Goal: Transaction & Acquisition: Purchase product/service

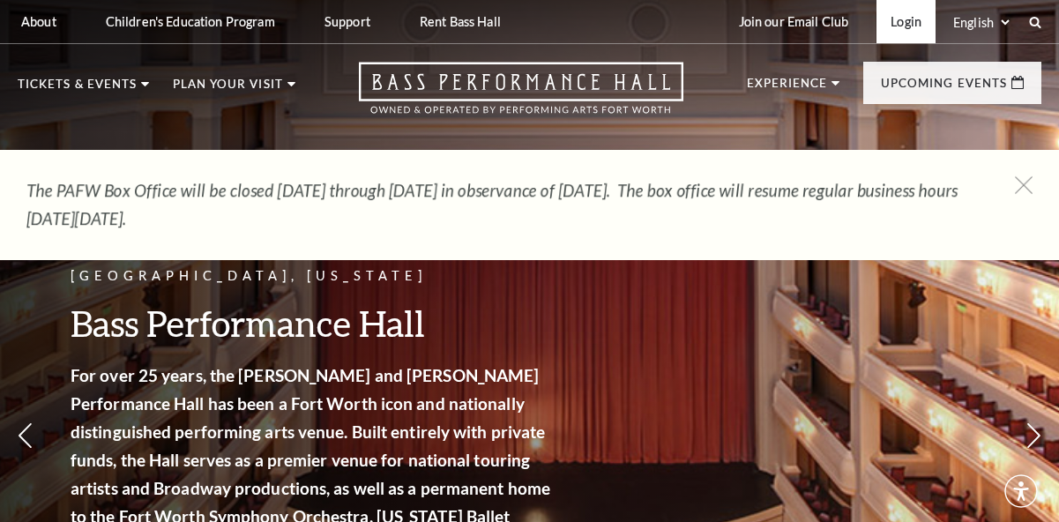
click at [913, 24] on link "Login" at bounding box center [905, 21] width 59 height 43
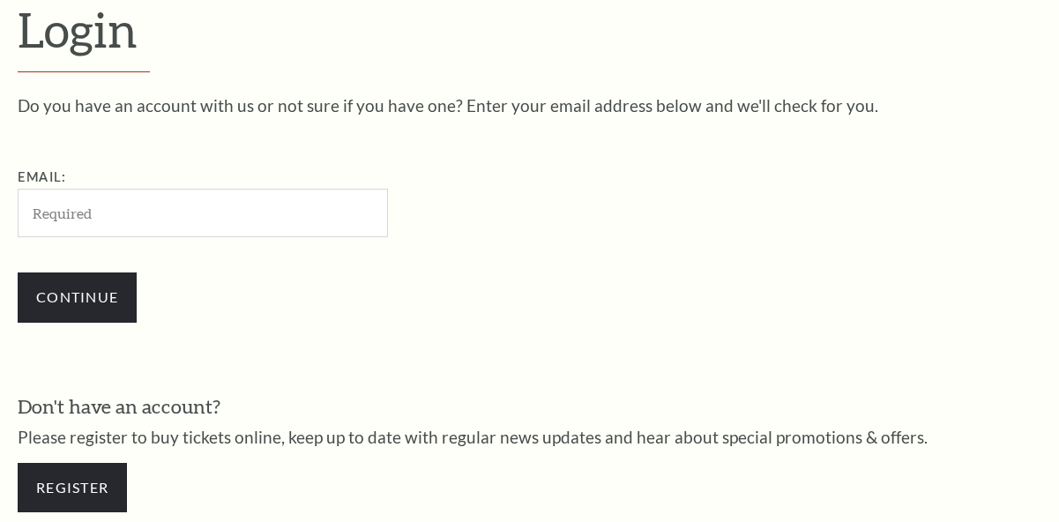
scroll to position [458, 0]
click at [307, 219] on input "Email:" at bounding box center [203, 213] width 370 height 48
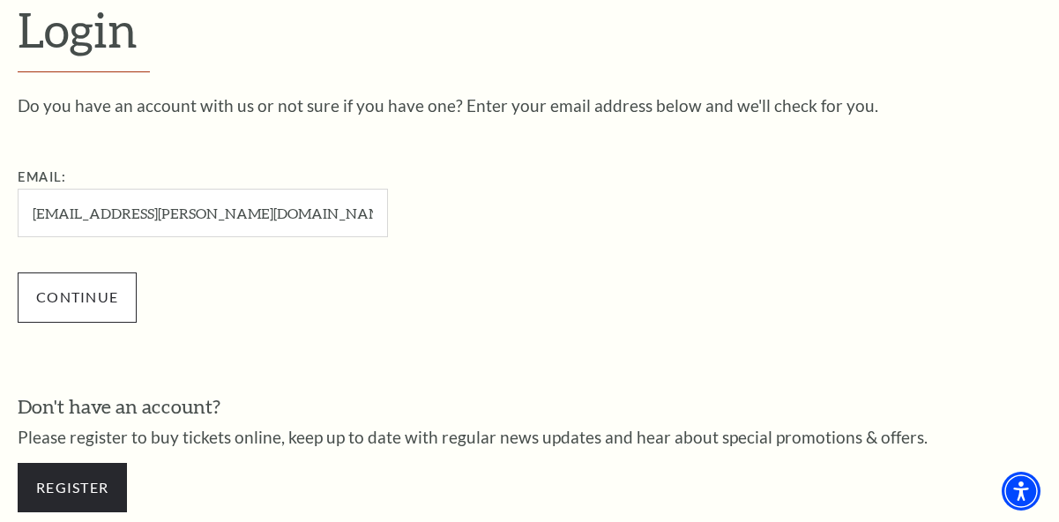
type input "[EMAIL_ADDRESS][PERSON_NAME][DOMAIN_NAME]"
click at [113, 309] on input "Continue" at bounding box center [77, 296] width 119 height 49
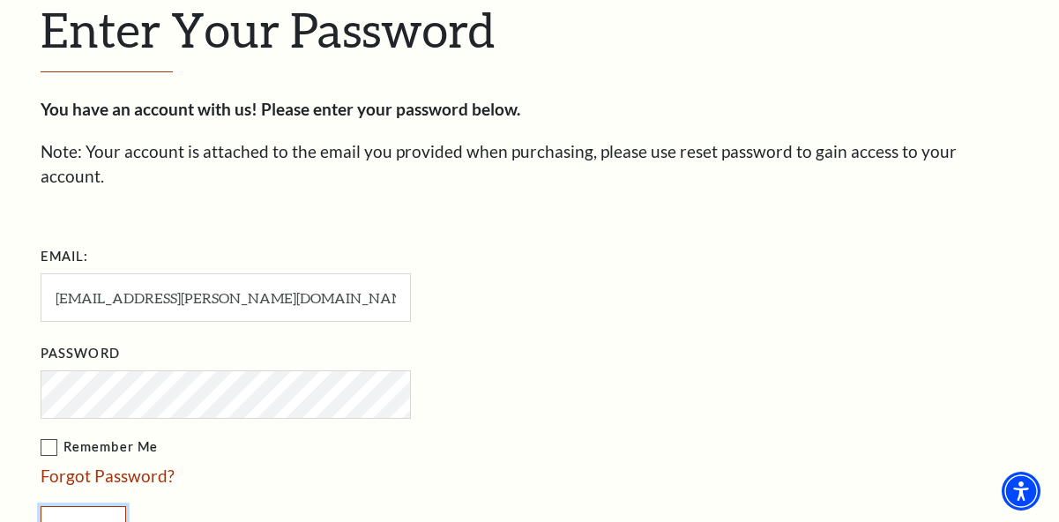
click at [90, 510] on input "Login" at bounding box center [84, 530] width 86 height 49
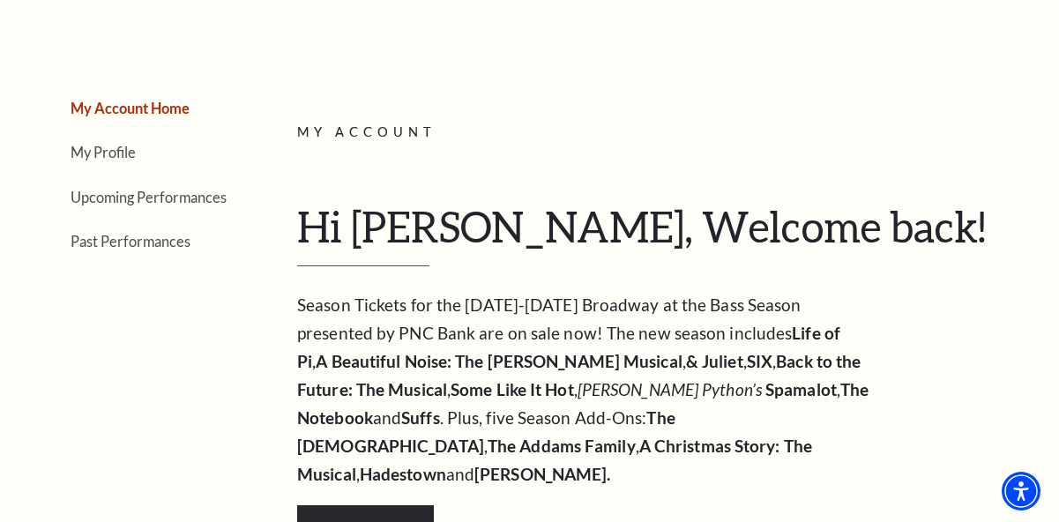
scroll to position [156, 0]
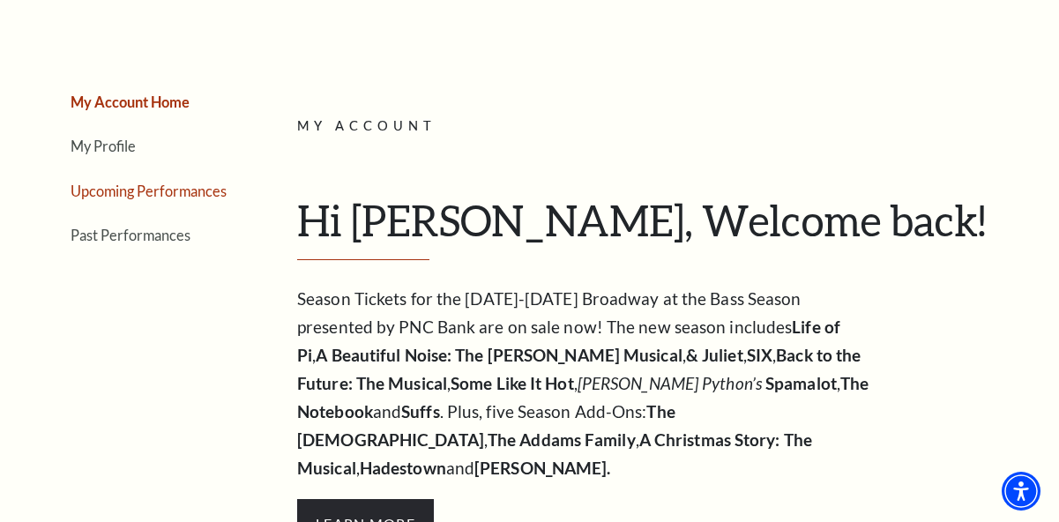
click at [195, 193] on link "Upcoming Performances" at bounding box center [149, 190] width 156 height 17
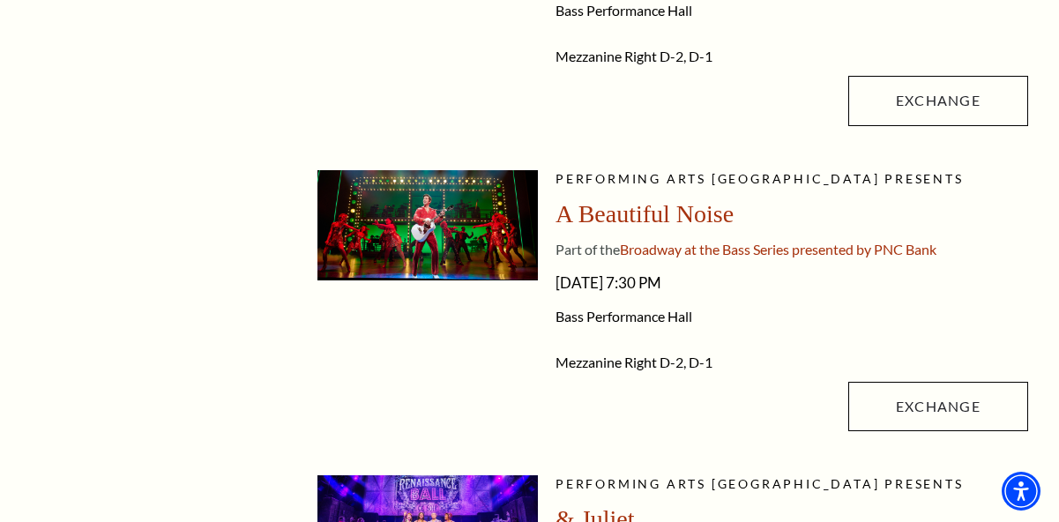
scroll to position [637, 0]
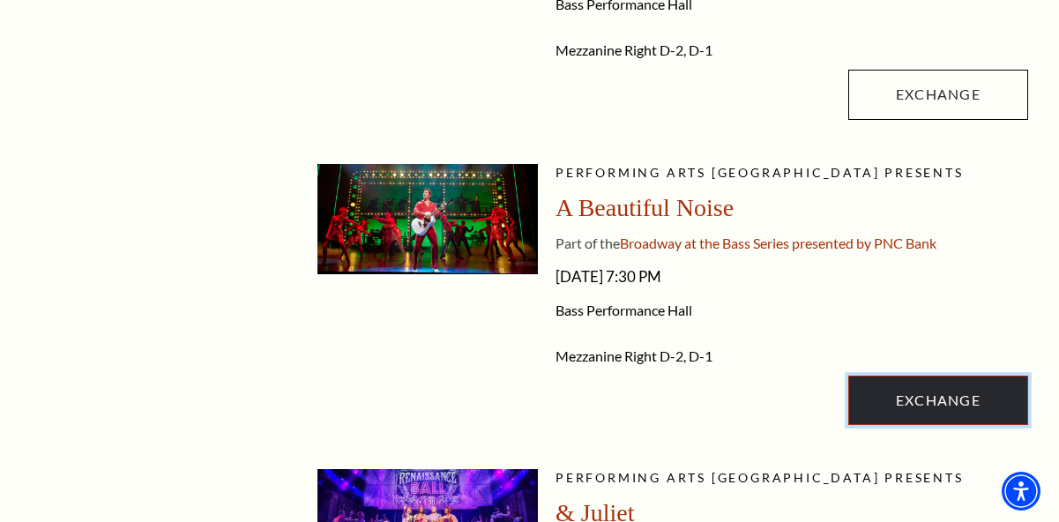
click at [948, 402] on link "Exchange" at bounding box center [938, 400] width 180 height 49
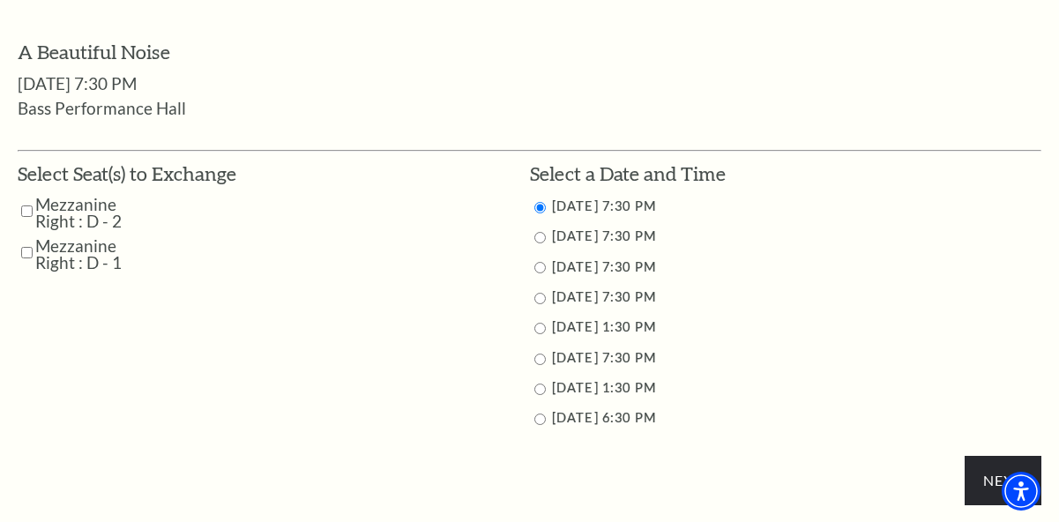
scroll to position [795, 0]
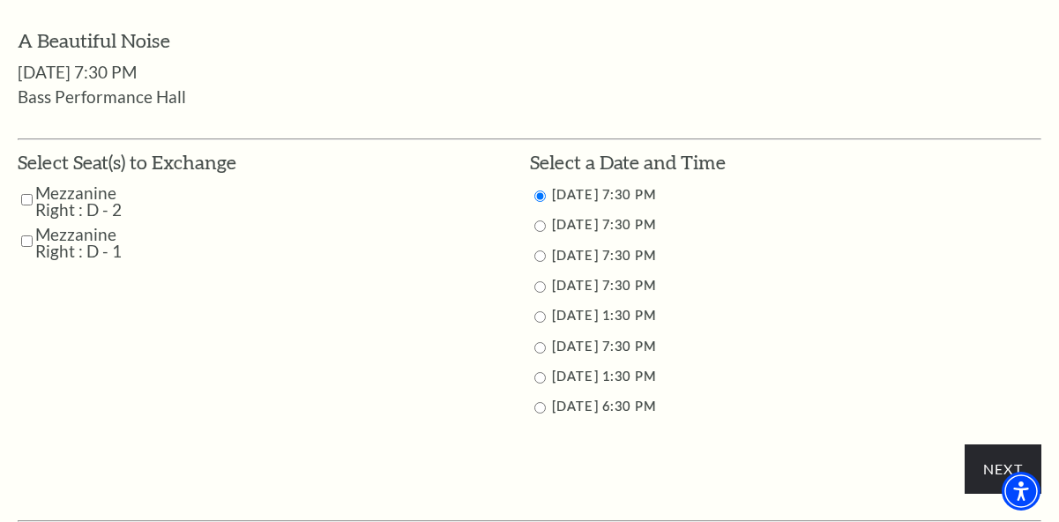
click at [28, 198] on input "Mezzanine Right : D - 2" at bounding box center [26, 199] width 11 height 31
checkbox input "true"
click at [26, 239] on input "Mezzanine Right : D - 1" at bounding box center [26, 241] width 11 height 31
checkbox input "true"
click at [537, 257] on input "10/30/2025 7:30 PM" at bounding box center [539, 255] width 11 height 11
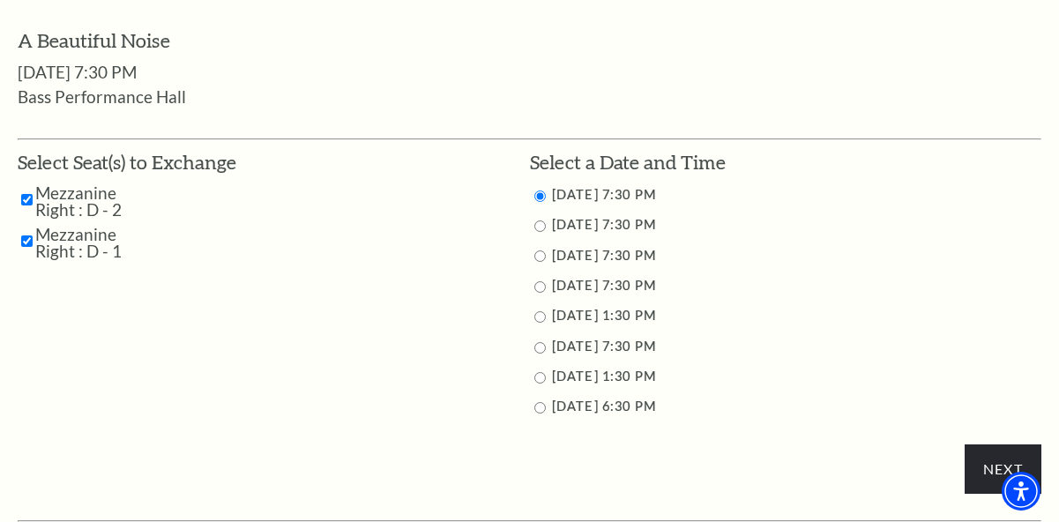
radio input "true"
click at [988, 465] on input "Next" at bounding box center [1002, 468] width 77 height 49
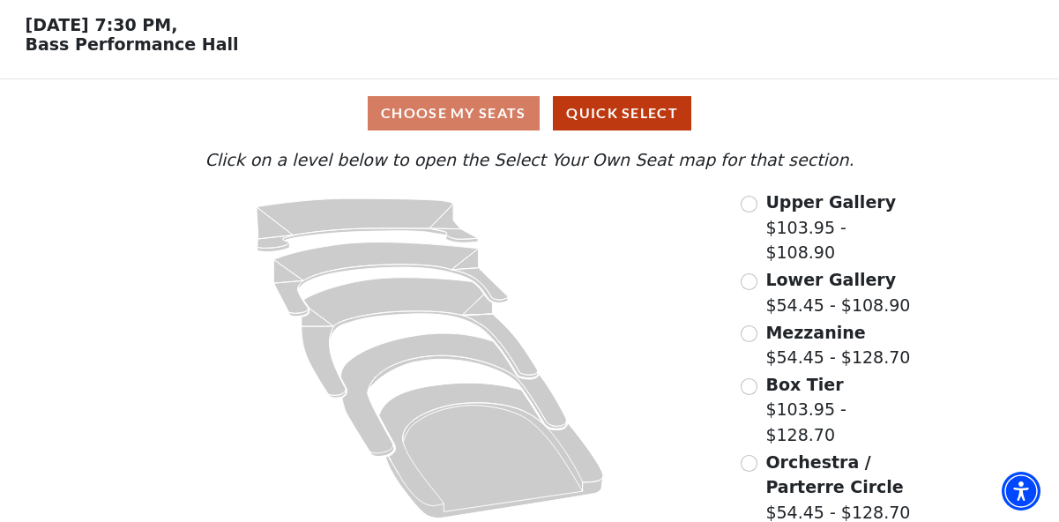
scroll to position [74, 0]
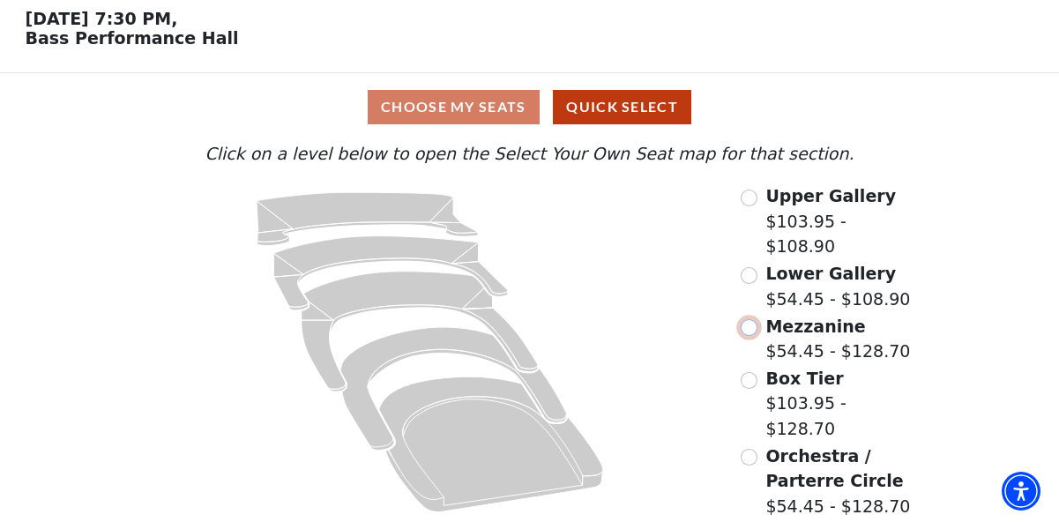
click at [748, 329] on input "Mezzanine$54.45 - $128.70\a" at bounding box center [749, 327] width 17 height 17
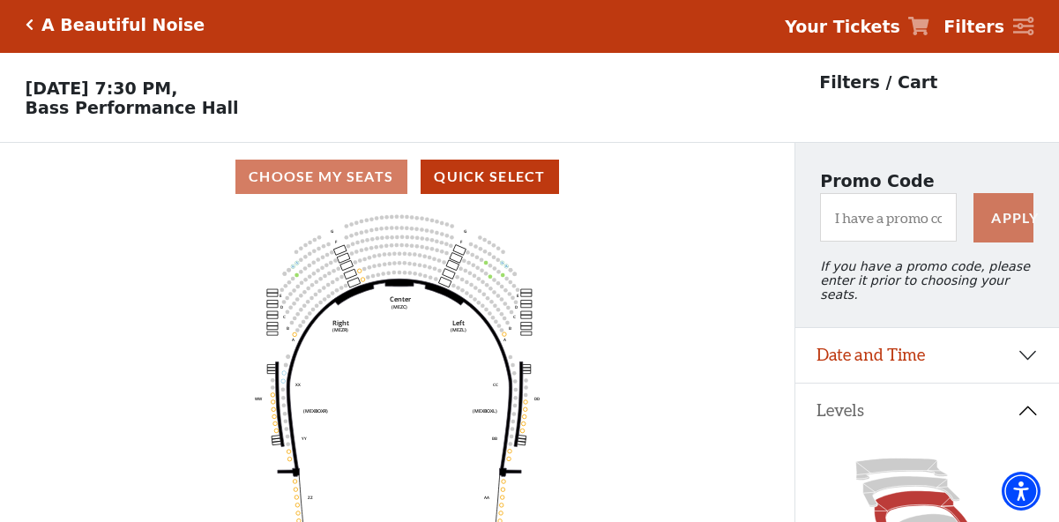
scroll to position [0, 0]
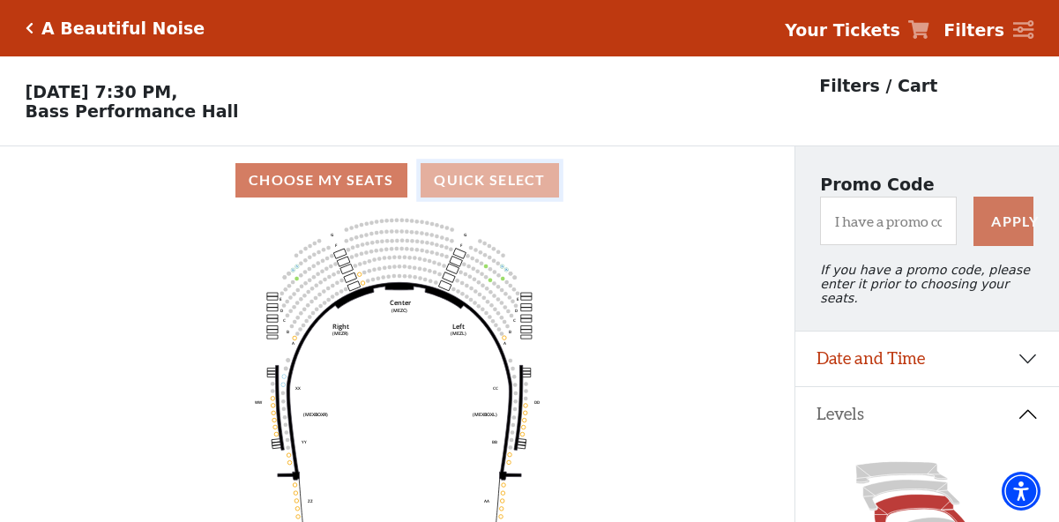
click at [508, 178] on button "Quick Select" at bounding box center [489, 180] width 138 height 34
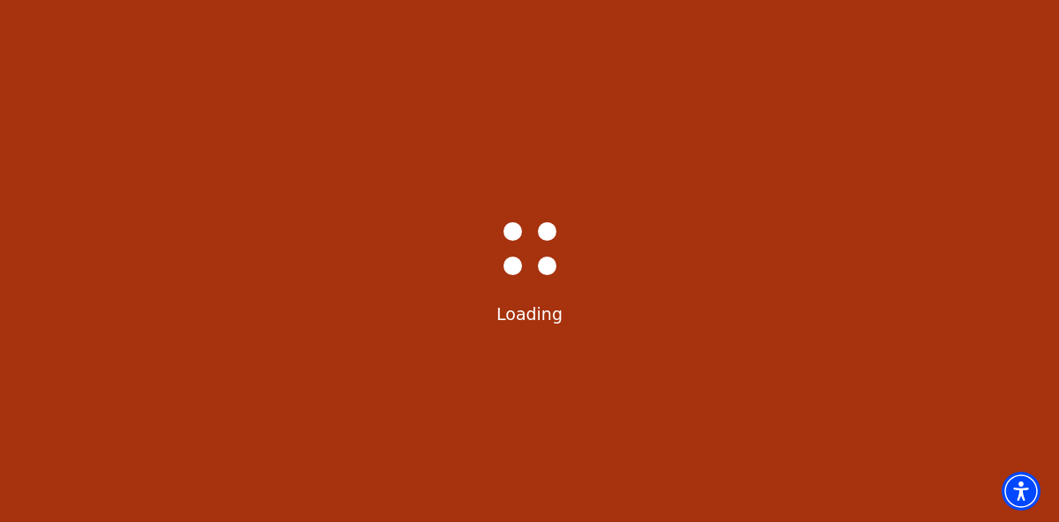
select select "6222"
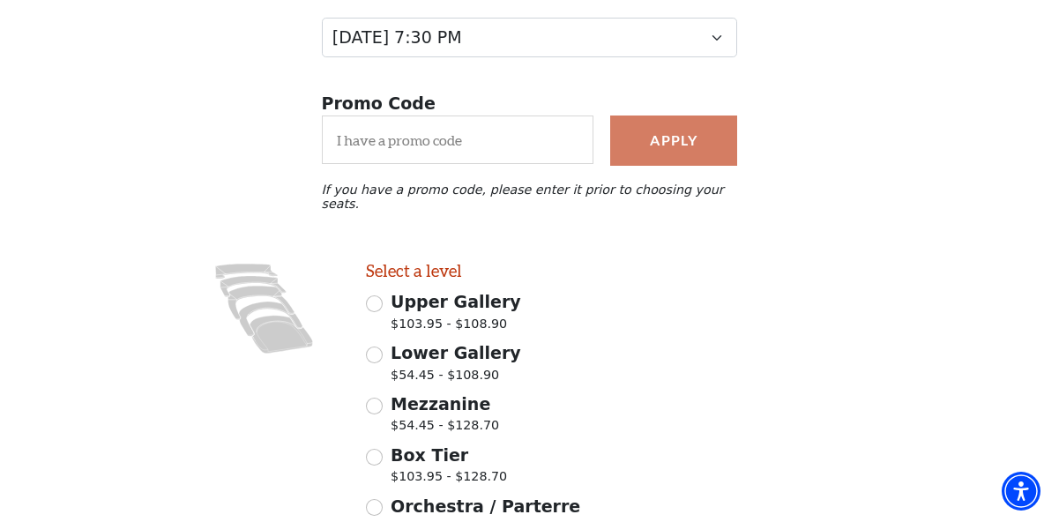
scroll to position [399, 0]
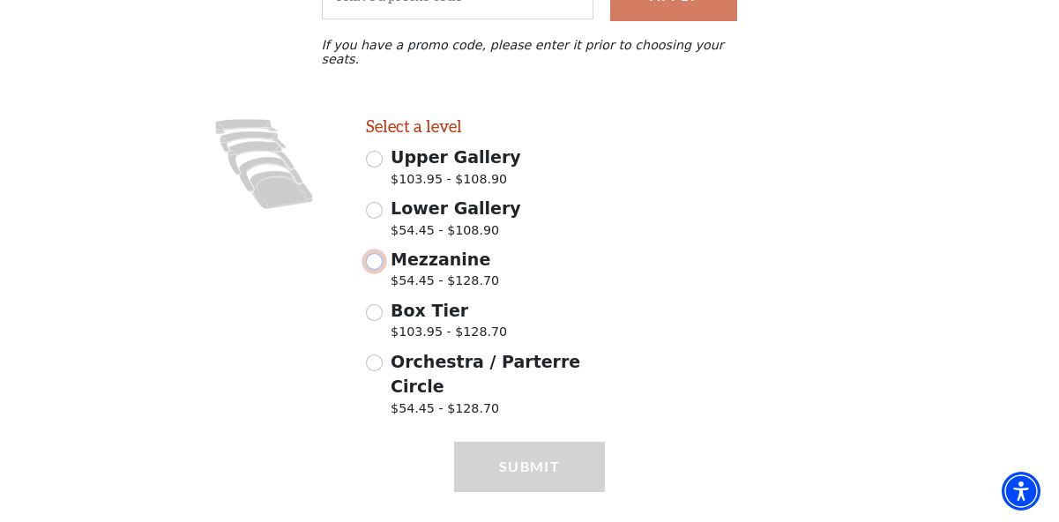
click at [376, 253] on input "Mezzanine $54.45 - $128.70" at bounding box center [374, 261] width 17 height 17
radio input "true"
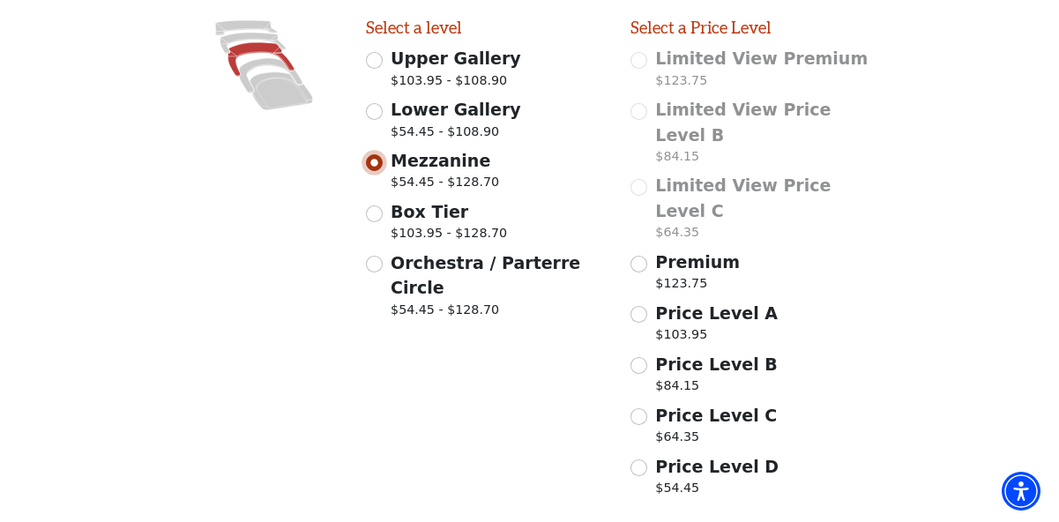
scroll to position [504, 0]
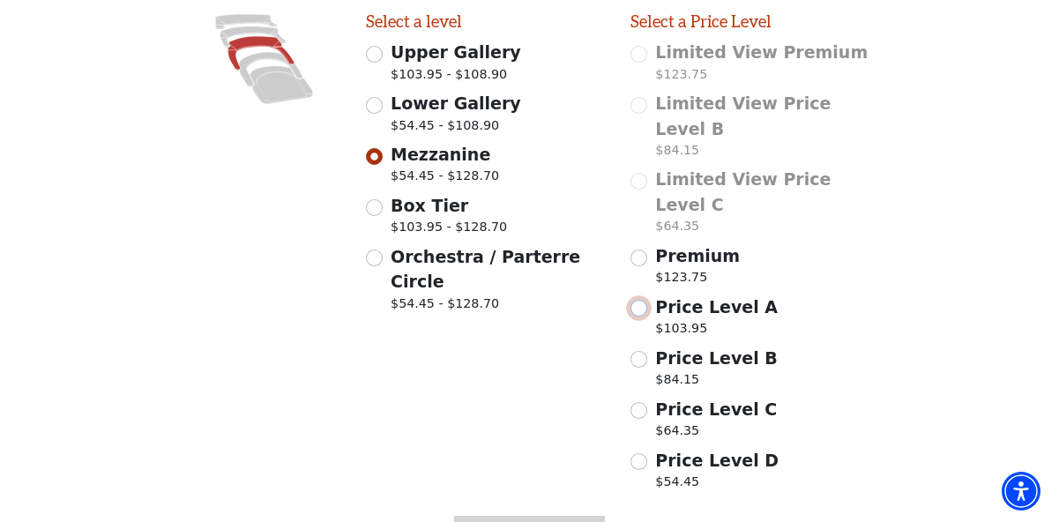
click at [643, 300] on input "Price Level A $103.95" at bounding box center [638, 308] width 17 height 17
radio input "true"
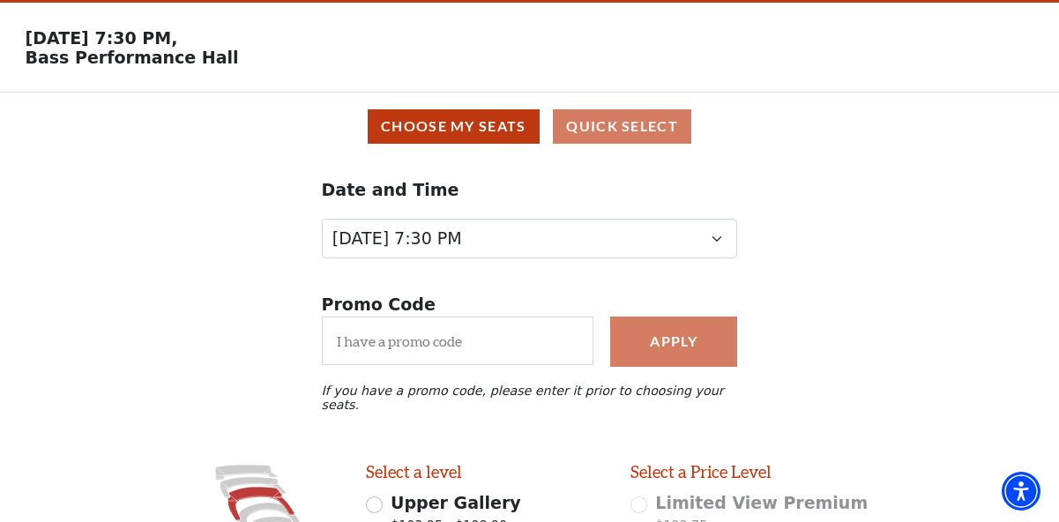
scroll to position [0, 0]
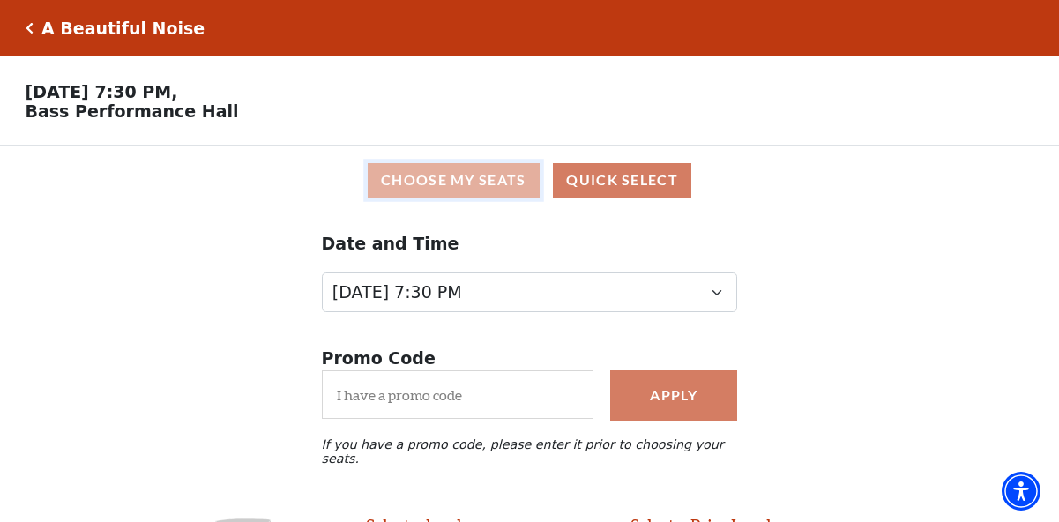
click at [476, 170] on button "Choose My Seats" at bounding box center [454, 180] width 172 height 34
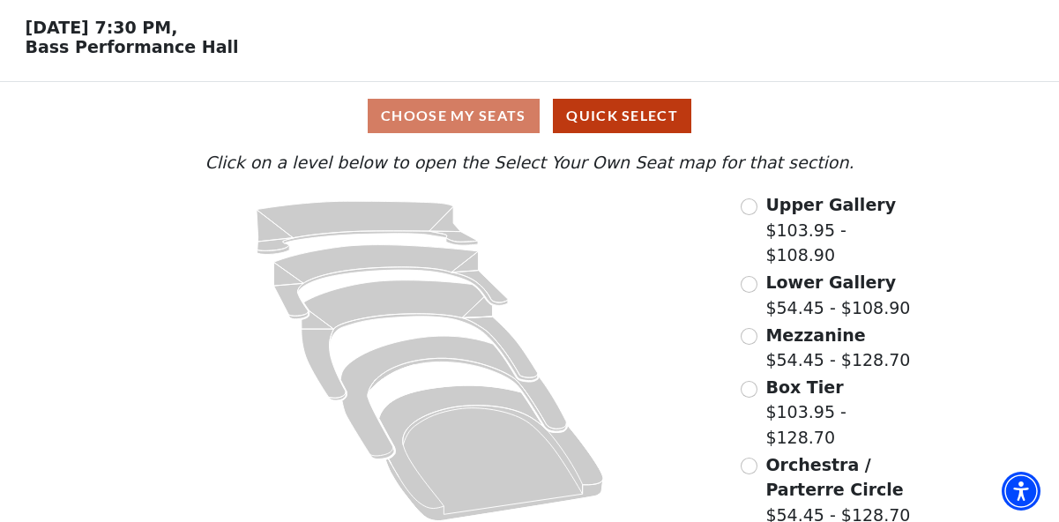
scroll to position [74, 0]
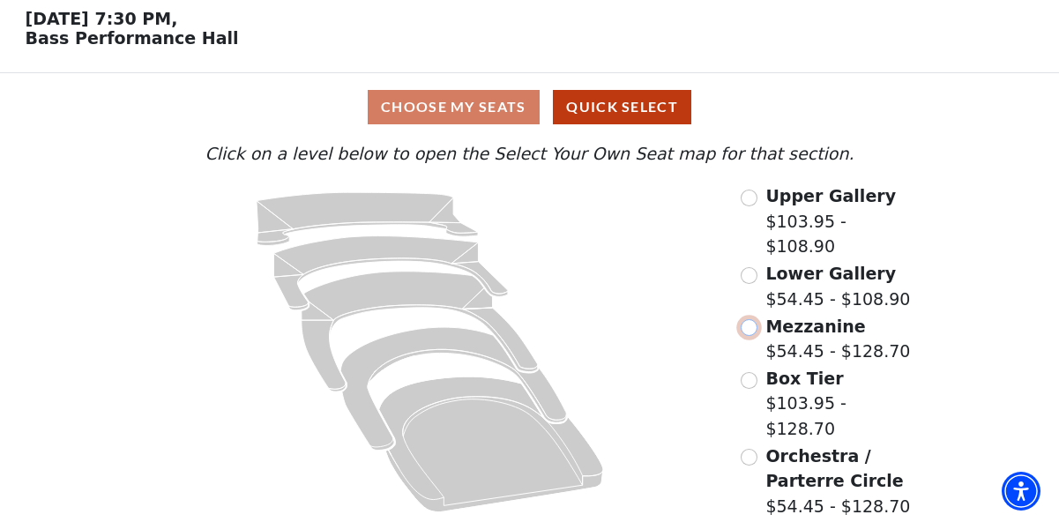
click at [749, 322] on input "Mezzanine$54.45 - $128.70\a" at bounding box center [749, 327] width 17 height 17
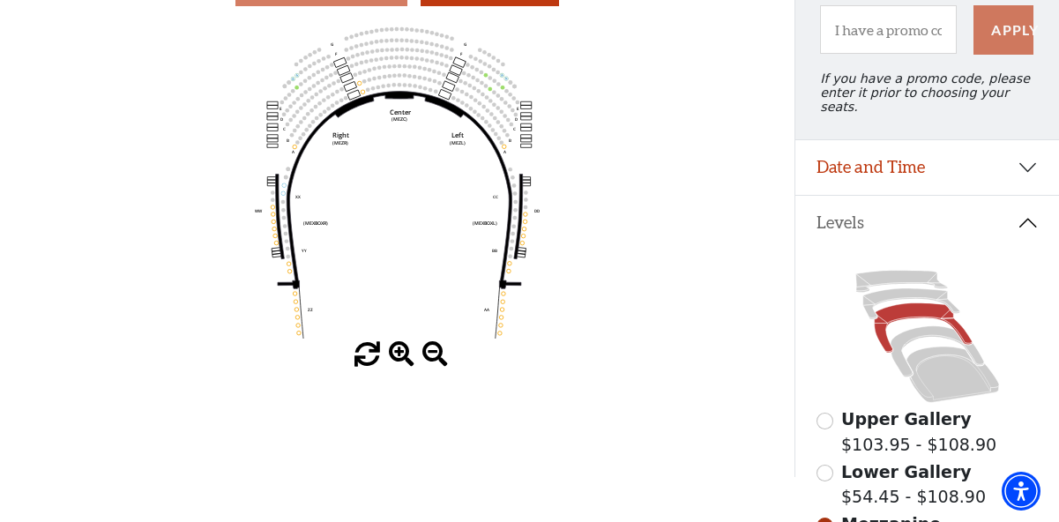
scroll to position [193, 0]
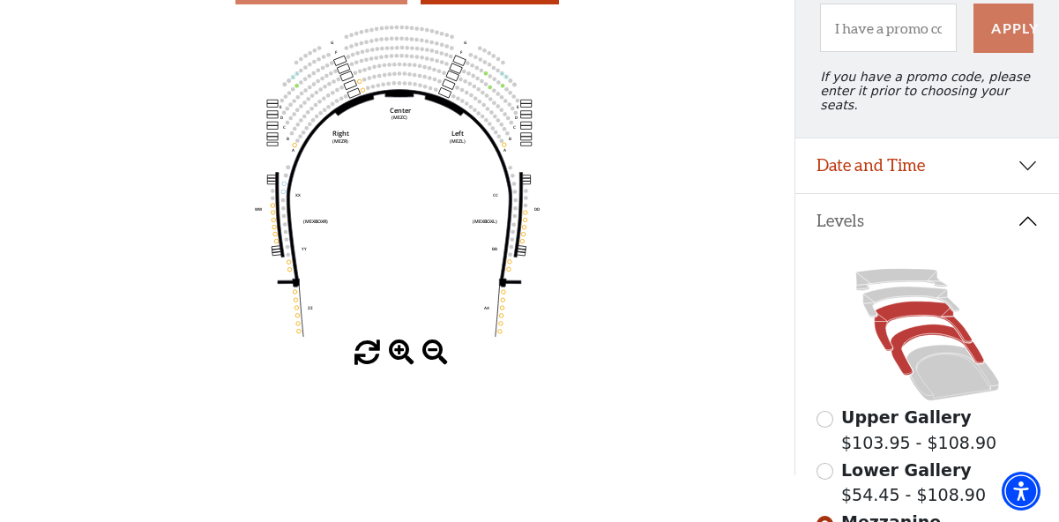
click at [937, 324] on icon at bounding box center [936, 349] width 93 height 51
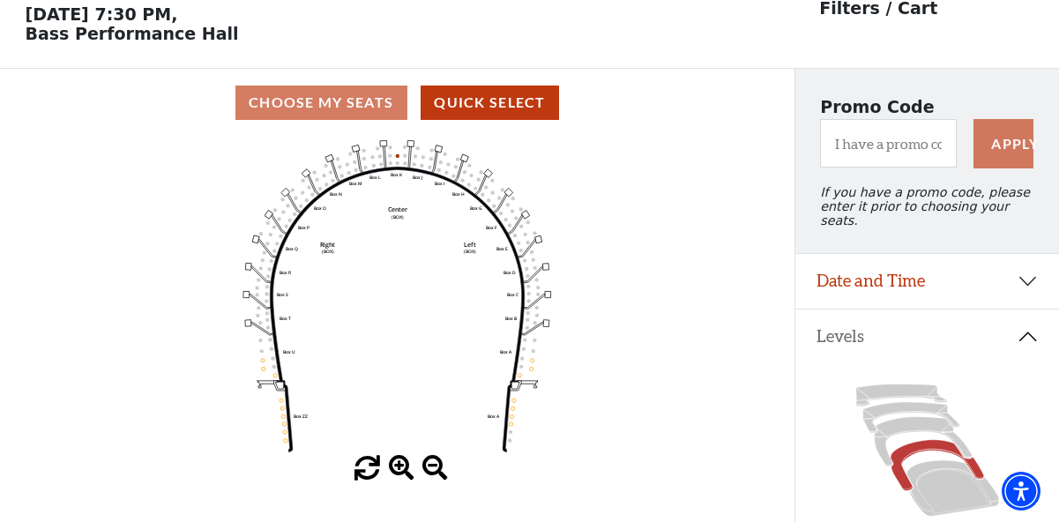
scroll to position [81, 0]
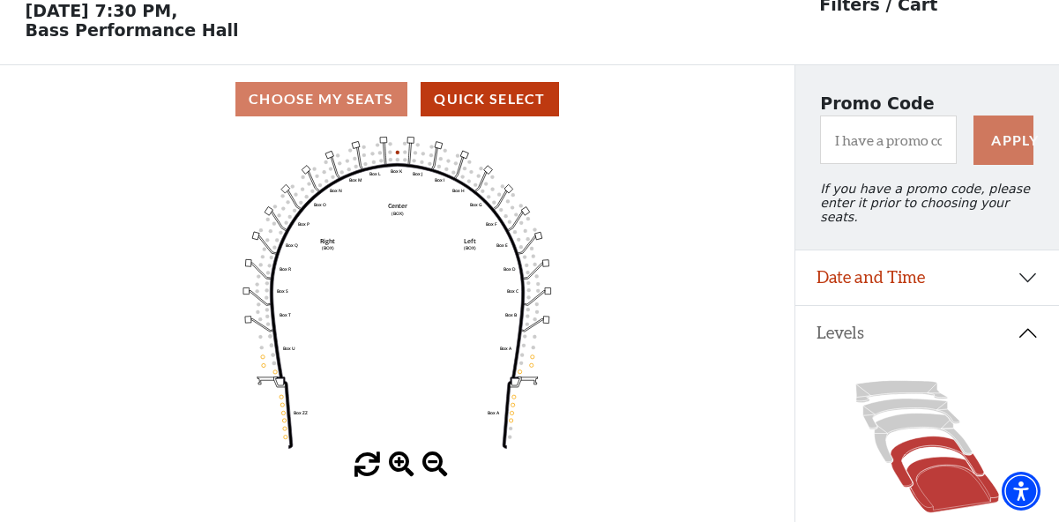
click at [934, 475] on icon at bounding box center [951, 485] width 93 height 56
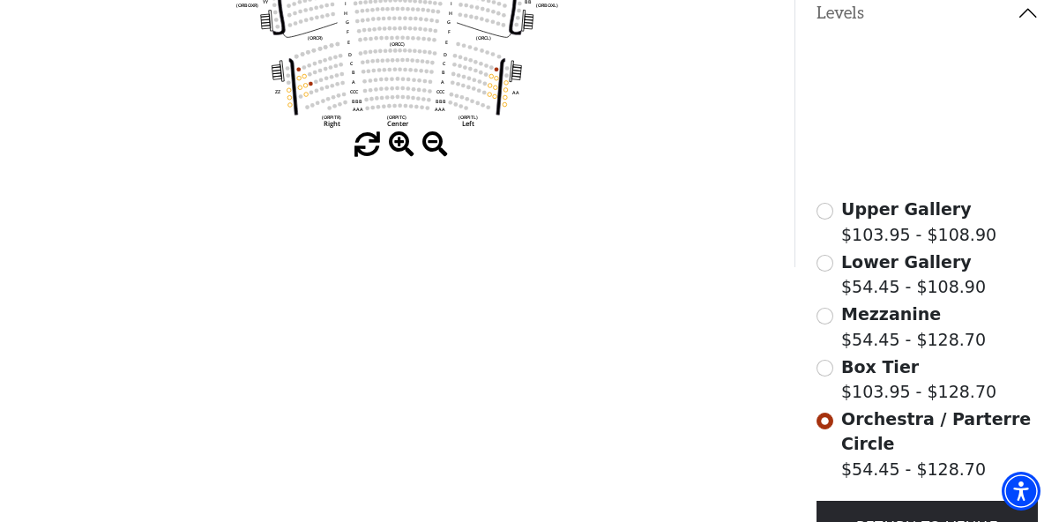
scroll to position [201, 0]
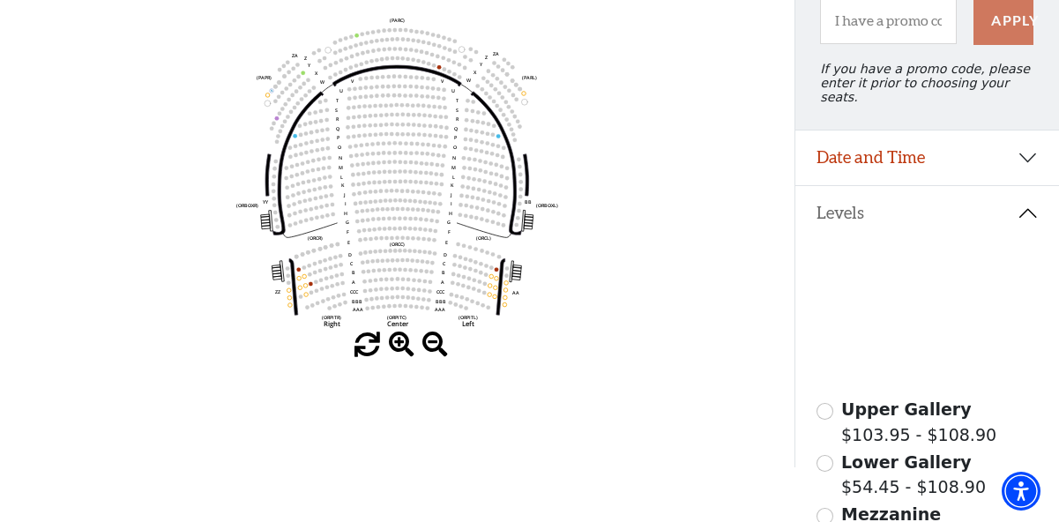
click at [399, 344] on span at bounding box center [402, 345] width 26 height 26
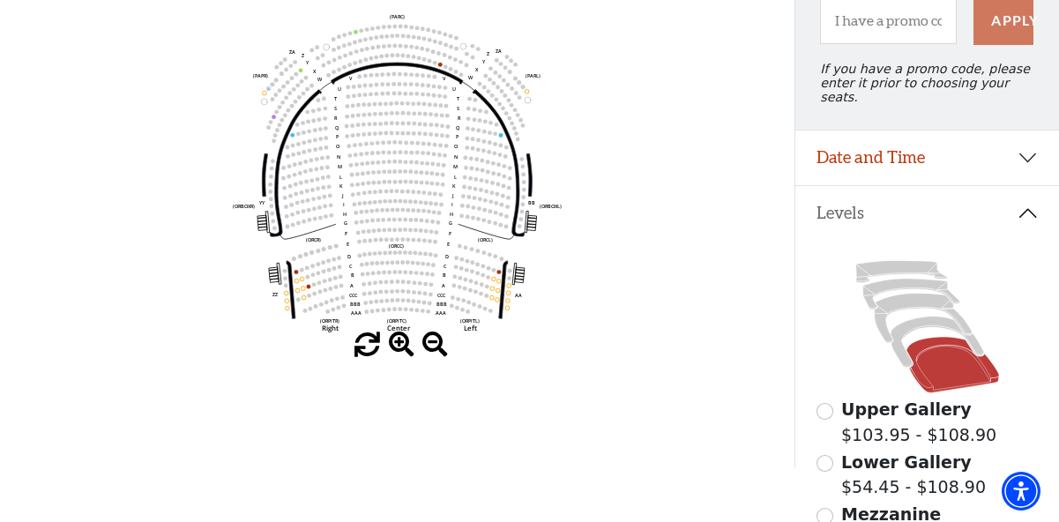
click at [399, 344] on span at bounding box center [402, 345] width 26 height 26
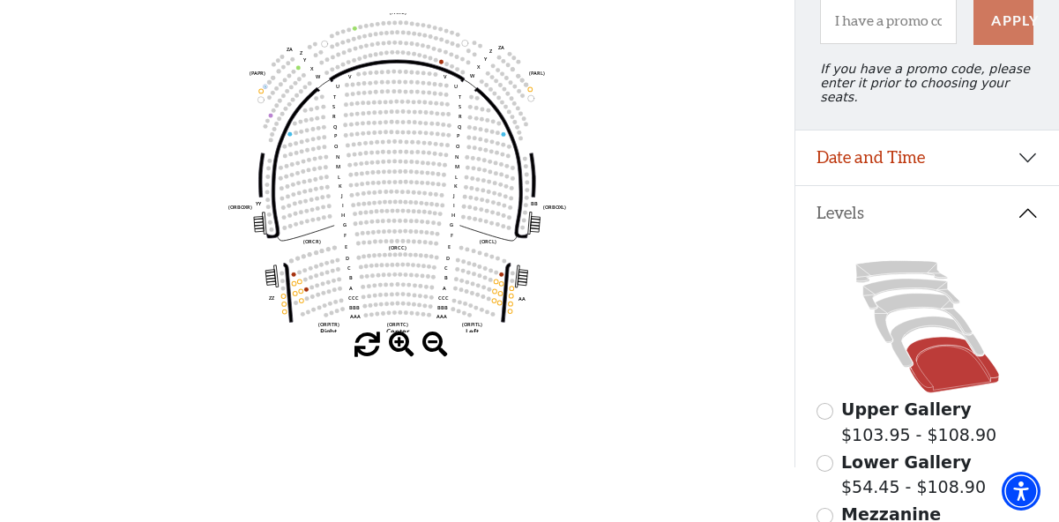
click at [399, 344] on span at bounding box center [402, 345] width 26 height 26
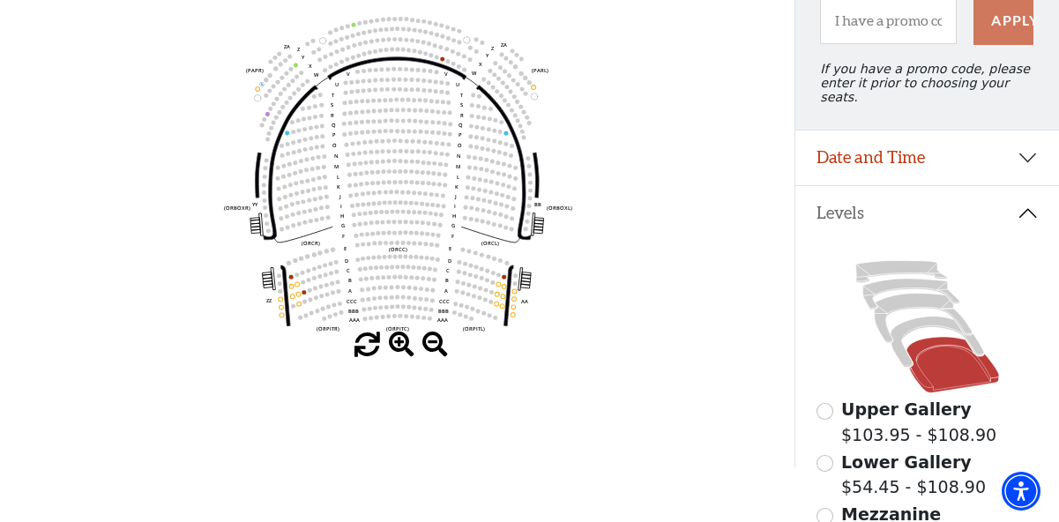
click at [399, 344] on span at bounding box center [402, 345] width 26 height 26
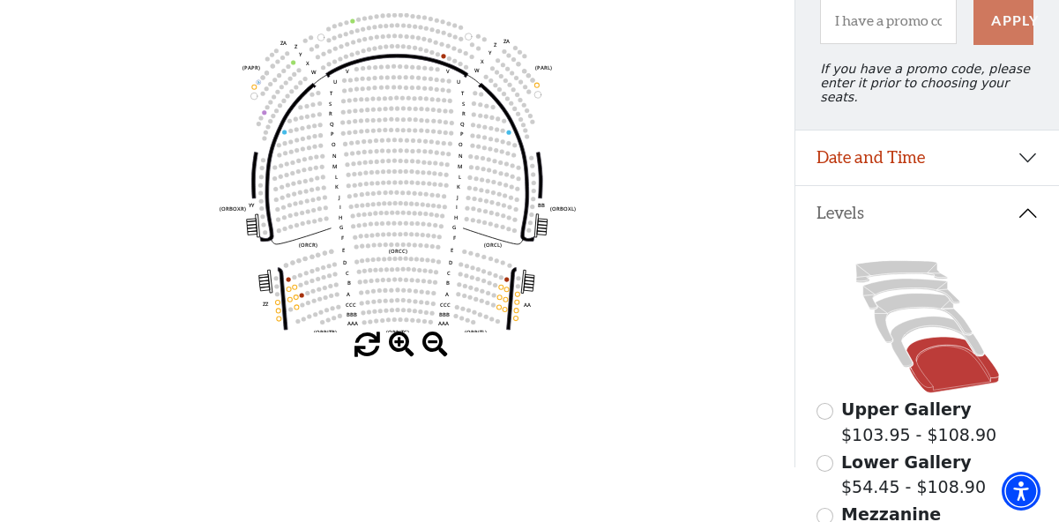
click at [399, 344] on span at bounding box center [402, 345] width 26 height 26
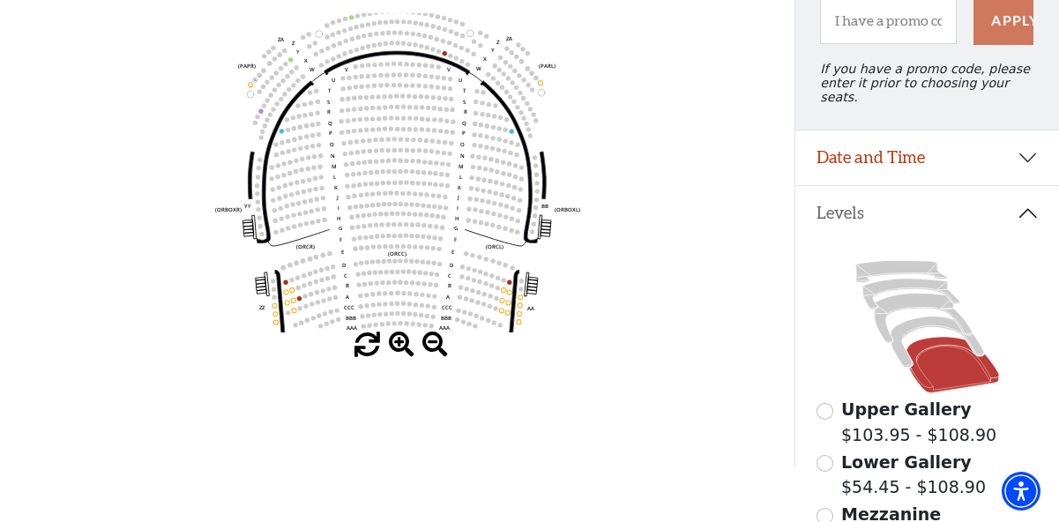
click at [399, 344] on span at bounding box center [402, 345] width 26 height 26
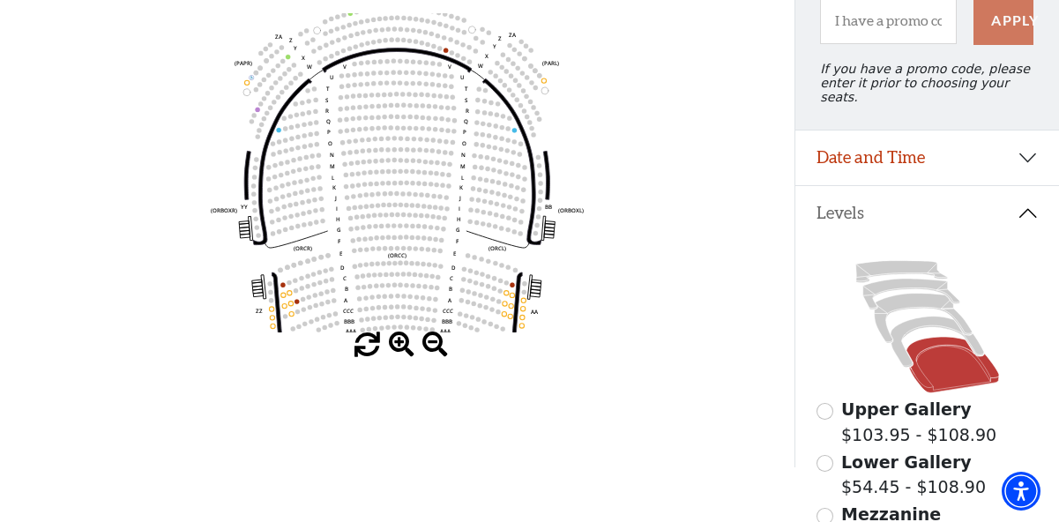
click at [399, 344] on span at bounding box center [402, 345] width 26 height 26
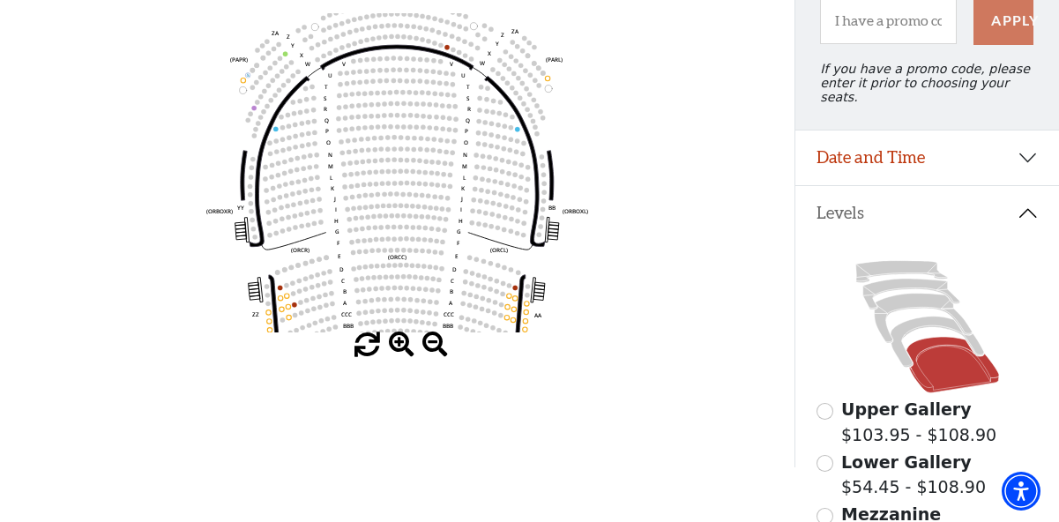
click at [399, 344] on span at bounding box center [402, 345] width 26 height 26
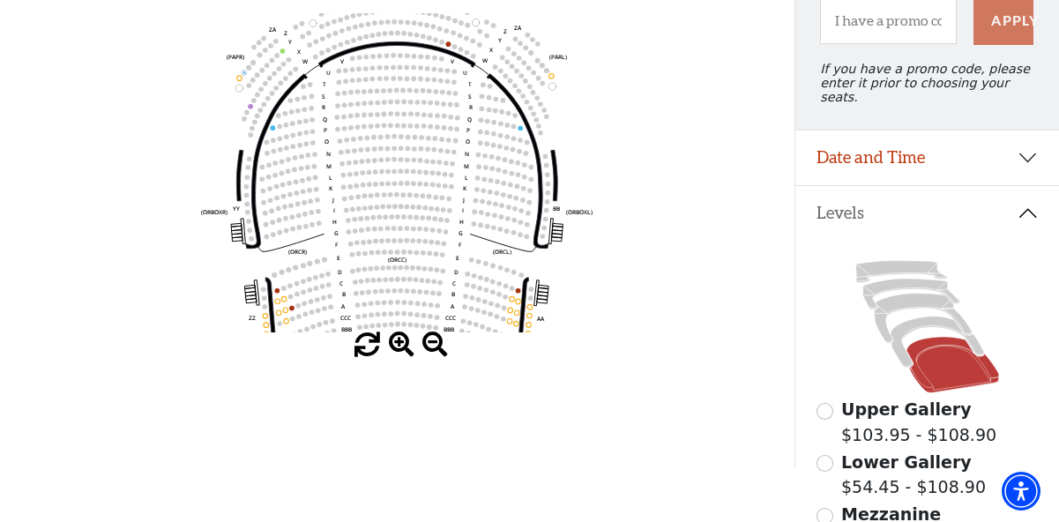
click at [399, 344] on span at bounding box center [402, 345] width 26 height 26
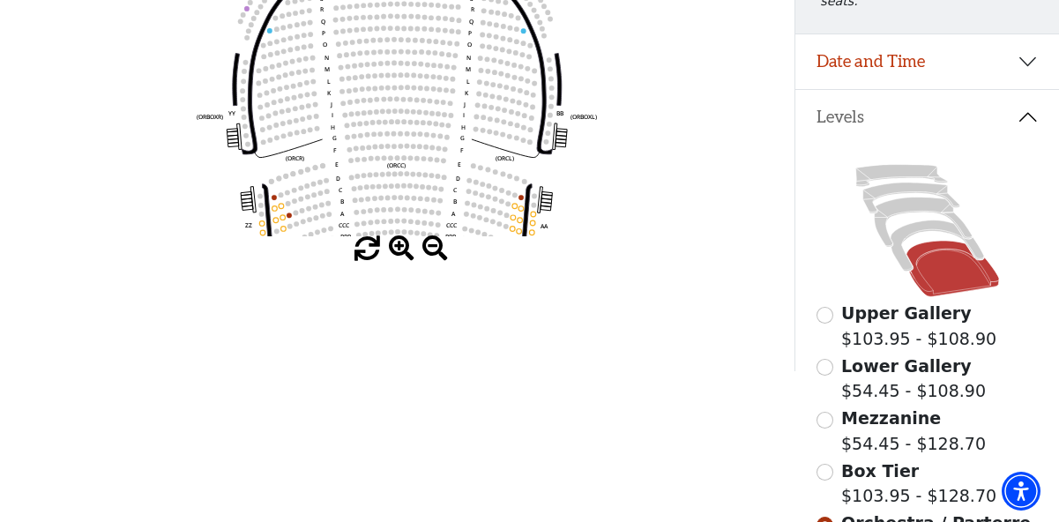
scroll to position [292, 0]
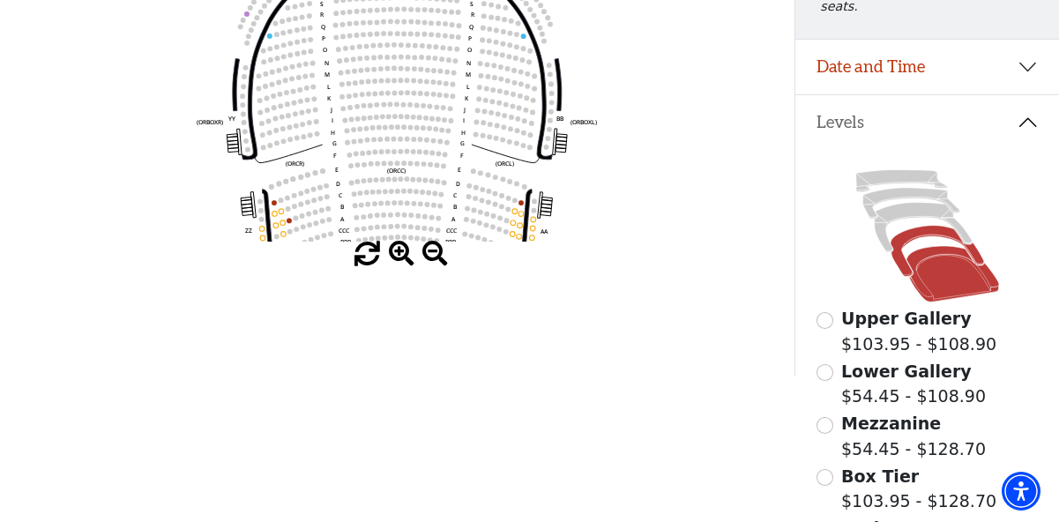
click at [926, 226] on icon at bounding box center [936, 251] width 93 height 51
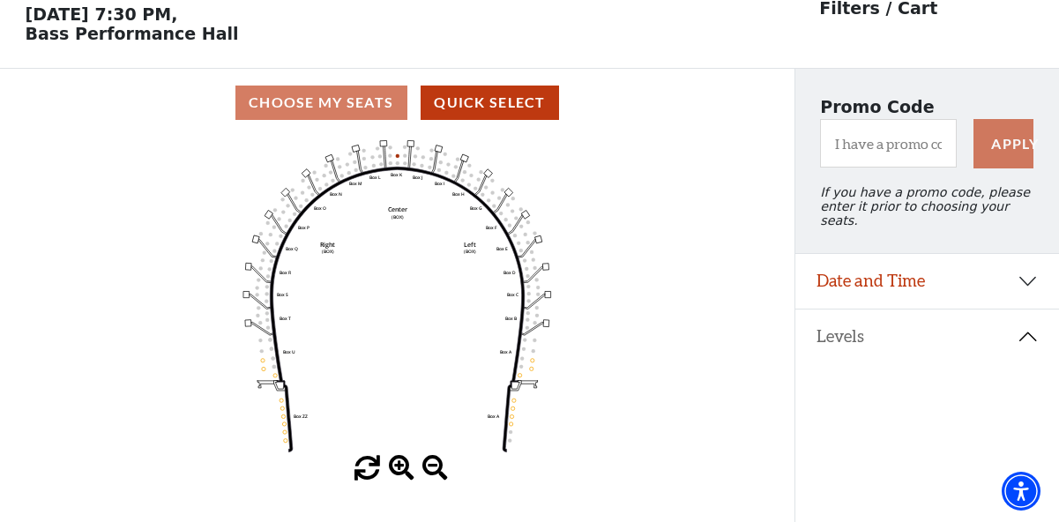
scroll to position [81, 0]
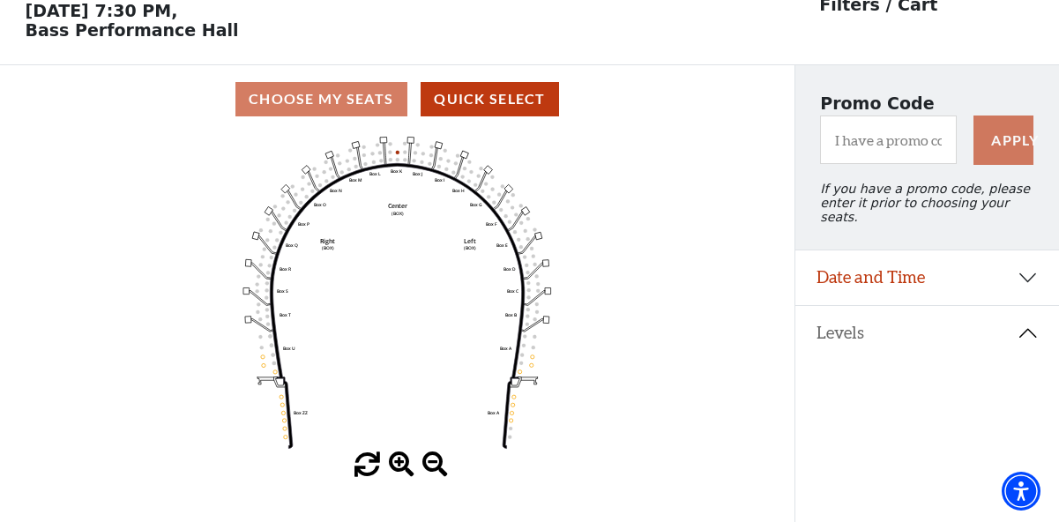
click at [405, 471] on span at bounding box center [402, 465] width 26 height 26
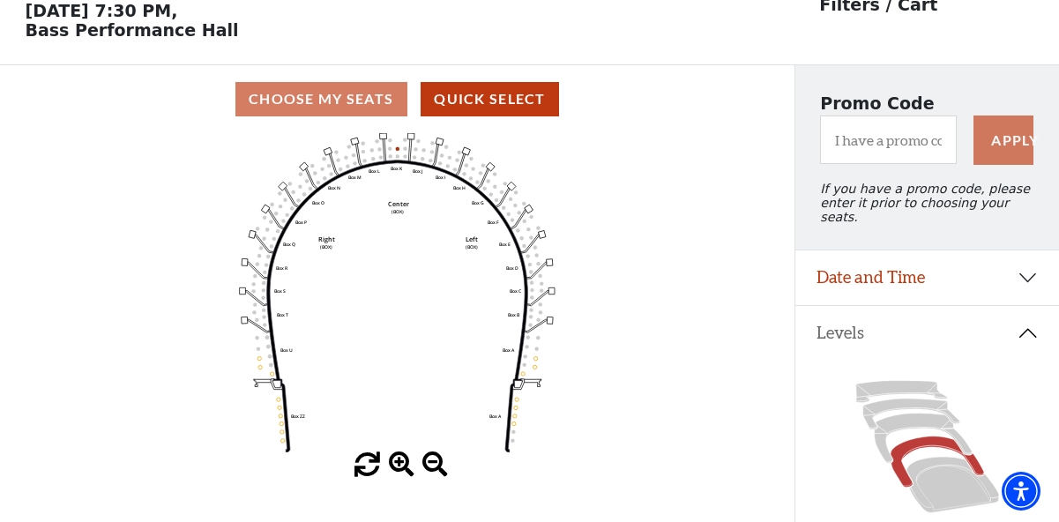
click at [405, 471] on span at bounding box center [402, 465] width 26 height 26
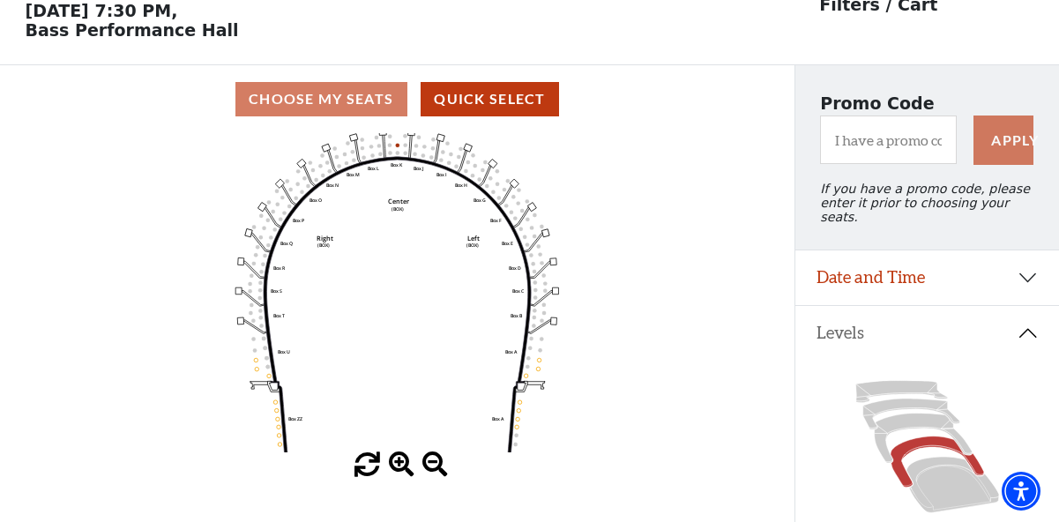
click at [405, 471] on span at bounding box center [402, 465] width 26 height 26
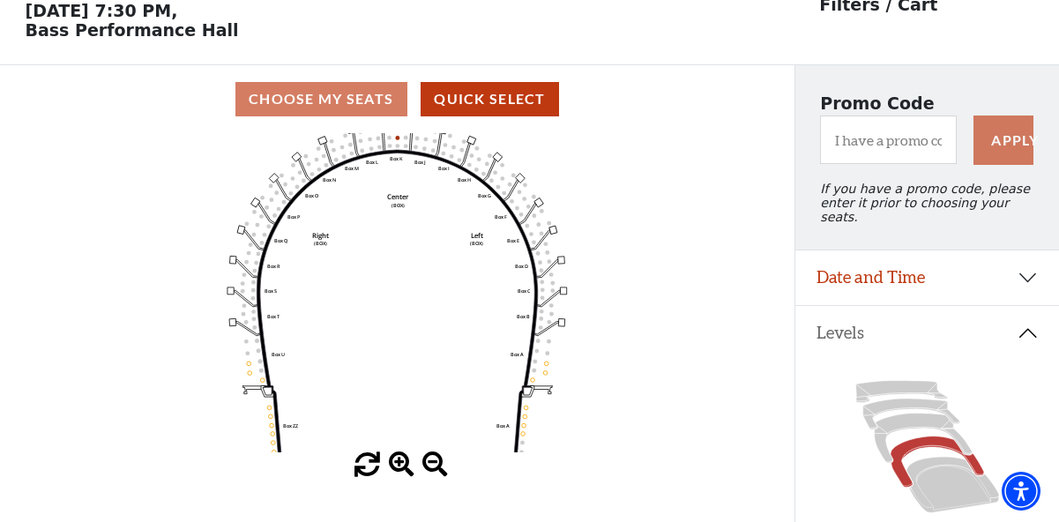
click at [405, 471] on span at bounding box center [402, 465] width 26 height 26
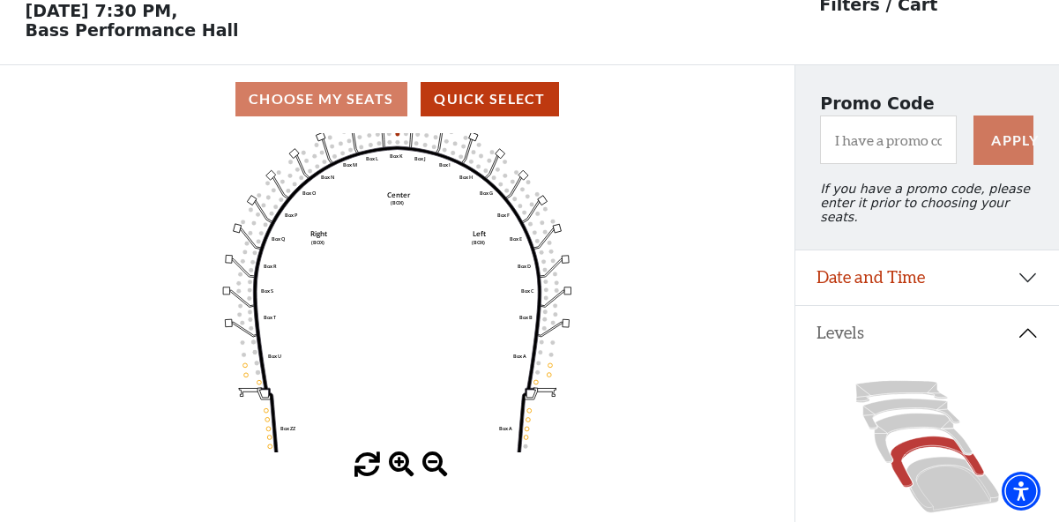
click at [405, 471] on span at bounding box center [402, 465] width 26 height 26
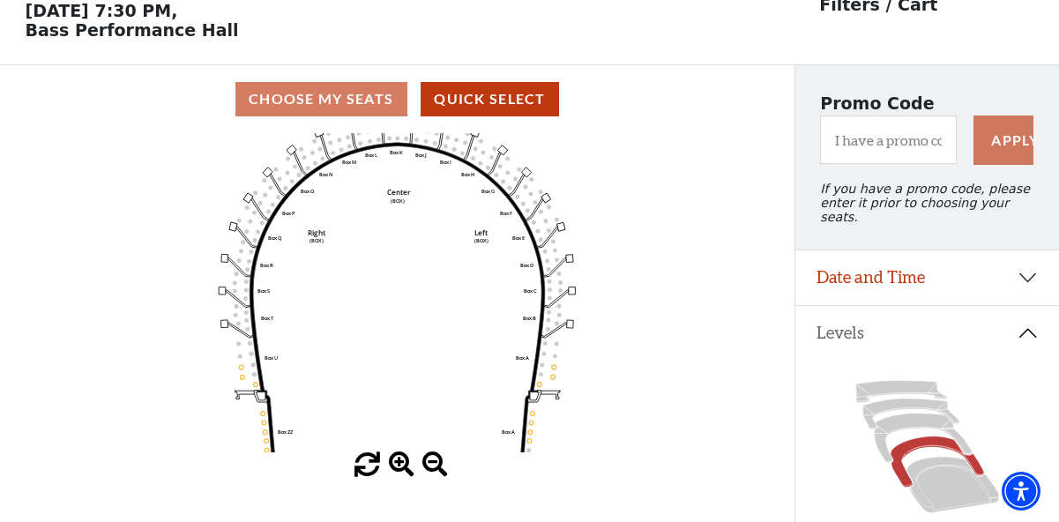
click at [405, 471] on span at bounding box center [402, 465] width 26 height 26
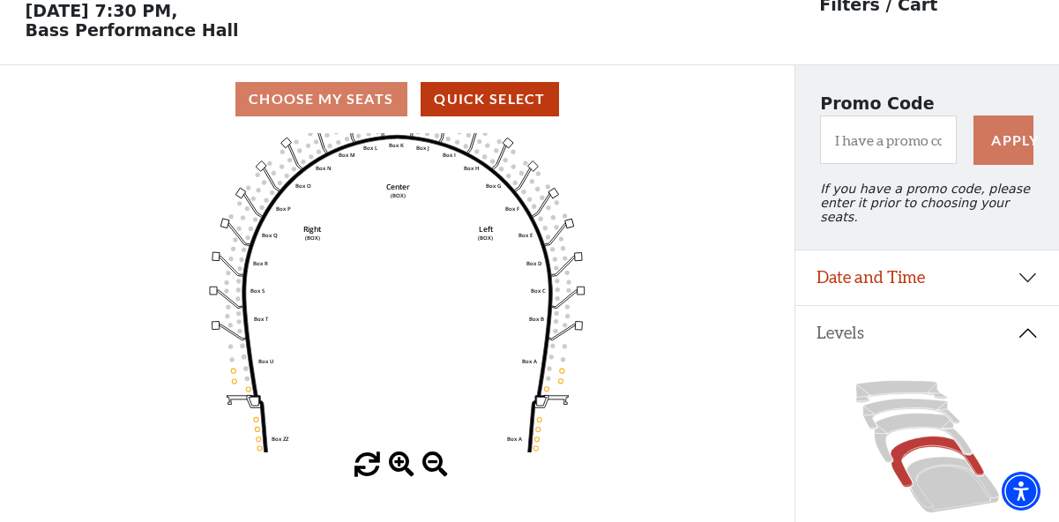
click at [405, 471] on span at bounding box center [402, 465] width 26 height 26
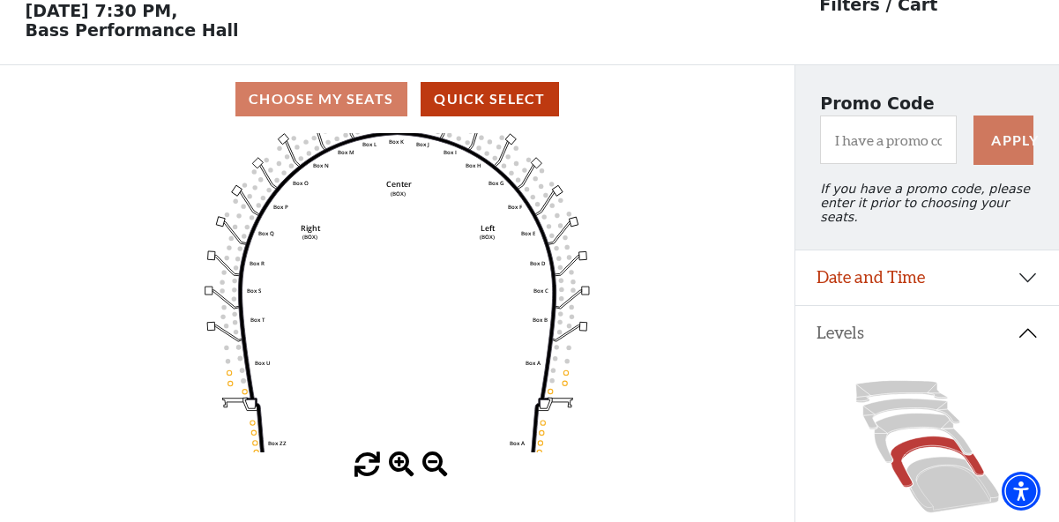
click at [405, 471] on span at bounding box center [402, 465] width 26 height 26
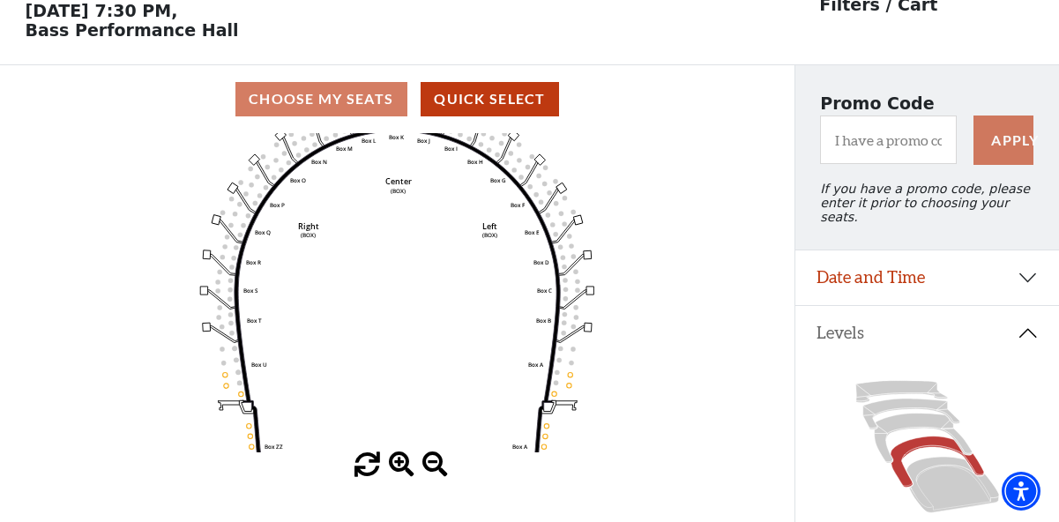
click at [405, 471] on span at bounding box center [402, 465] width 26 height 26
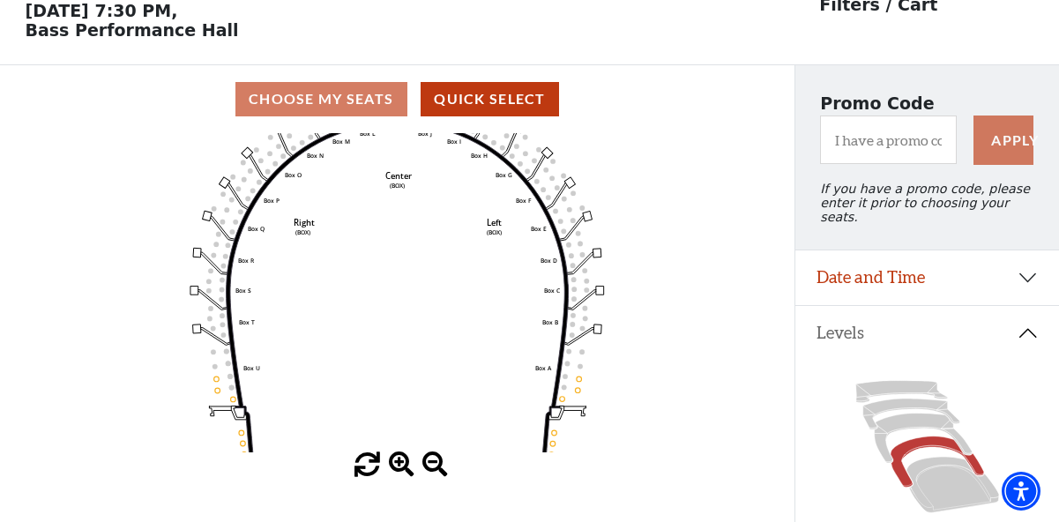
click at [405, 471] on span at bounding box center [402, 465] width 26 height 26
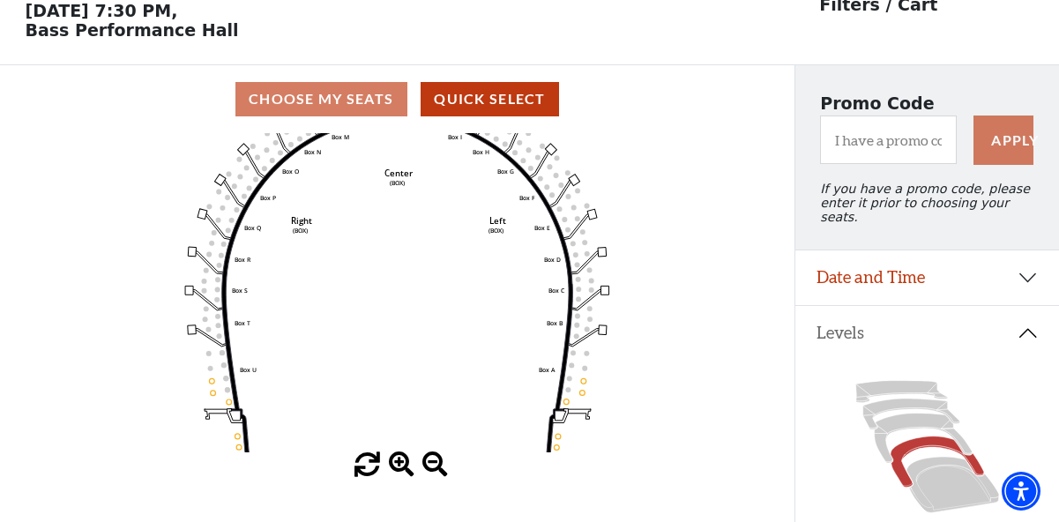
click at [405, 471] on span at bounding box center [402, 465] width 26 height 26
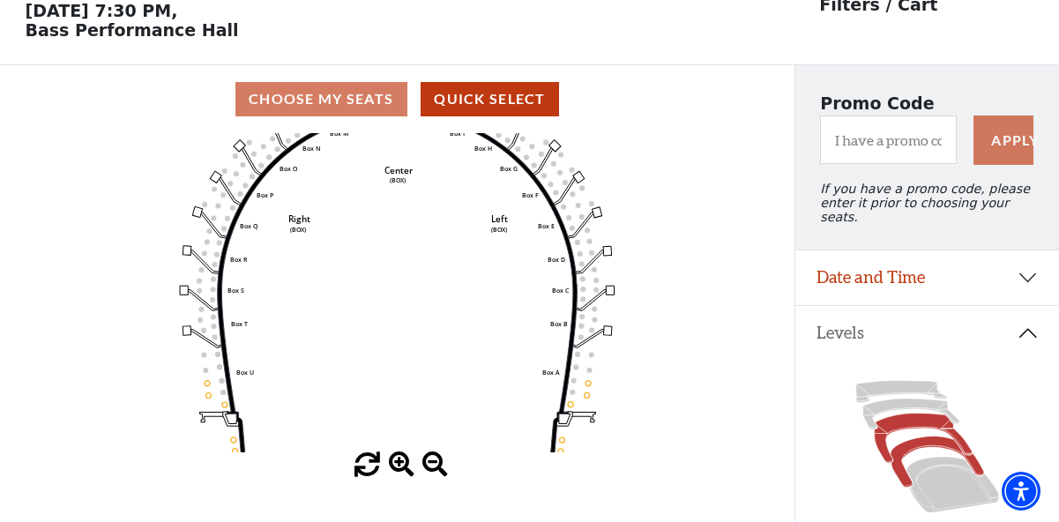
click at [902, 416] on icon at bounding box center [923, 437] width 98 height 49
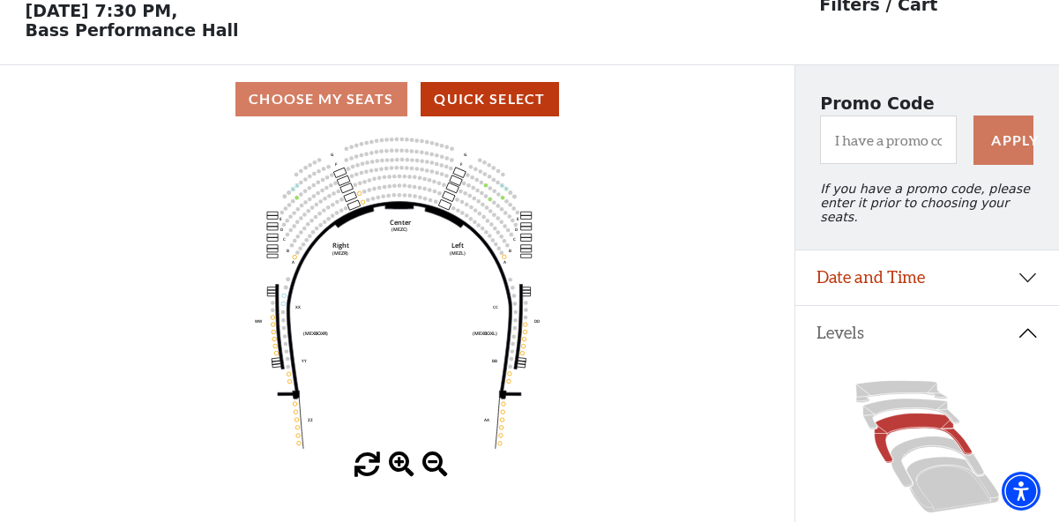
click at [394, 463] on span at bounding box center [402, 465] width 26 height 26
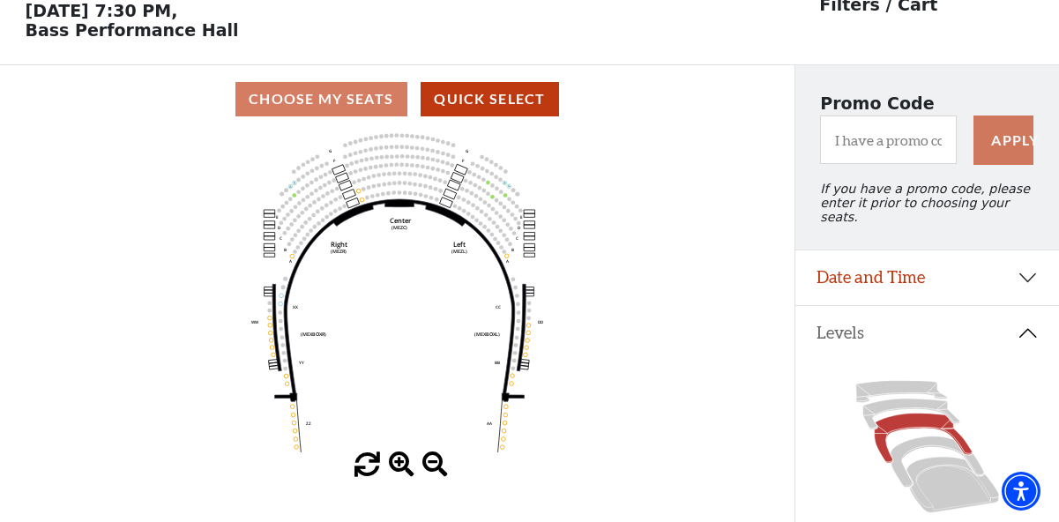
click at [394, 463] on span at bounding box center [402, 465] width 26 height 26
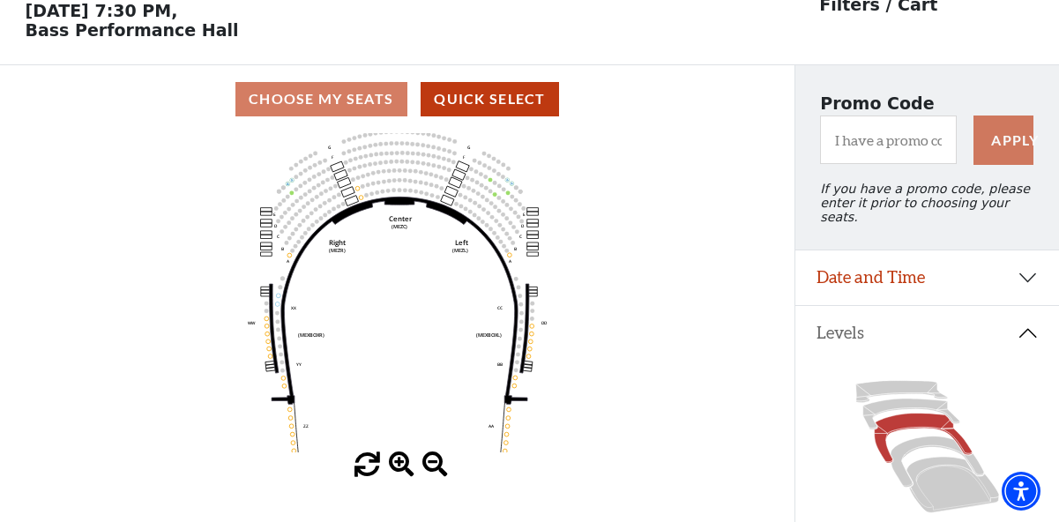
click at [394, 463] on span at bounding box center [402, 465] width 26 height 26
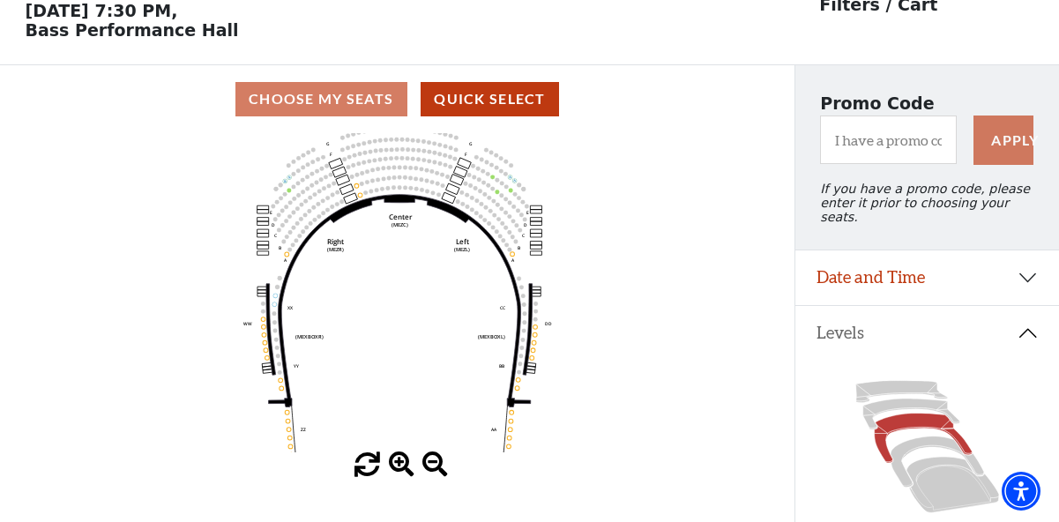
click at [394, 463] on span at bounding box center [402, 465] width 26 height 26
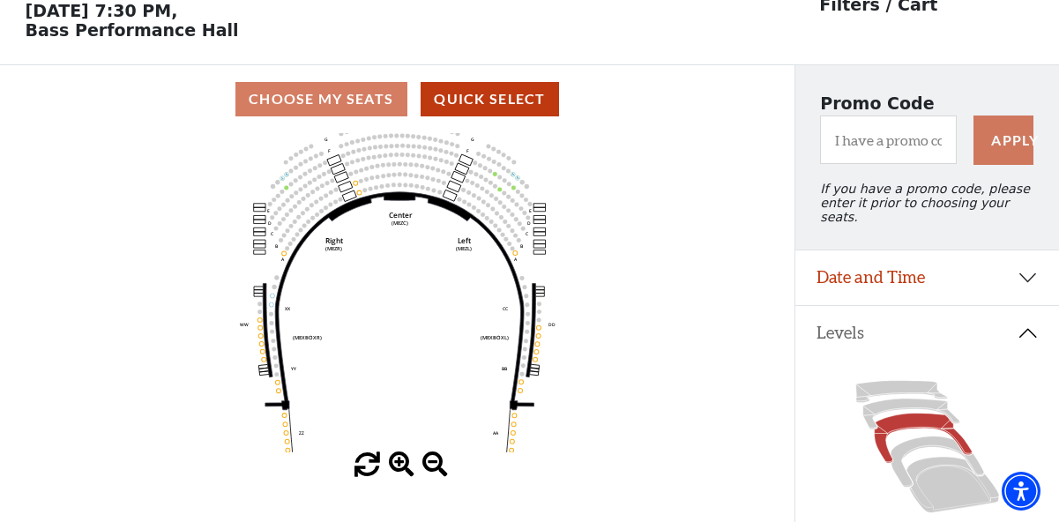
click at [394, 463] on span at bounding box center [402, 465] width 26 height 26
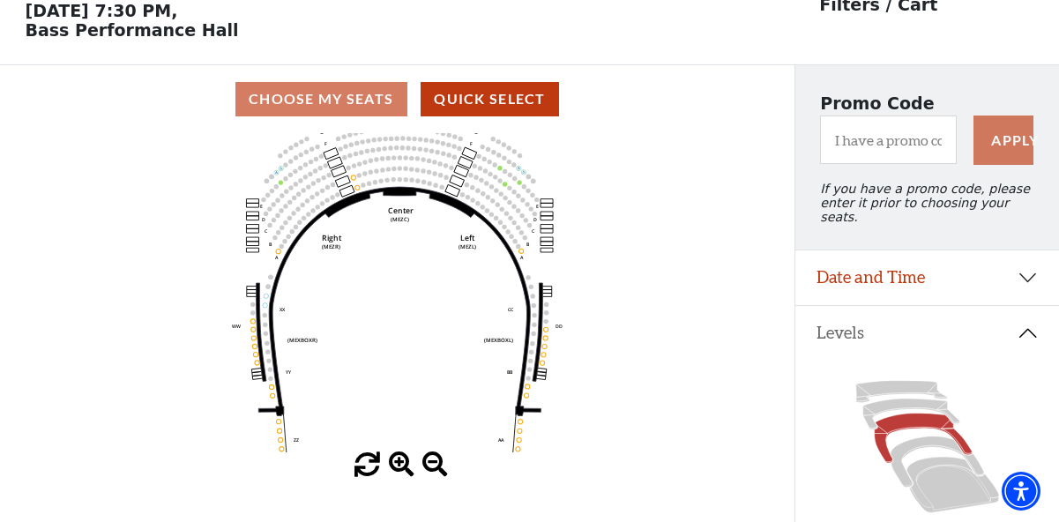
click at [394, 463] on span at bounding box center [402, 465] width 26 height 26
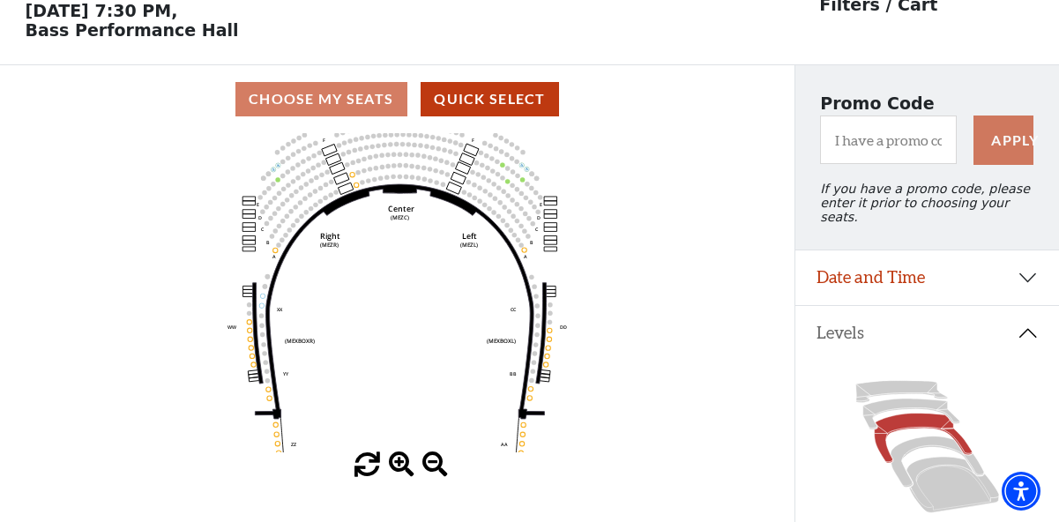
click at [394, 463] on span at bounding box center [402, 465] width 26 height 26
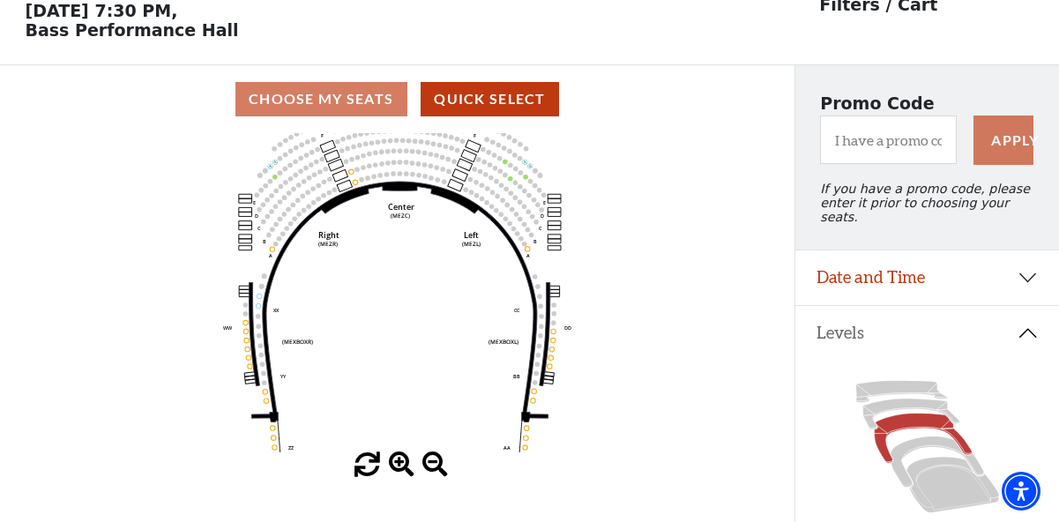
click at [394, 463] on span at bounding box center [402, 465] width 26 height 26
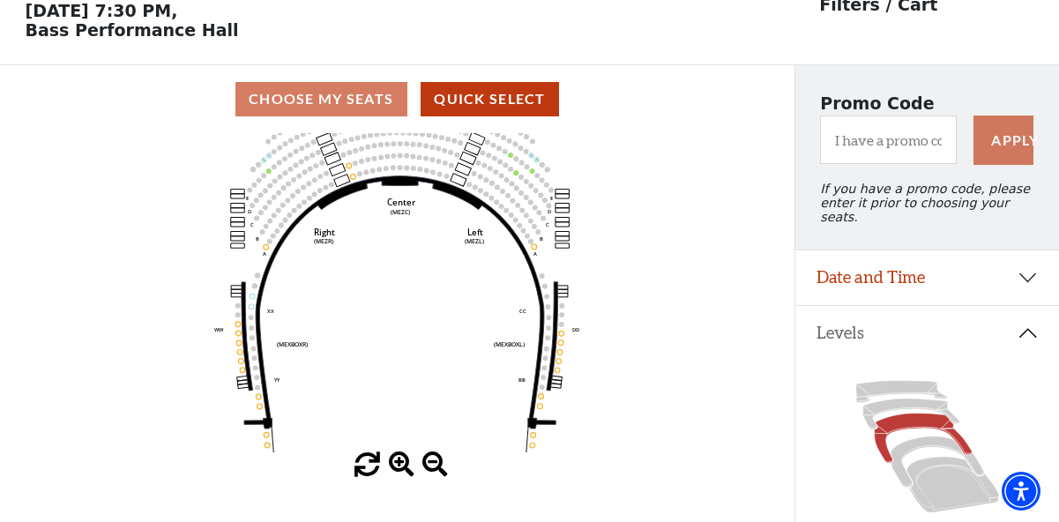
click at [394, 463] on span at bounding box center [402, 465] width 26 height 26
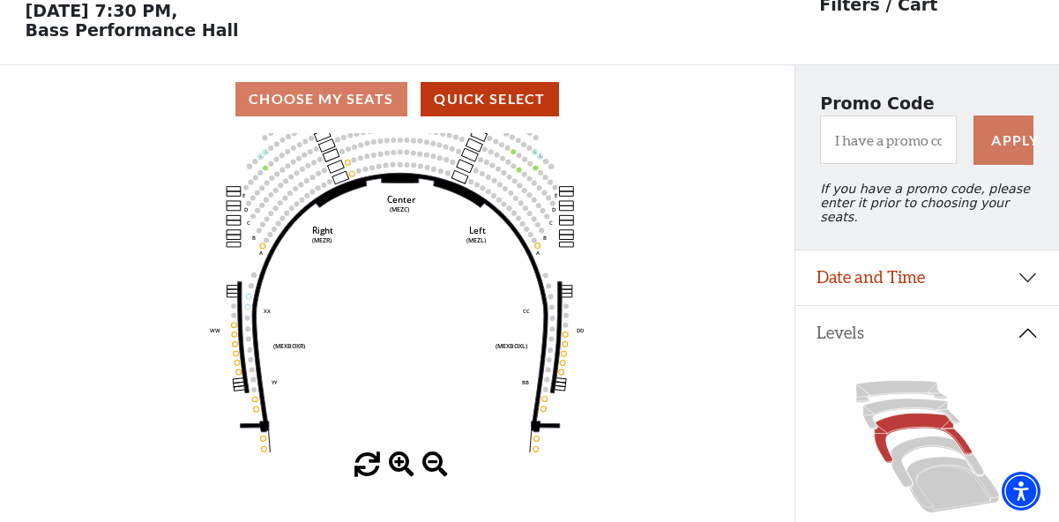
click at [394, 463] on span at bounding box center [402, 465] width 26 height 26
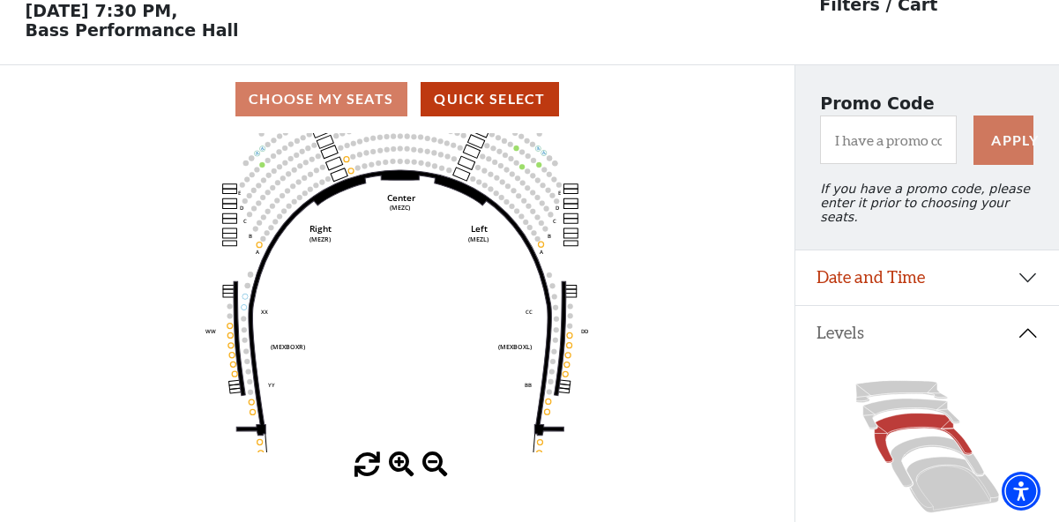
click at [394, 463] on span at bounding box center [402, 465] width 26 height 26
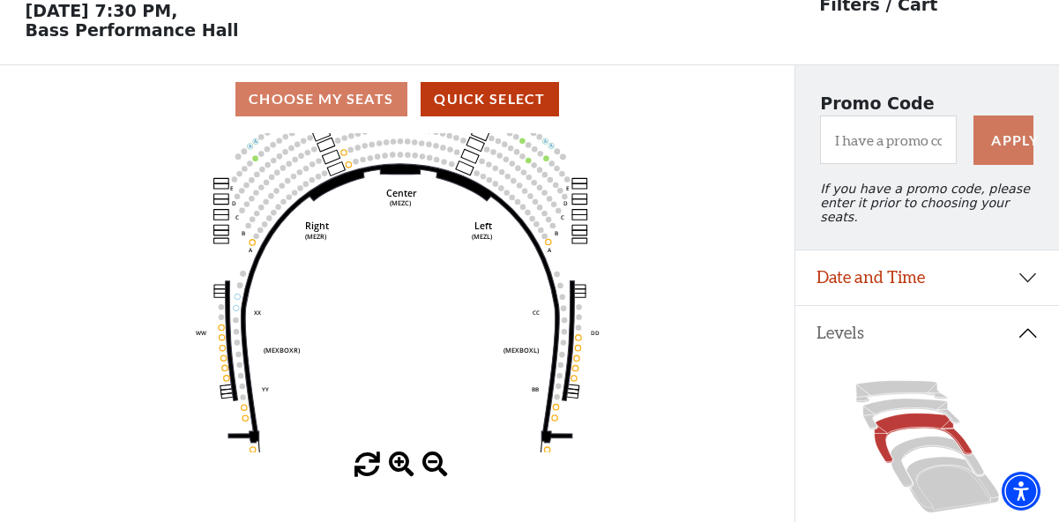
click at [394, 463] on span at bounding box center [402, 465] width 26 height 26
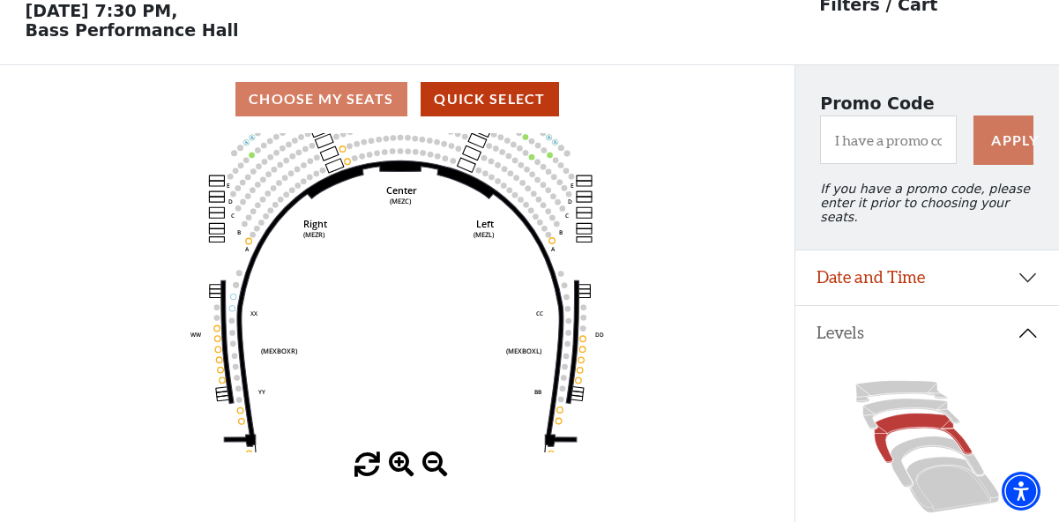
click at [394, 463] on span at bounding box center [402, 465] width 26 height 26
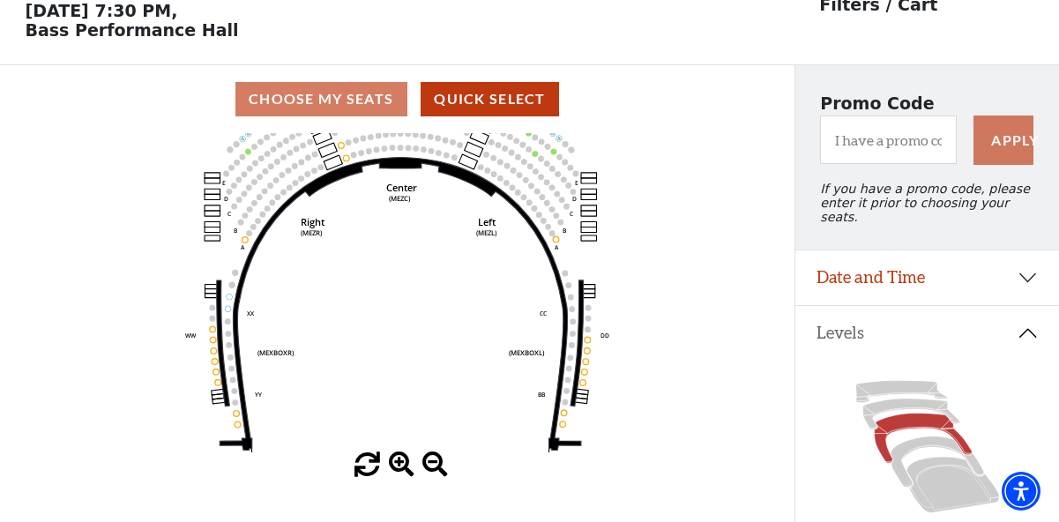
click at [394, 462] on span at bounding box center [402, 465] width 26 height 26
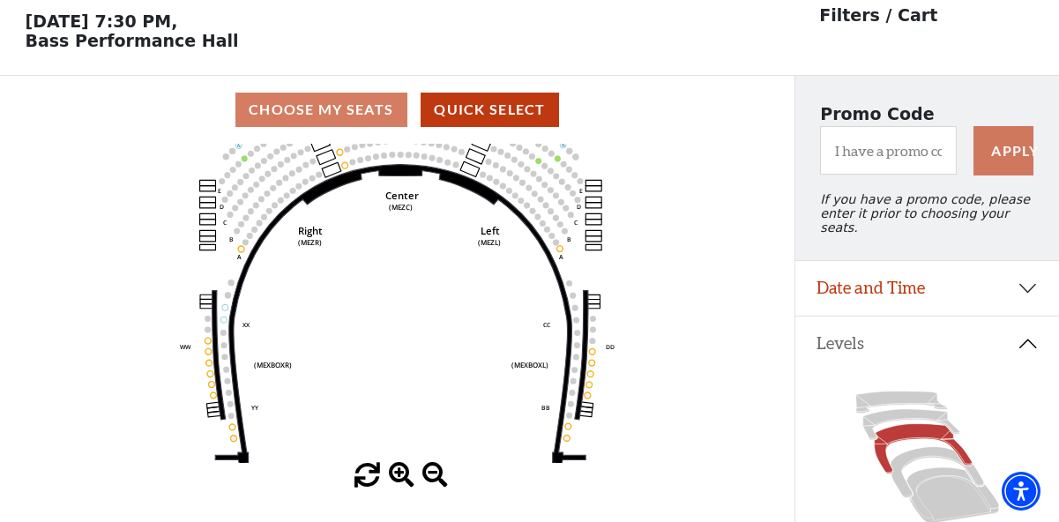
scroll to position [73, 0]
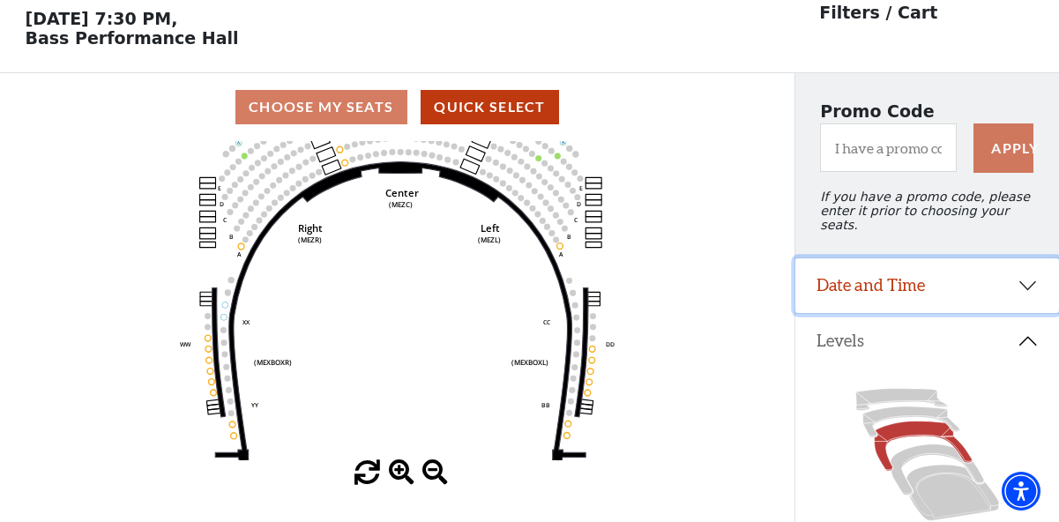
click at [1033, 278] on button "Date and Time" at bounding box center [927, 285] width 264 height 55
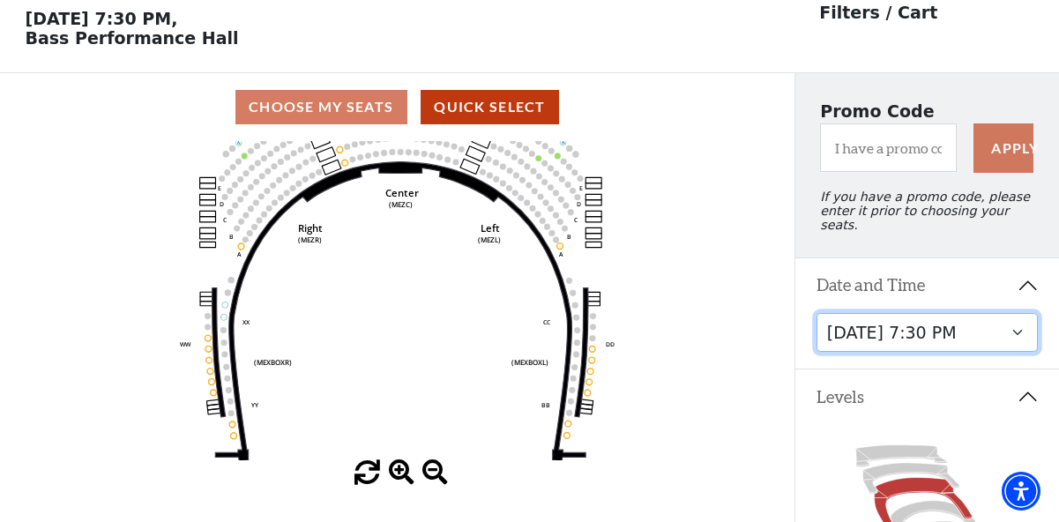
click at [1022, 325] on select "Tuesday, October 28 at 7:30 PM Wednesday, October 29 at 7:30 PM Thursday, Octob…" at bounding box center [927, 333] width 222 height 40
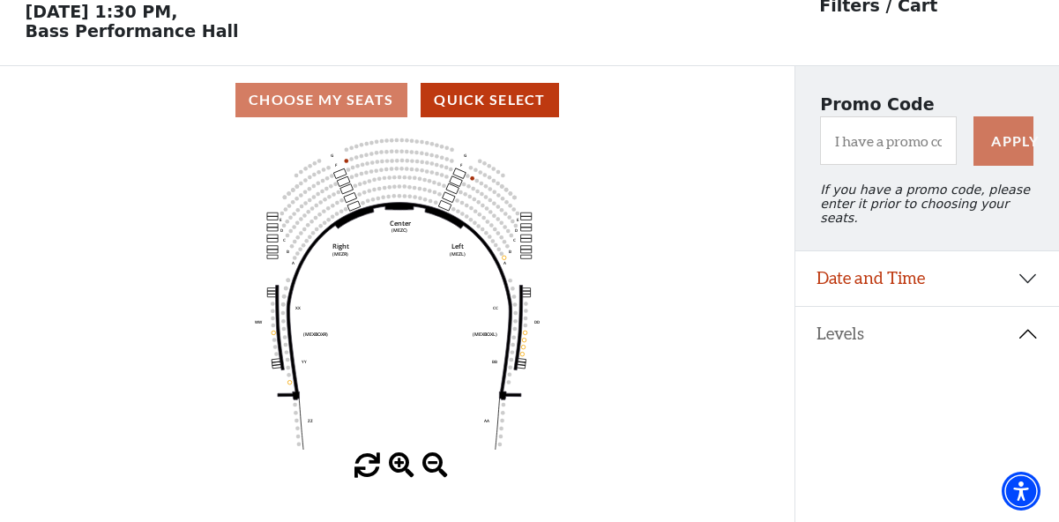
scroll to position [81, 0]
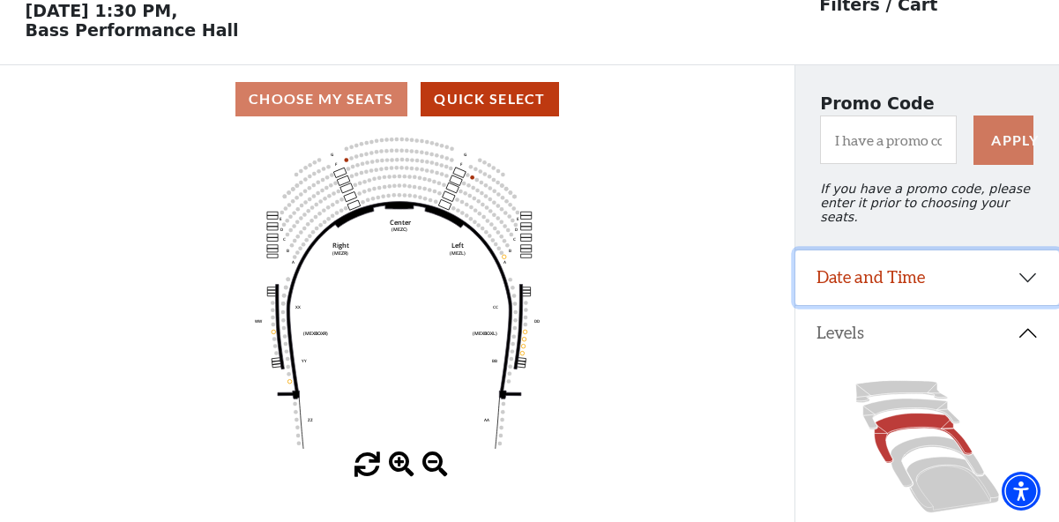
click at [1034, 264] on button "Date and Time" at bounding box center [927, 277] width 264 height 55
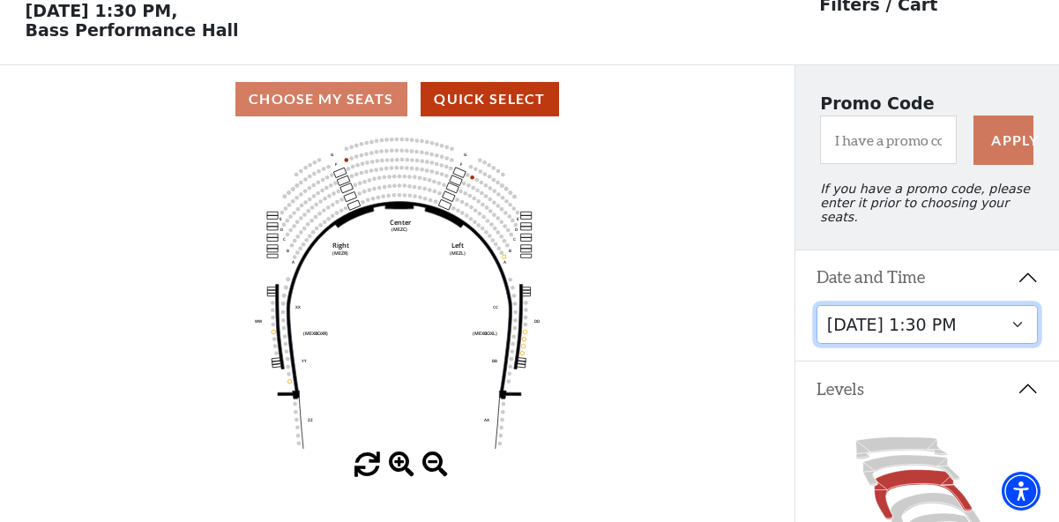
click at [1020, 306] on select "Tuesday, October 28 at 7:30 PM Wednesday, October 29 at 7:30 PM Thursday, Octob…" at bounding box center [927, 325] width 222 height 40
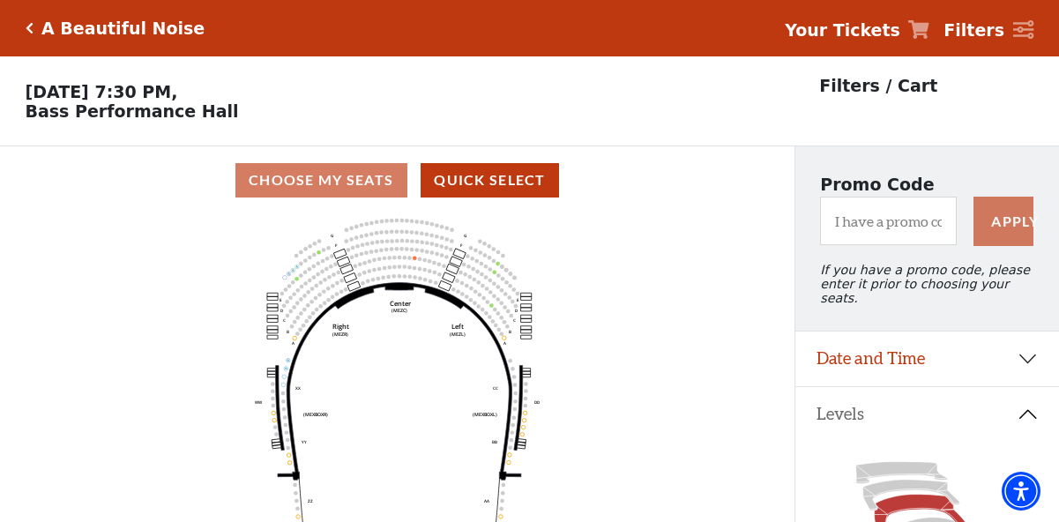
click at [30, 27] on icon "Click here to go back to filters" at bounding box center [30, 28] width 8 height 12
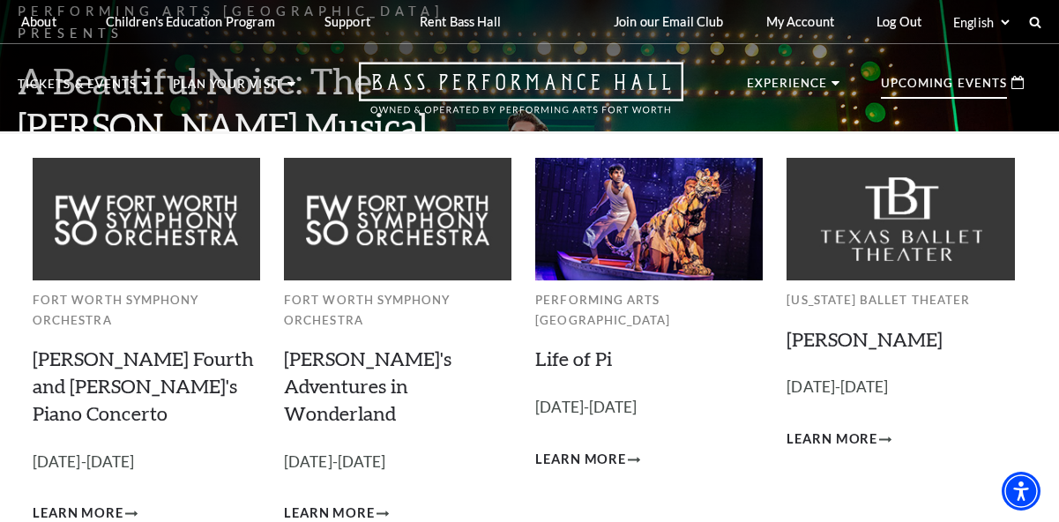
click at [956, 86] on p "Upcoming Events" at bounding box center [944, 88] width 126 height 21
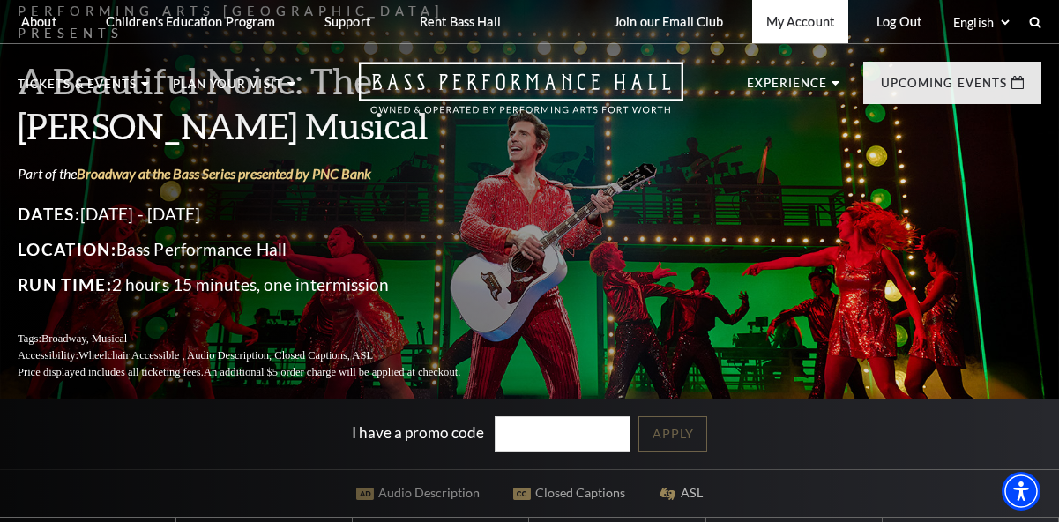
click at [800, 20] on link "My Account" at bounding box center [800, 21] width 96 height 43
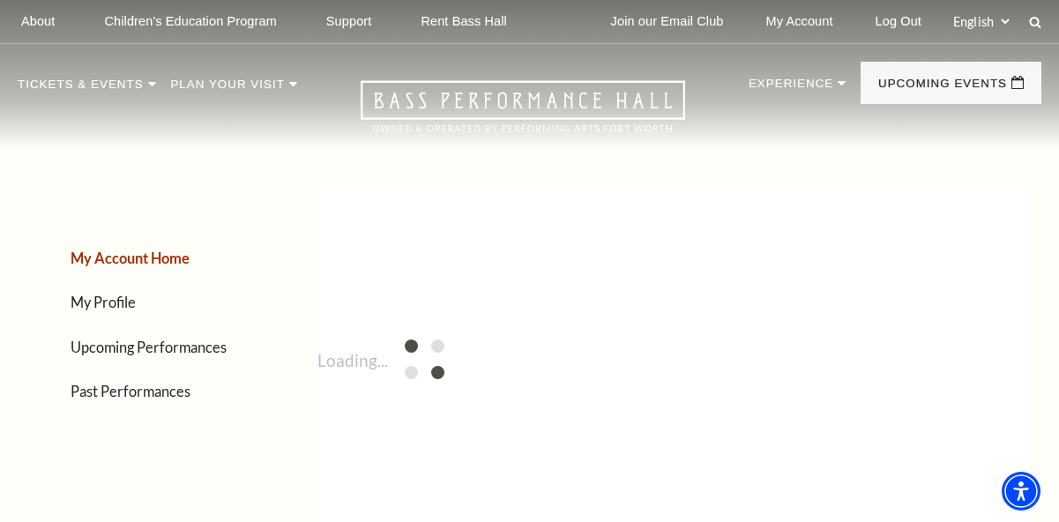
click at [151, 349] on link "Upcoming Performances" at bounding box center [149, 347] width 156 height 17
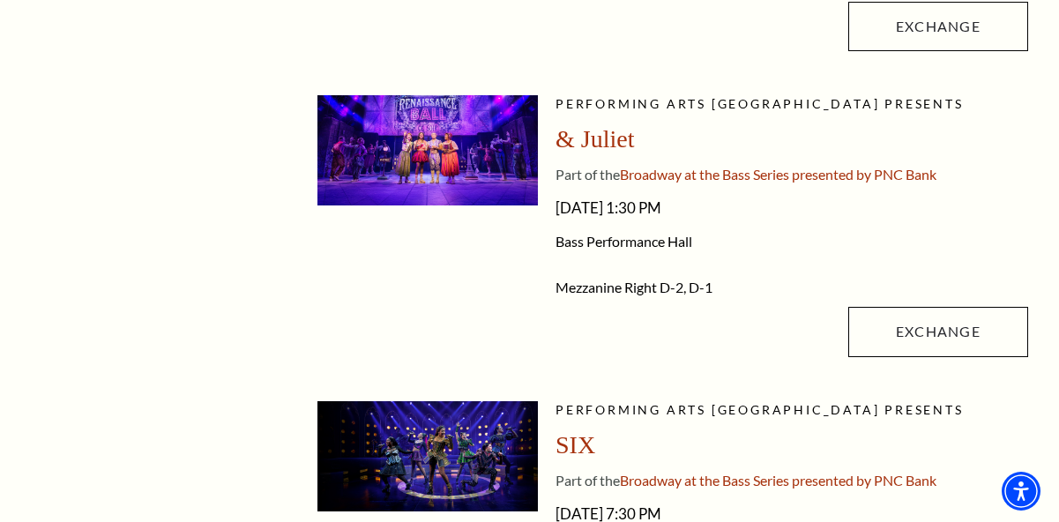
scroll to position [1016, 0]
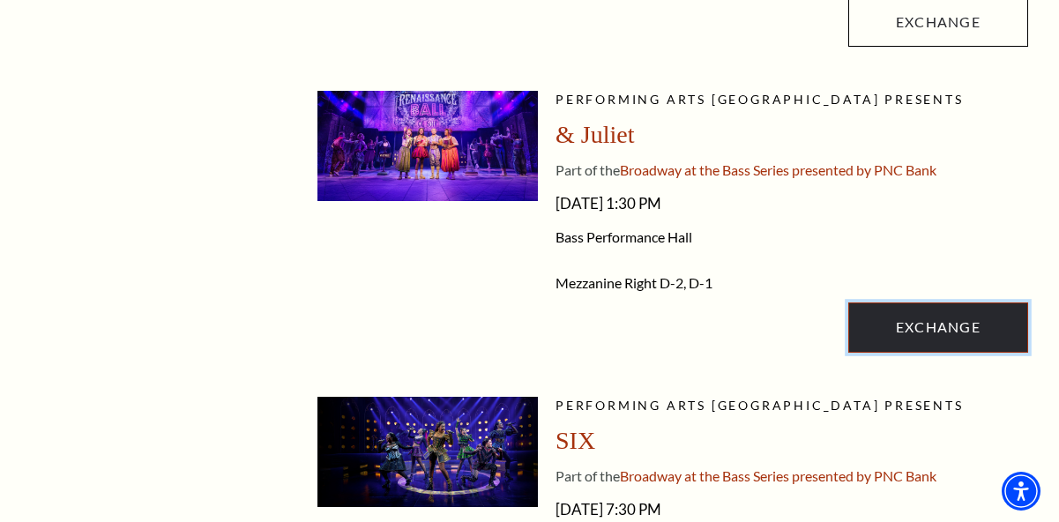
click at [940, 335] on link "Exchange" at bounding box center [938, 326] width 180 height 49
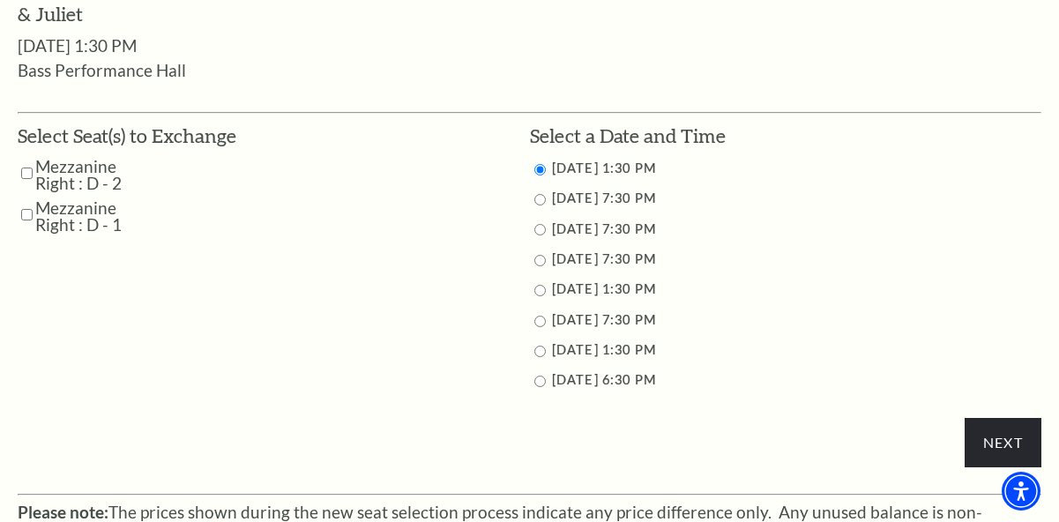
scroll to position [824, 0]
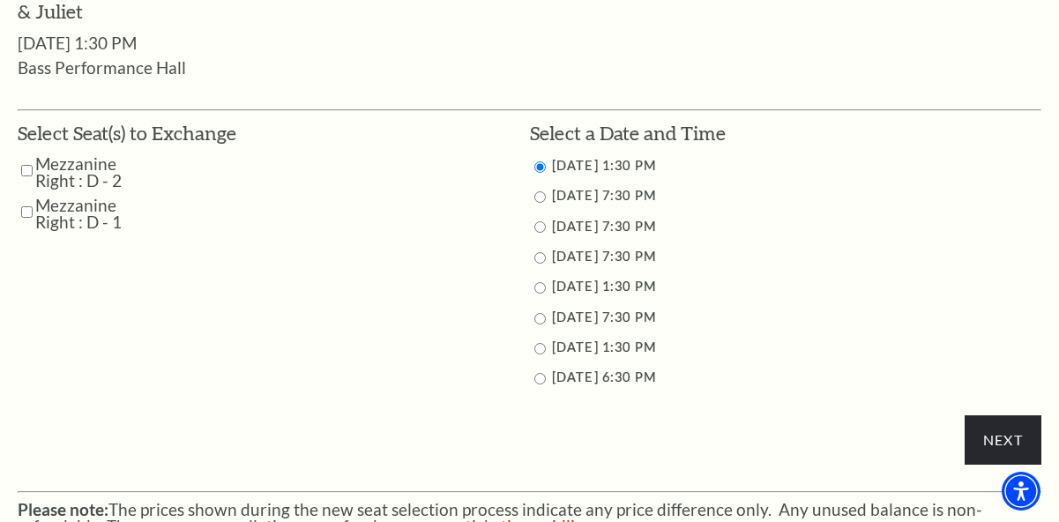
click at [25, 170] on input "Mezzanine Right : D - 2" at bounding box center [26, 170] width 11 height 31
checkbox input "true"
click at [27, 214] on input "Mezzanine Right : D - 1" at bounding box center [26, 212] width 11 height 31
checkbox input "true"
click at [541, 197] on input "11/12/2025 7:30 PM" at bounding box center [539, 196] width 11 height 11
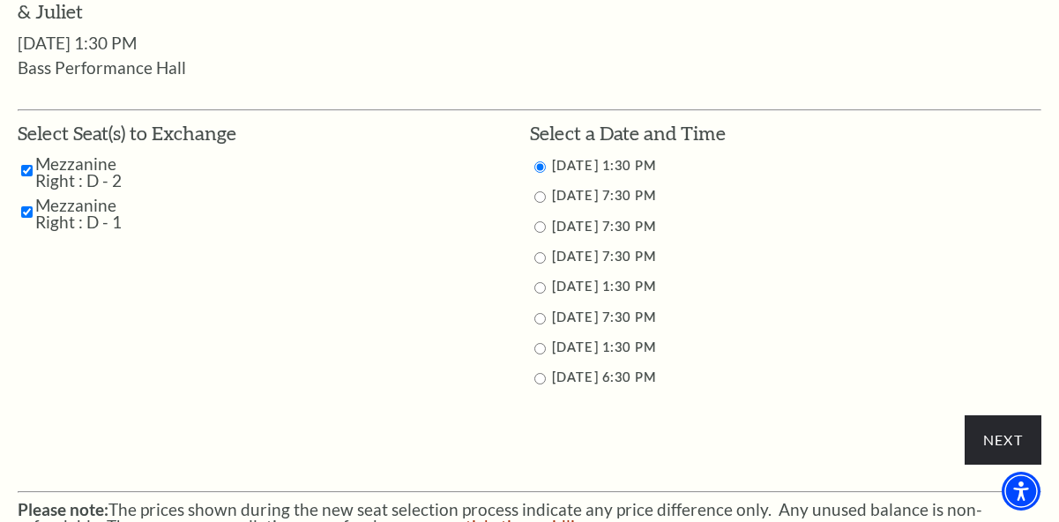
radio input "true"
click at [1001, 443] on input "Next" at bounding box center [1002, 439] width 77 height 49
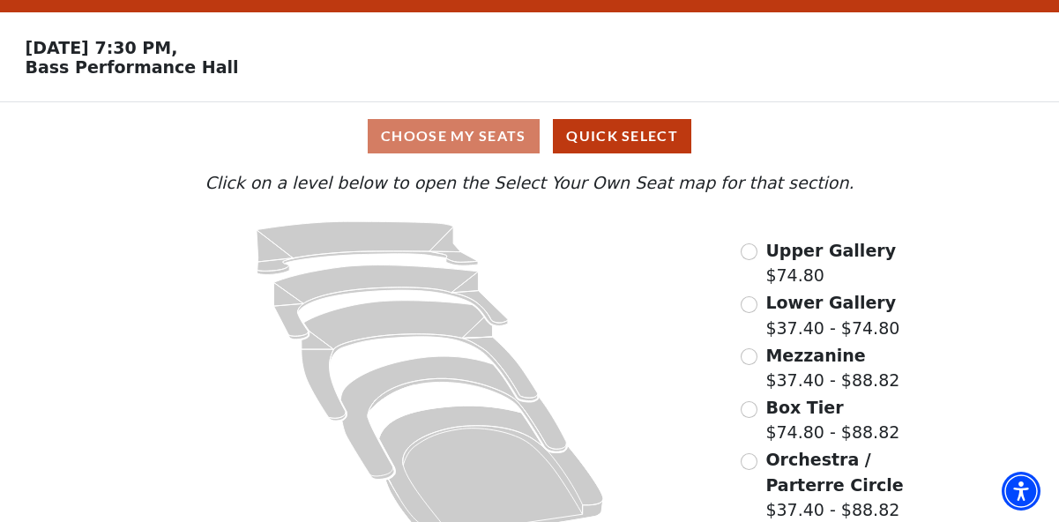
scroll to position [74, 0]
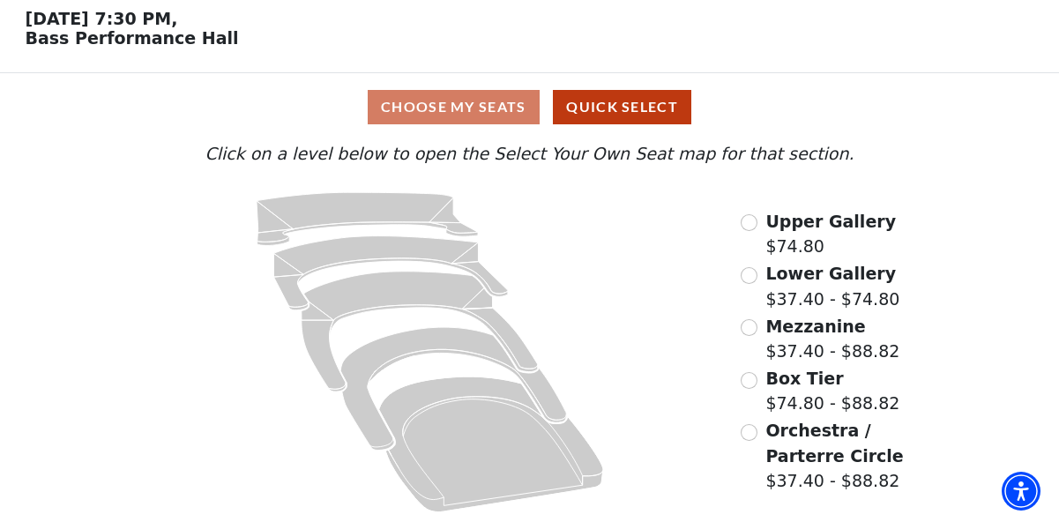
click at [461, 93] on div "Choose My Seats Quick Select" at bounding box center [529, 107] width 794 height 34
click at [463, 108] on div "Choose My Seats Quick Select" at bounding box center [529, 107] width 794 height 34
click at [458, 112] on div "Choose My Seats Quick Select" at bounding box center [529, 107] width 794 height 34
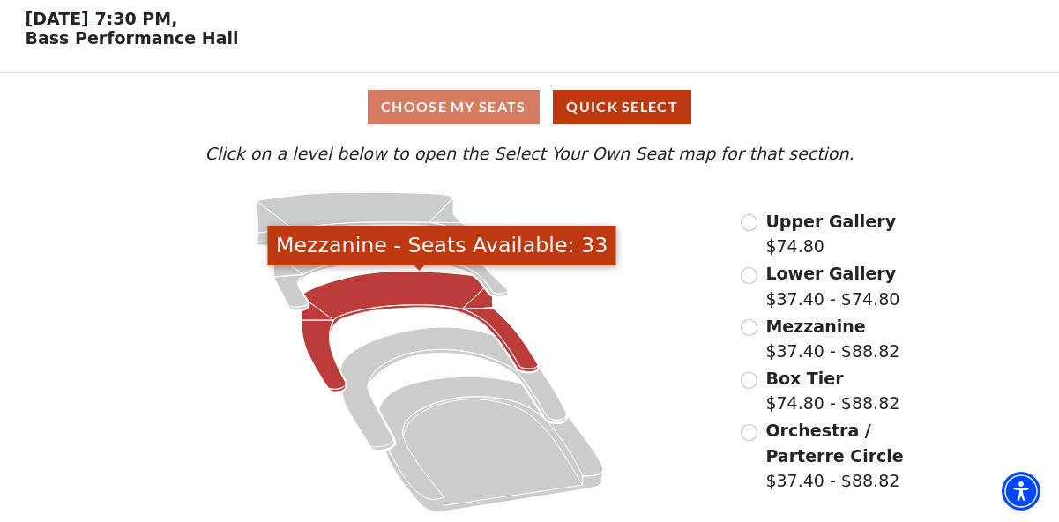
click at [424, 281] on icon "Mezzanine - Seats Available: 33" at bounding box center [419, 332] width 236 height 120
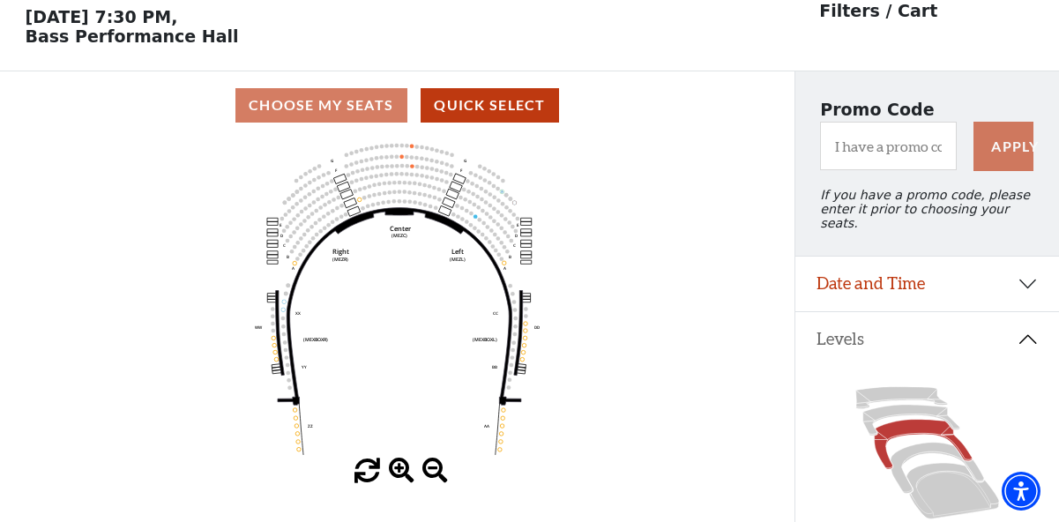
scroll to position [81, 0]
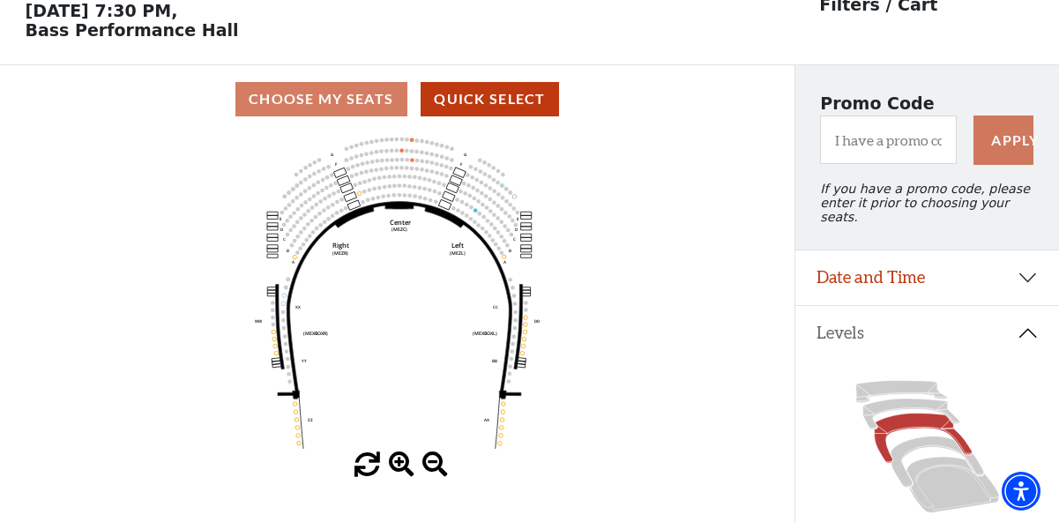
click at [357, 100] on div "Choose My Seats Quick Select" at bounding box center [397, 99] width 794 height 34
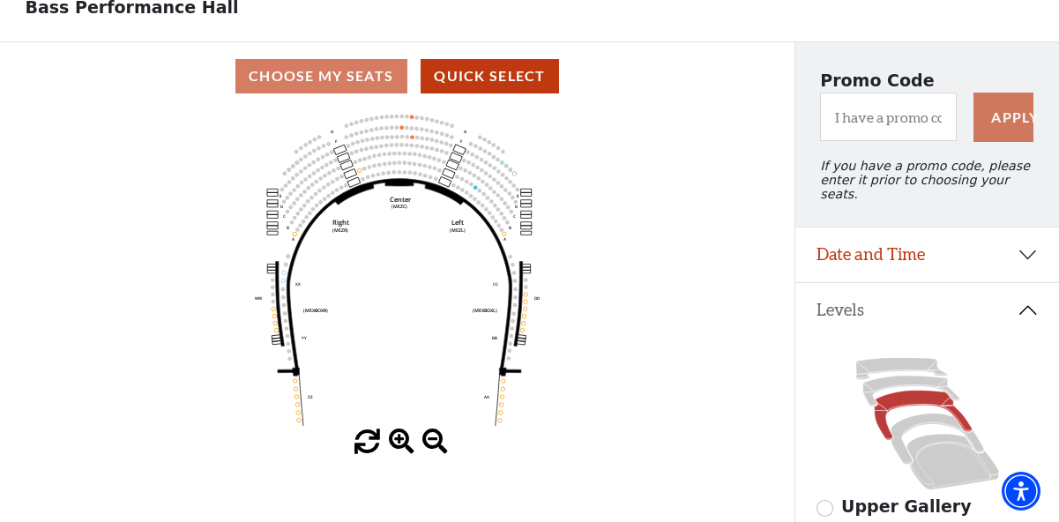
scroll to position [107, 0]
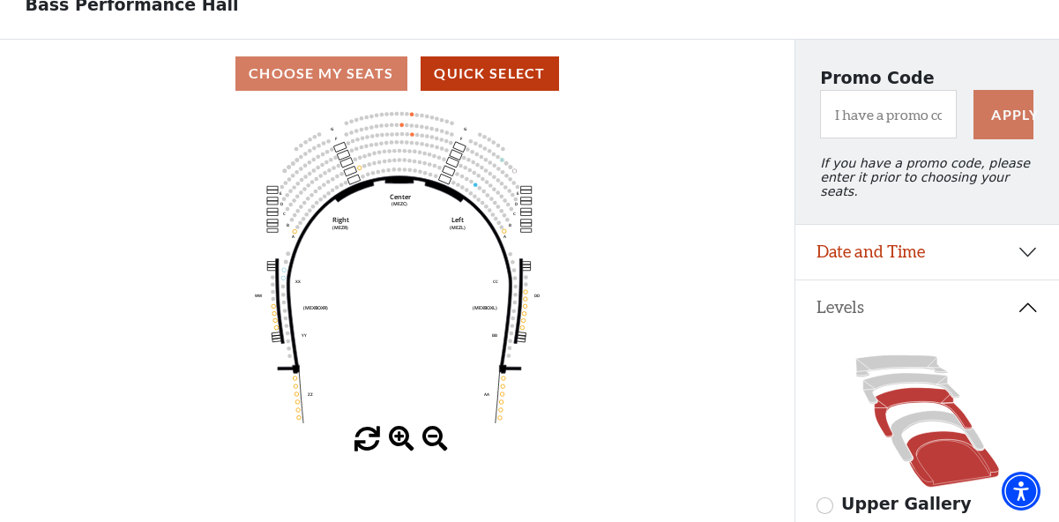
click at [934, 443] on icon at bounding box center [951, 459] width 93 height 56
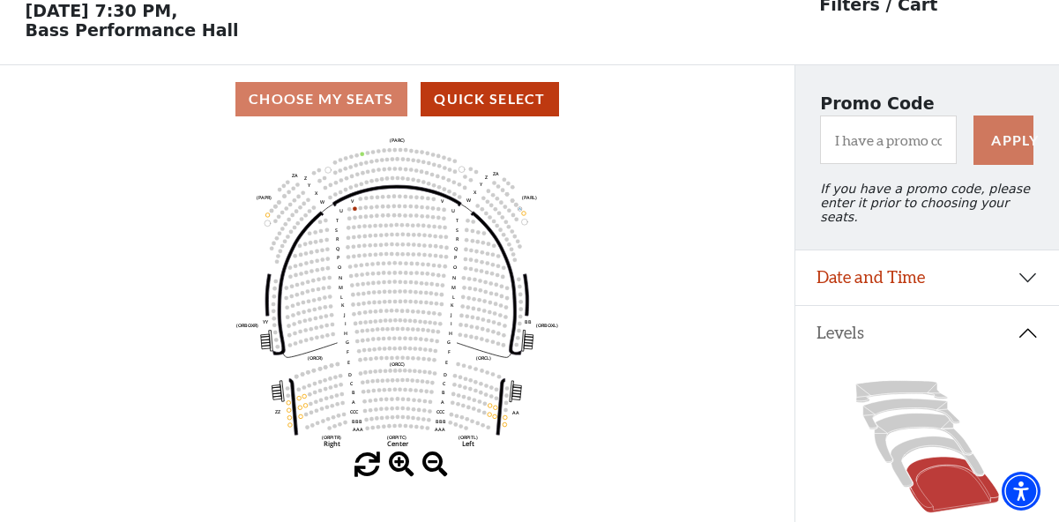
scroll to position [81, 0]
click at [1024, 264] on button "Date and Time" at bounding box center [927, 277] width 264 height 55
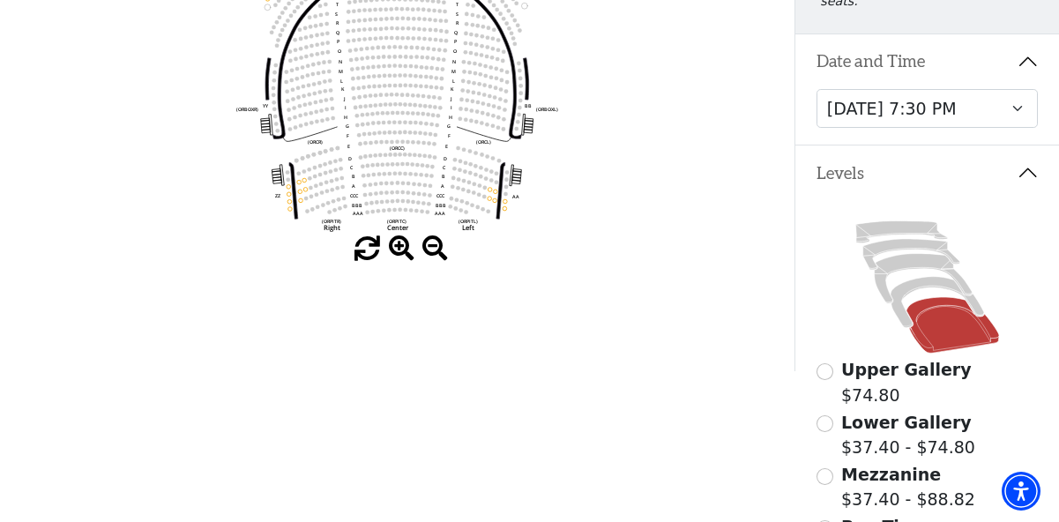
scroll to position [312, 0]
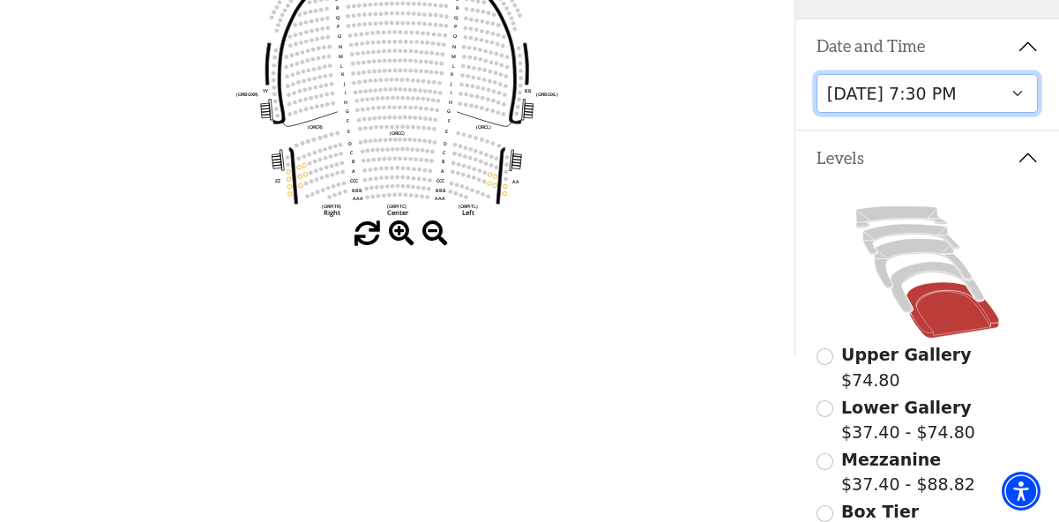
click at [1021, 81] on select "Thursday, November 13 at 1:30 PM Wednesday, November 12 at 7:30 PM Thursday, No…" at bounding box center [927, 94] width 222 height 40
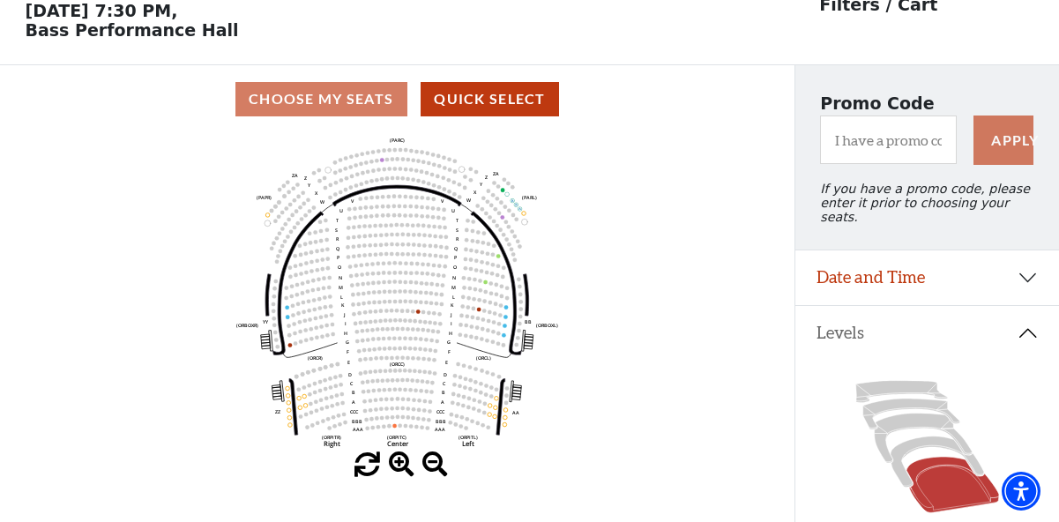
scroll to position [81, 0]
click at [907, 415] on icon at bounding box center [923, 437] width 98 height 49
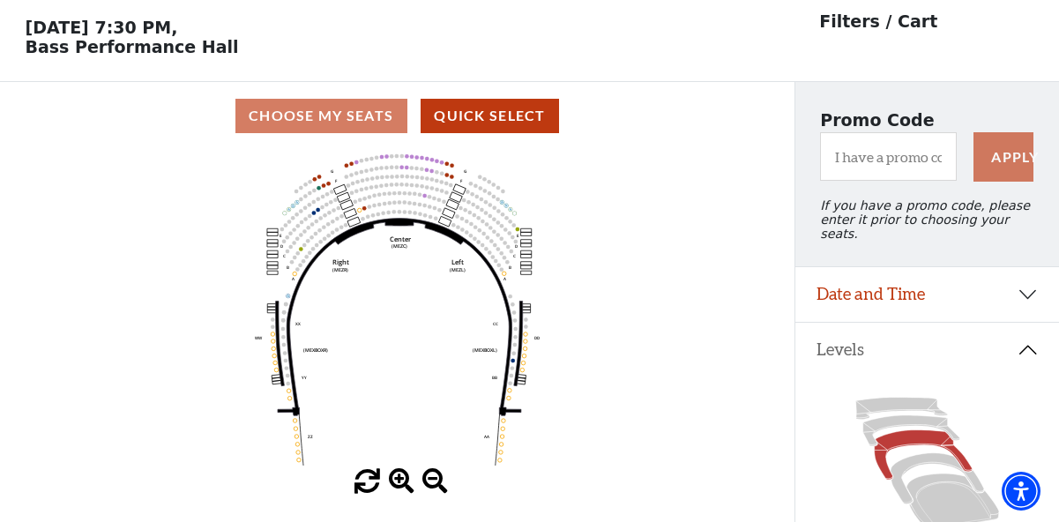
scroll to position [68, 0]
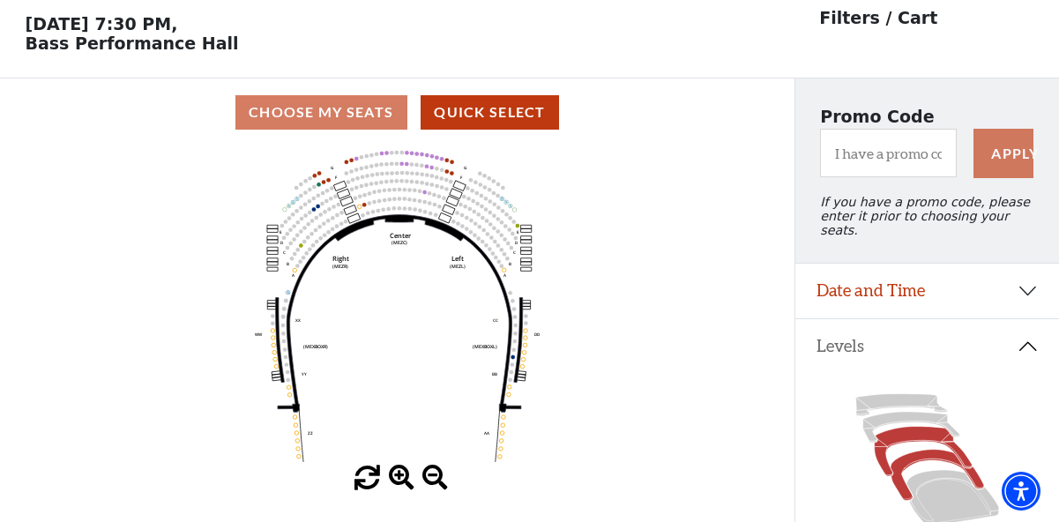
click at [931, 450] on icon at bounding box center [936, 475] width 93 height 51
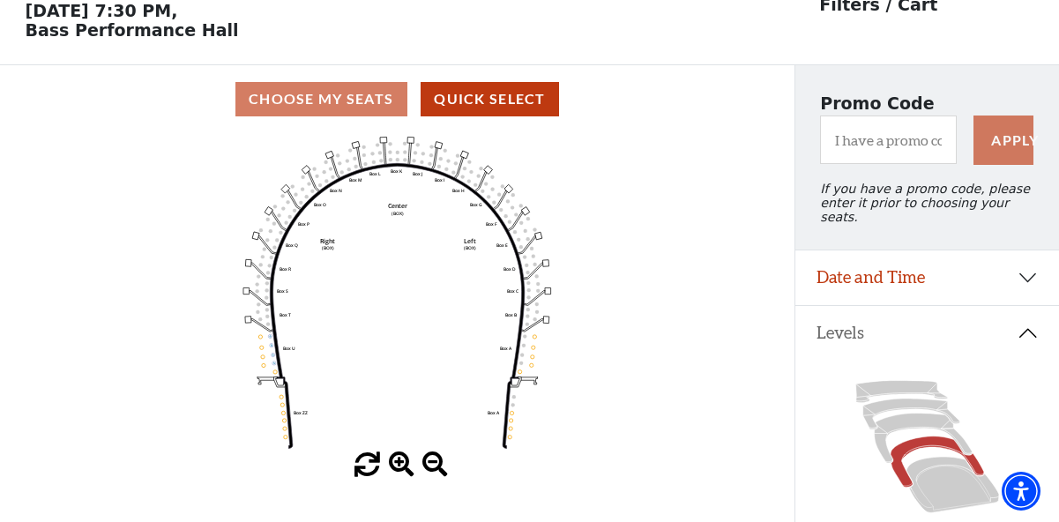
scroll to position [81, 0]
click at [921, 413] on icon at bounding box center [923, 437] width 98 height 49
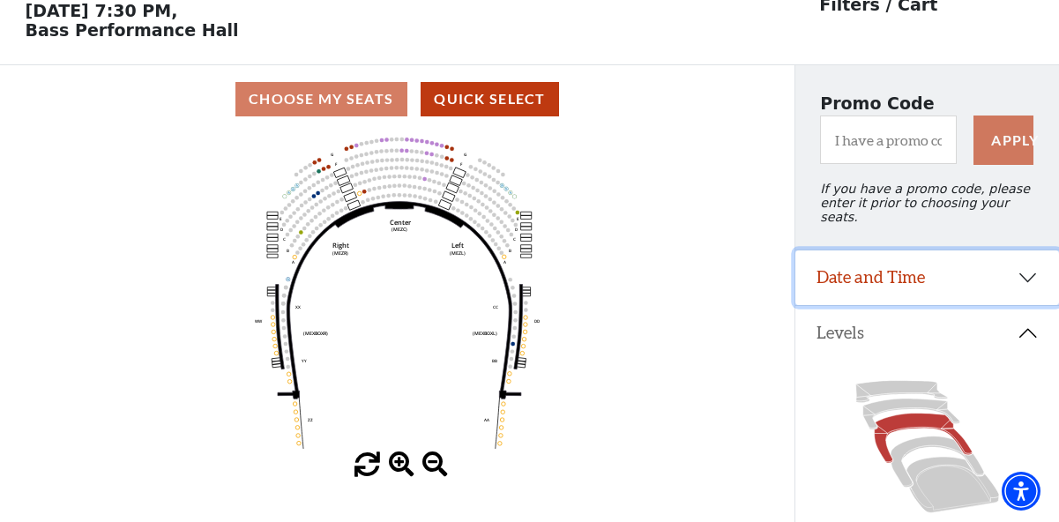
click at [1031, 265] on button "Date and Time" at bounding box center [927, 277] width 264 height 55
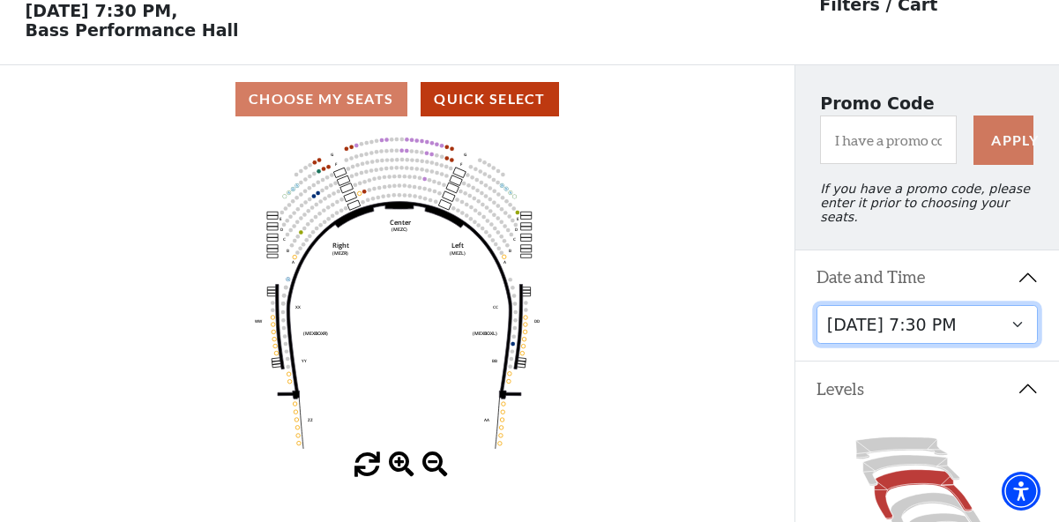
click at [1018, 317] on select "Thursday, November 13 at 1:30 PM Wednesday, November 12 at 7:30 PM Thursday, No…" at bounding box center [927, 325] width 222 height 40
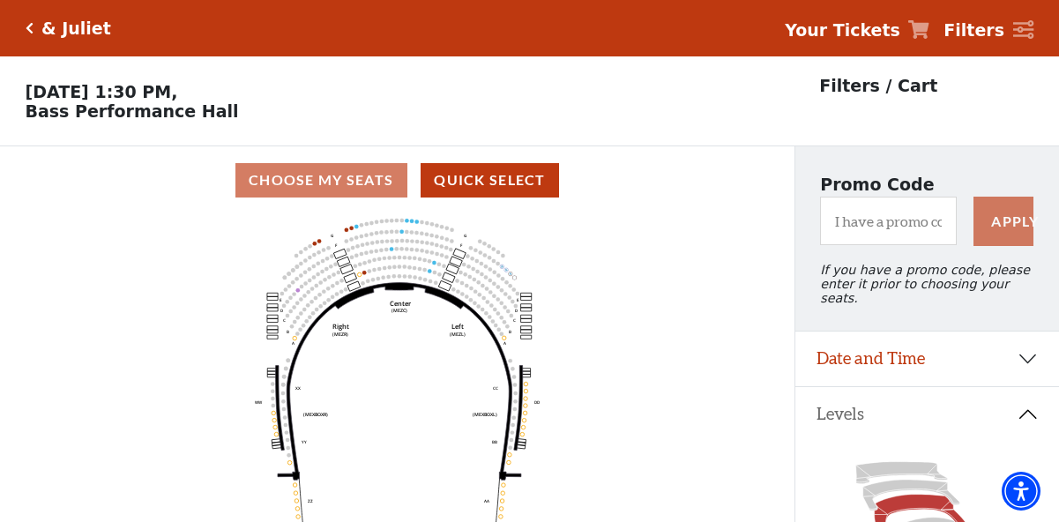
scroll to position [81, 0]
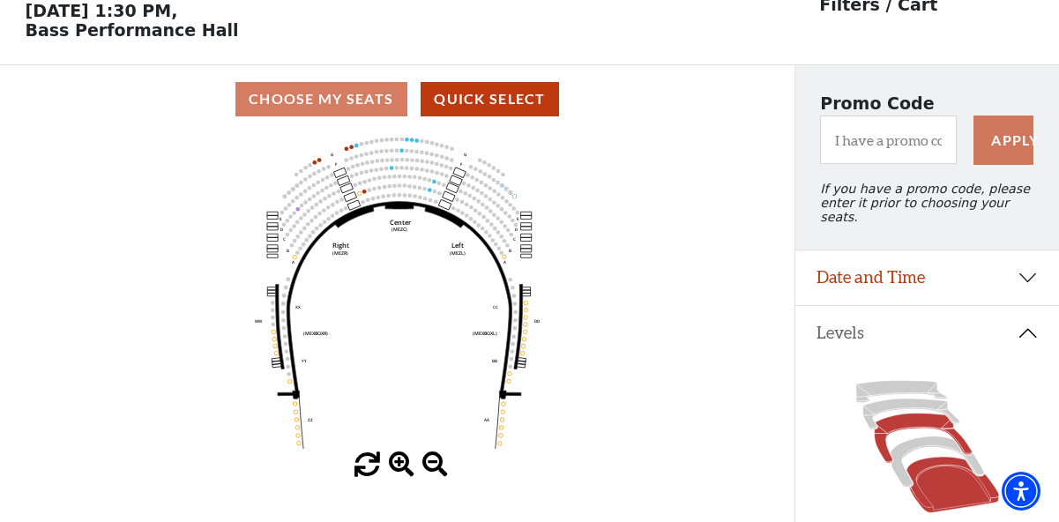
click at [949, 463] on icon at bounding box center [951, 485] width 93 height 56
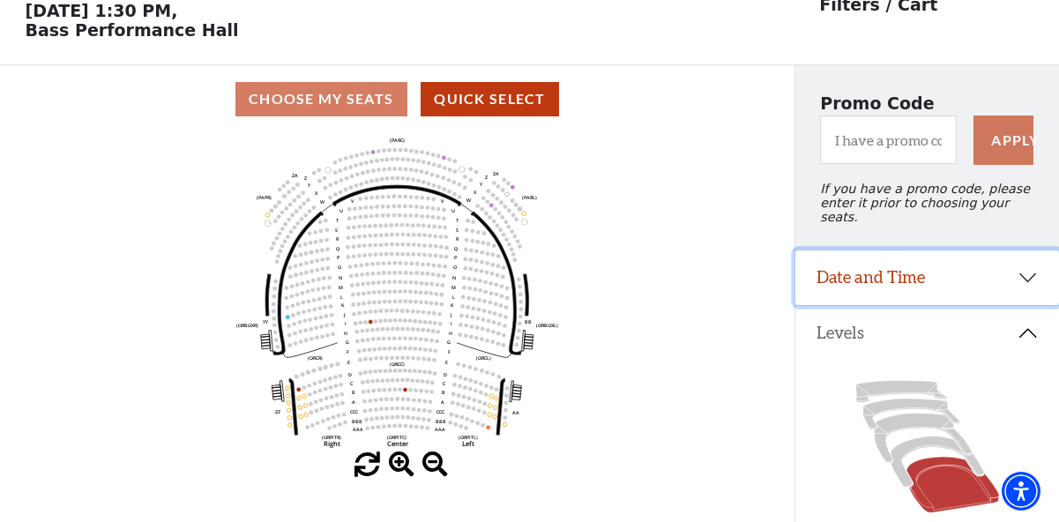
click at [1018, 268] on button "Date and Time" at bounding box center [927, 277] width 264 height 55
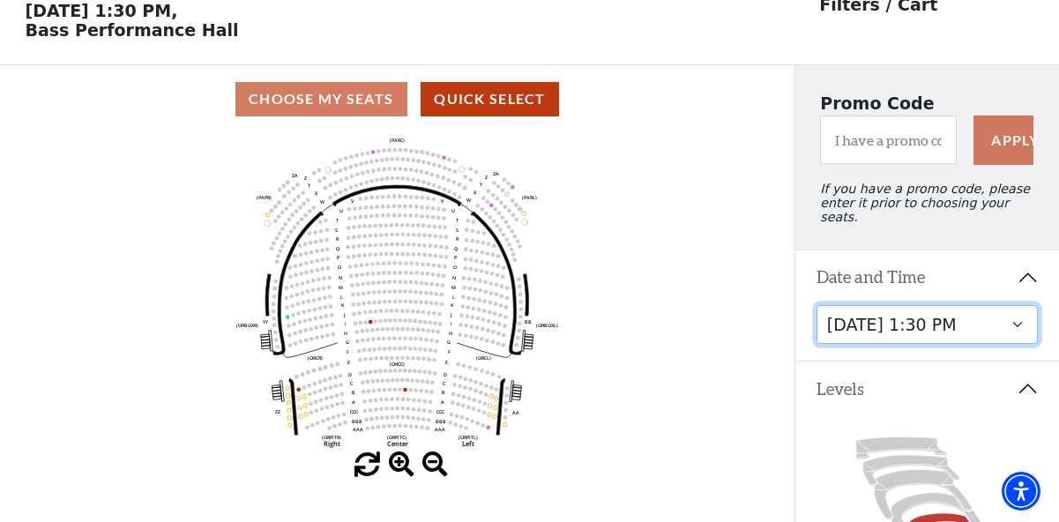
click at [1022, 315] on select "Thursday, November 13 at 1:30 PM Wednesday, November 12 at 7:30 PM Thursday, No…" at bounding box center [927, 325] width 222 height 40
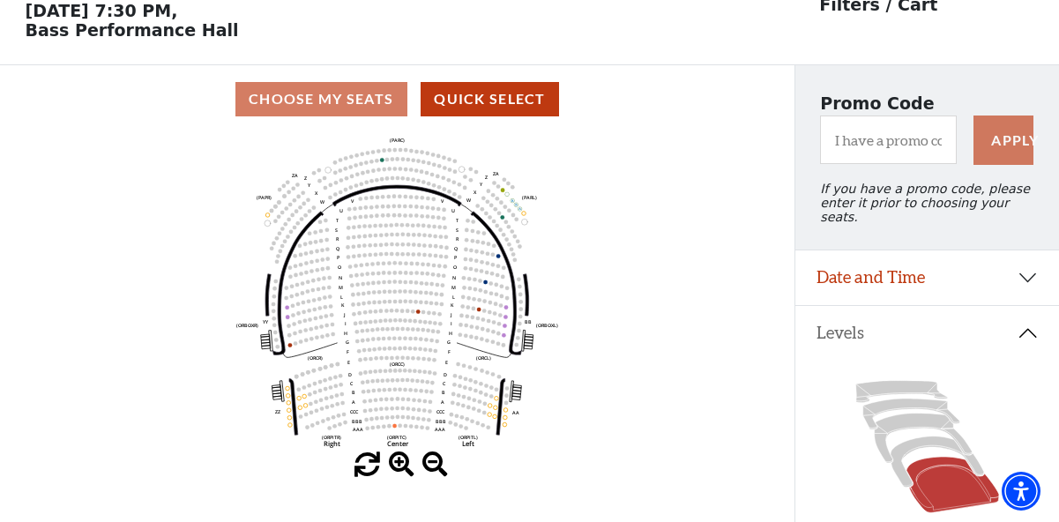
scroll to position [81, 0]
click at [905, 413] on icon at bounding box center [923, 437] width 98 height 49
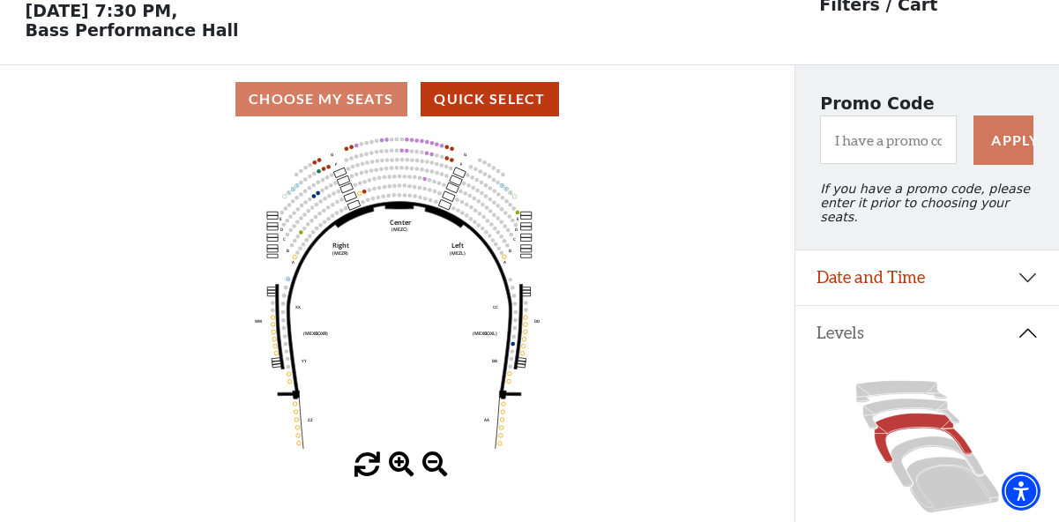
click at [402, 465] on span at bounding box center [402, 465] width 26 height 26
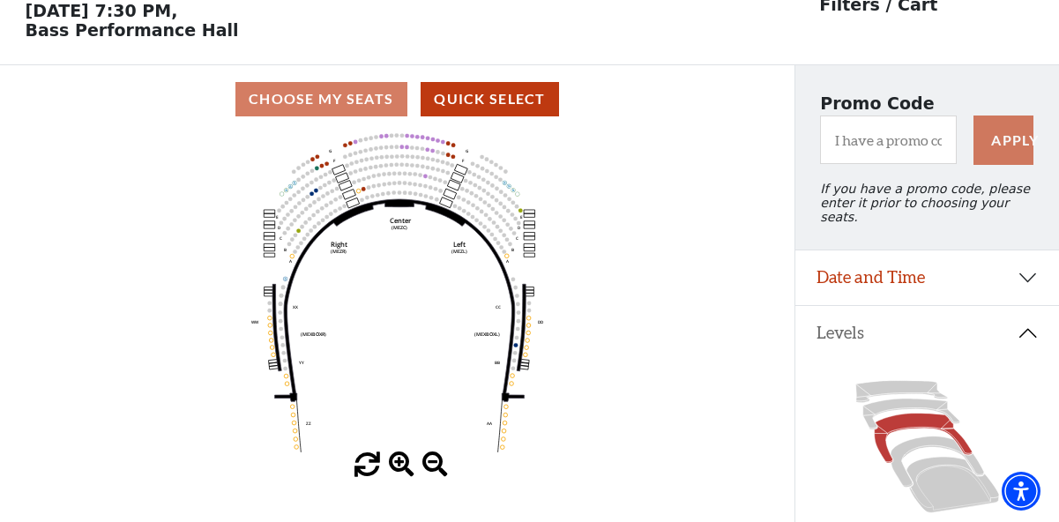
click at [402, 465] on span at bounding box center [402, 465] width 26 height 26
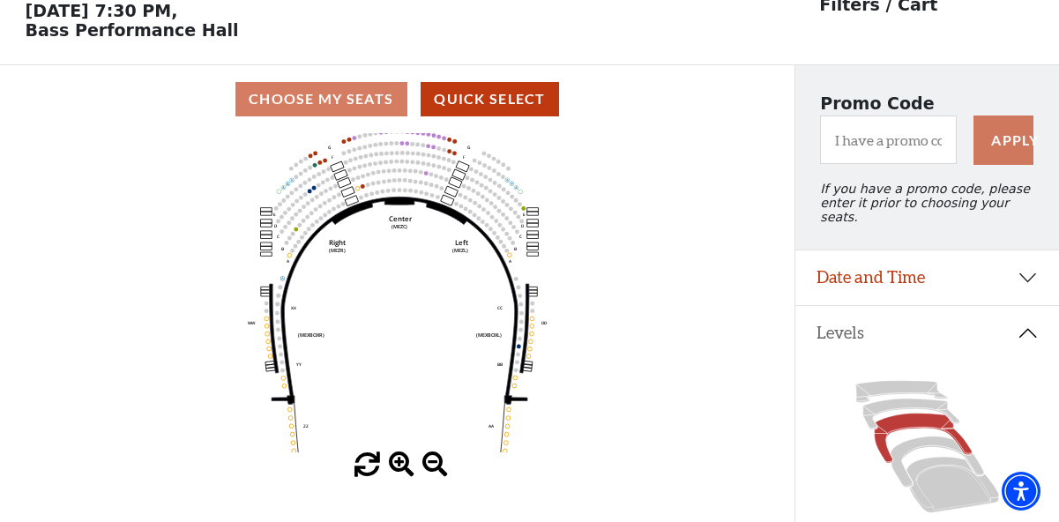
click at [402, 465] on span at bounding box center [402, 465] width 26 height 26
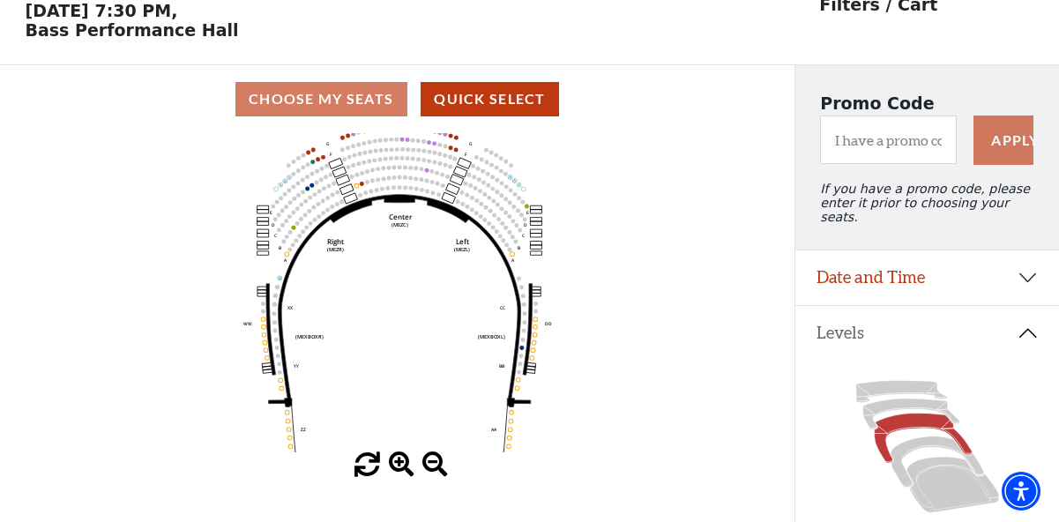
click at [402, 465] on span at bounding box center [402, 465] width 26 height 26
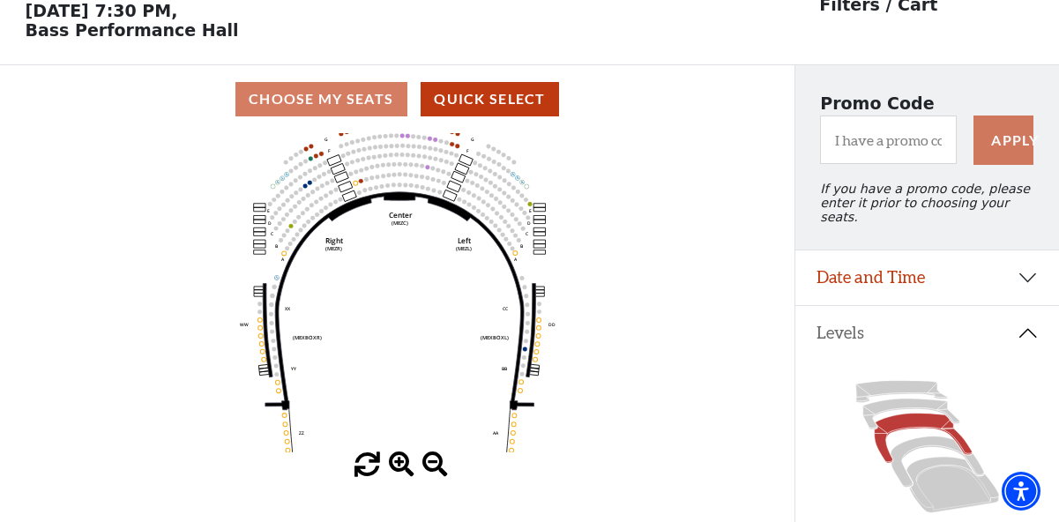
click at [402, 465] on span at bounding box center [402, 465] width 26 height 26
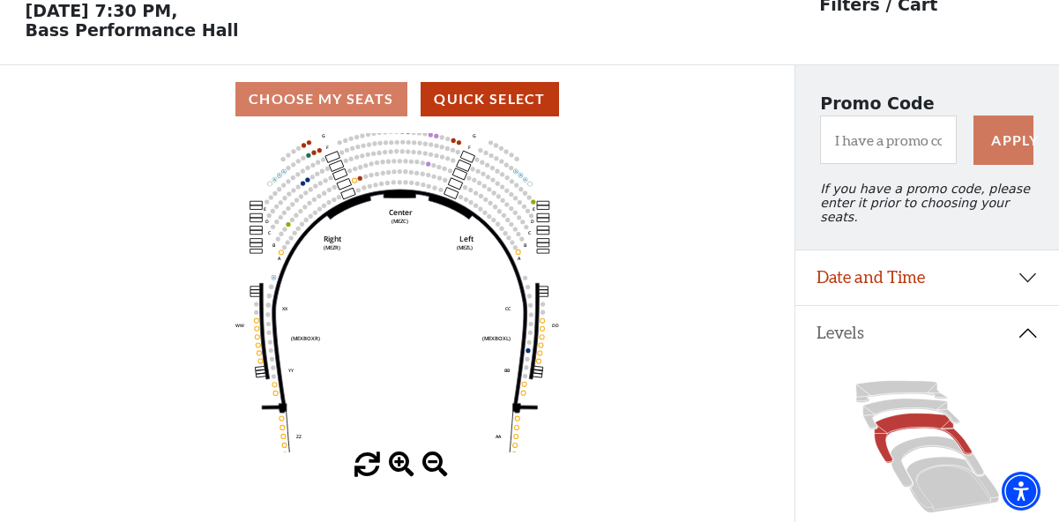
click at [402, 465] on span at bounding box center [402, 465] width 26 height 26
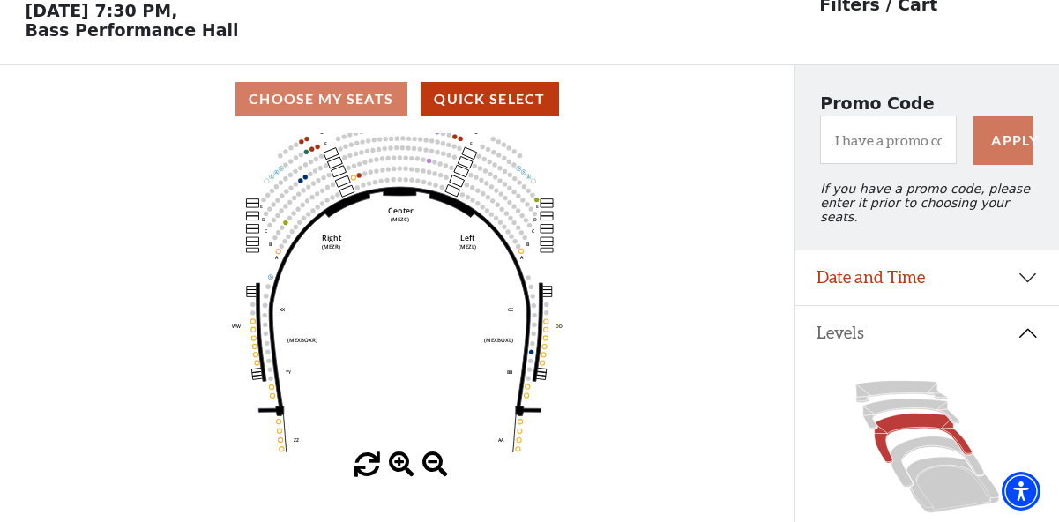
click at [402, 465] on span at bounding box center [402, 465] width 26 height 26
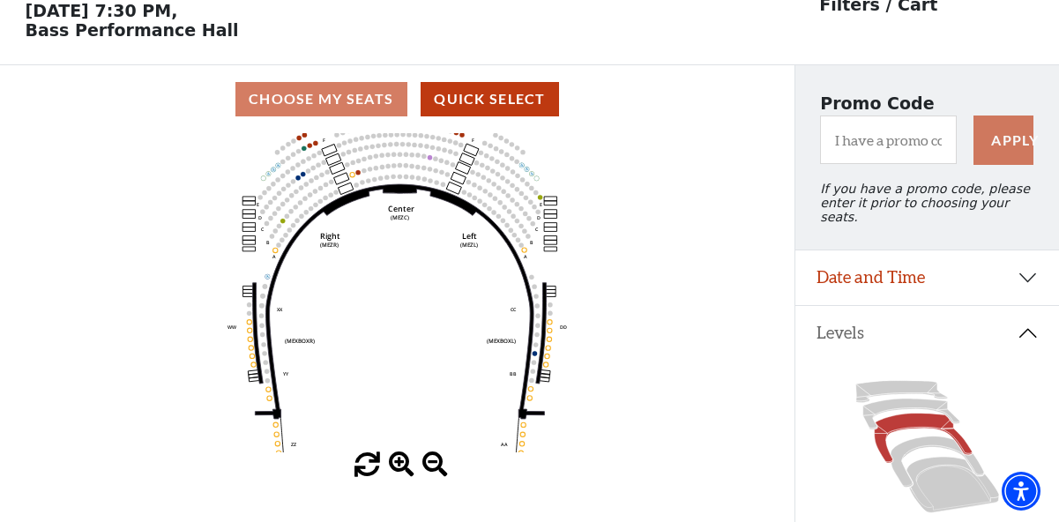
click at [402, 465] on span at bounding box center [402, 465] width 26 height 26
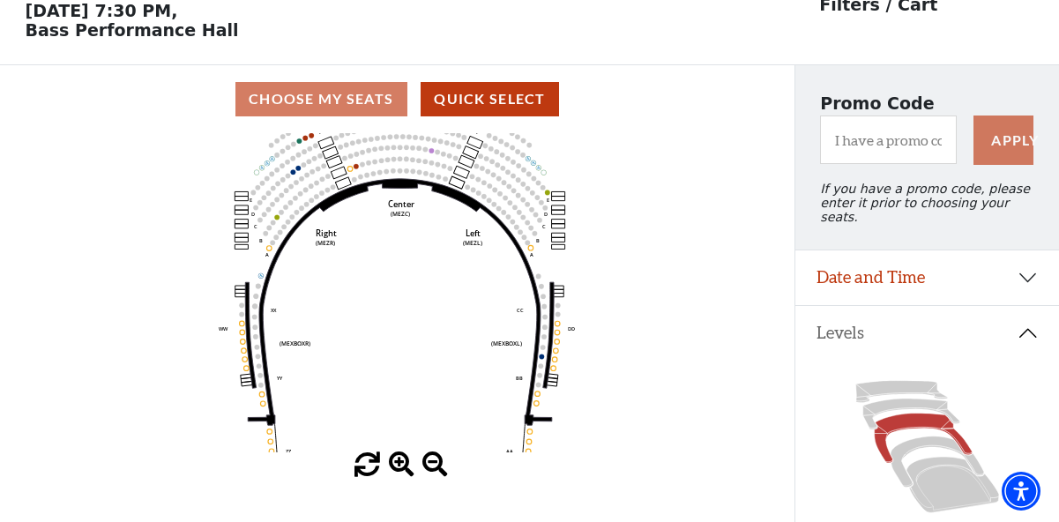
click at [402, 465] on span at bounding box center [402, 465] width 26 height 26
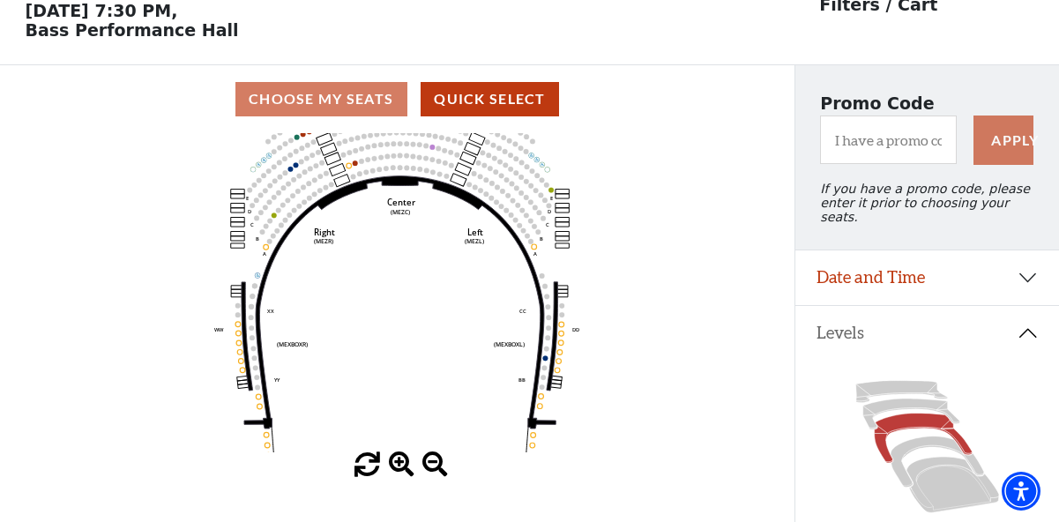
click at [402, 465] on span at bounding box center [402, 465] width 26 height 26
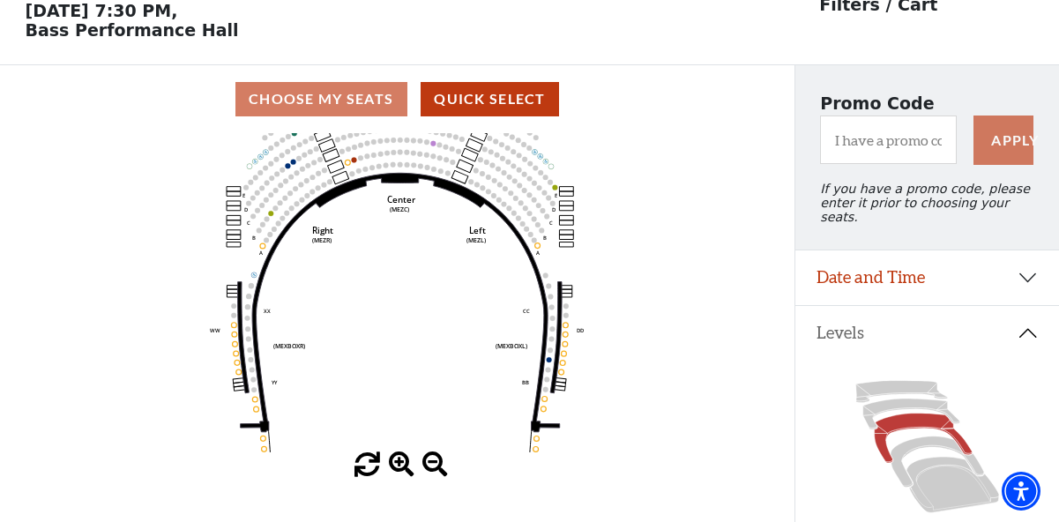
click at [402, 465] on span at bounding box center [402, 465] width 26 height 26
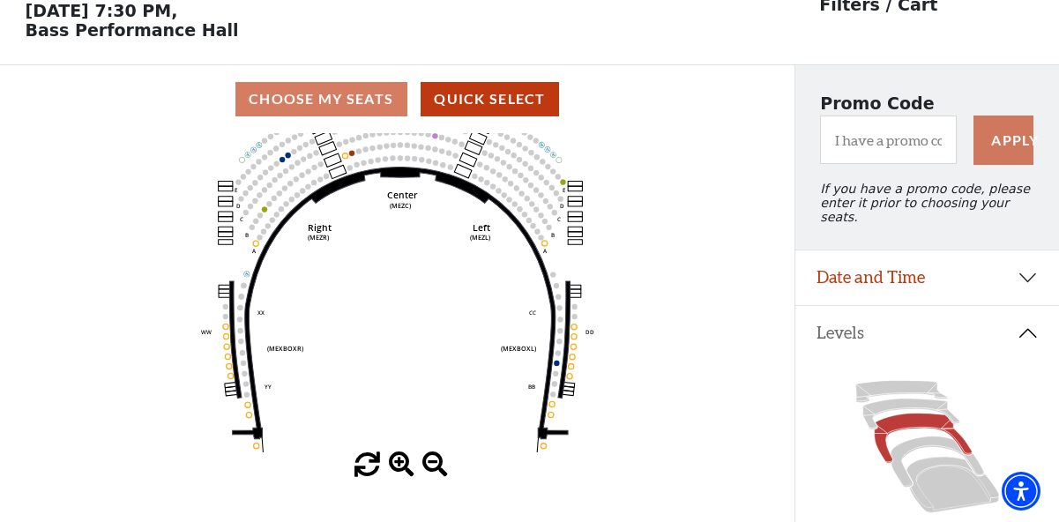
click at [402, 465] on span at bounding box center [402, 465] width 26 height 26
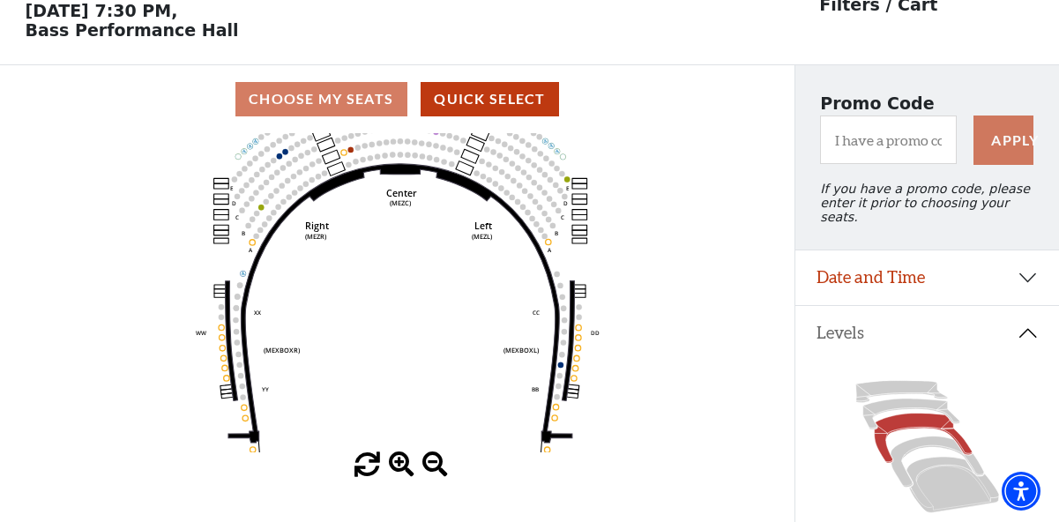
click at [402, 465] on span at bounding box center [402, 465] width 26 height 26
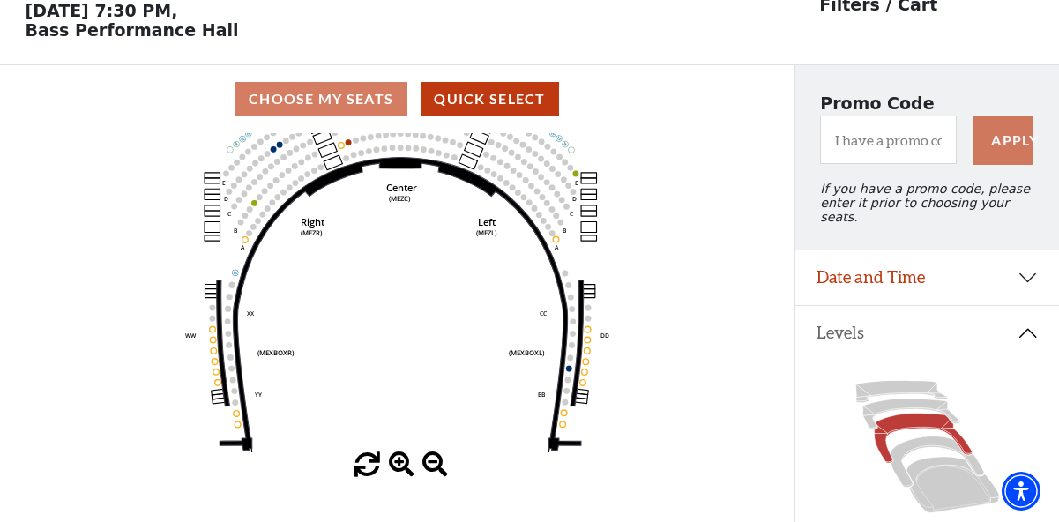
click at [402, 465] on span at bounding box center [402, 465] width 26 height 26
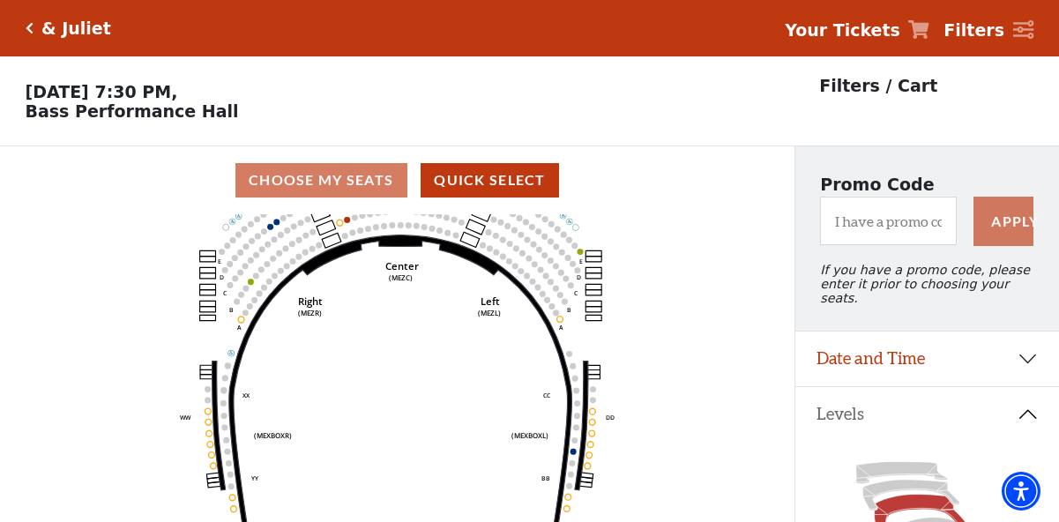
scroll to position [4, 0]
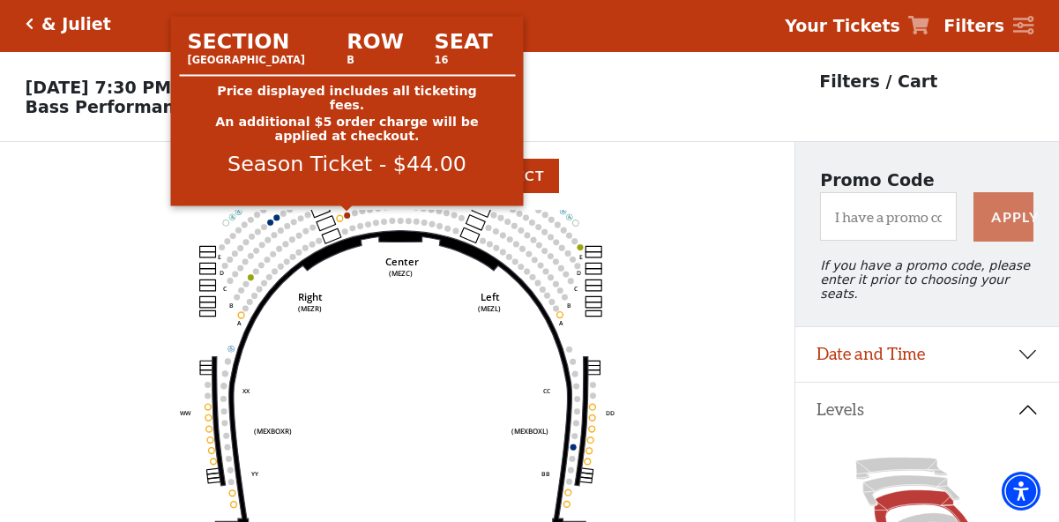
click at [347, 216] on circle at bounding box center [347, 215] width 6 height 6
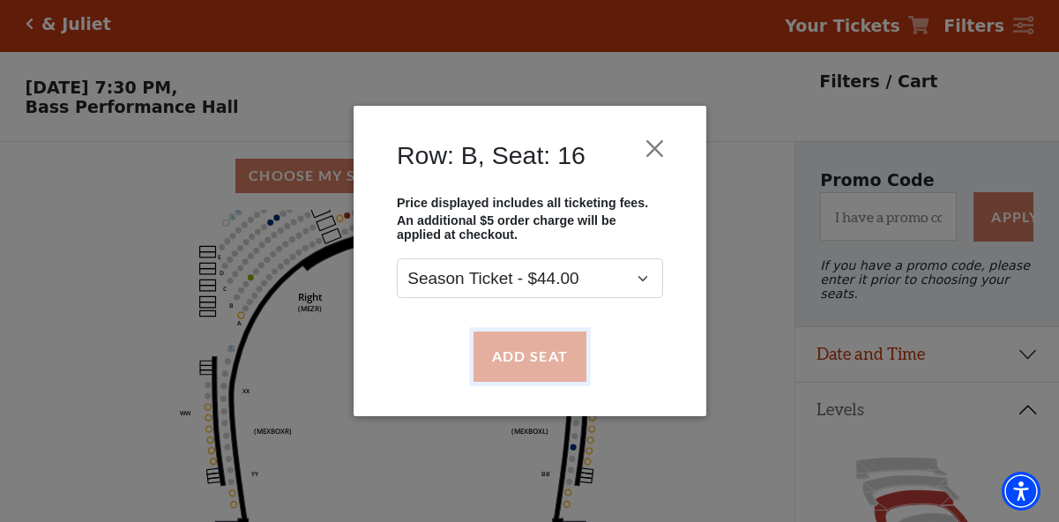
click at [555, 368] on button "Add Seat" at bounding box center [529, 355] width 113 height 49
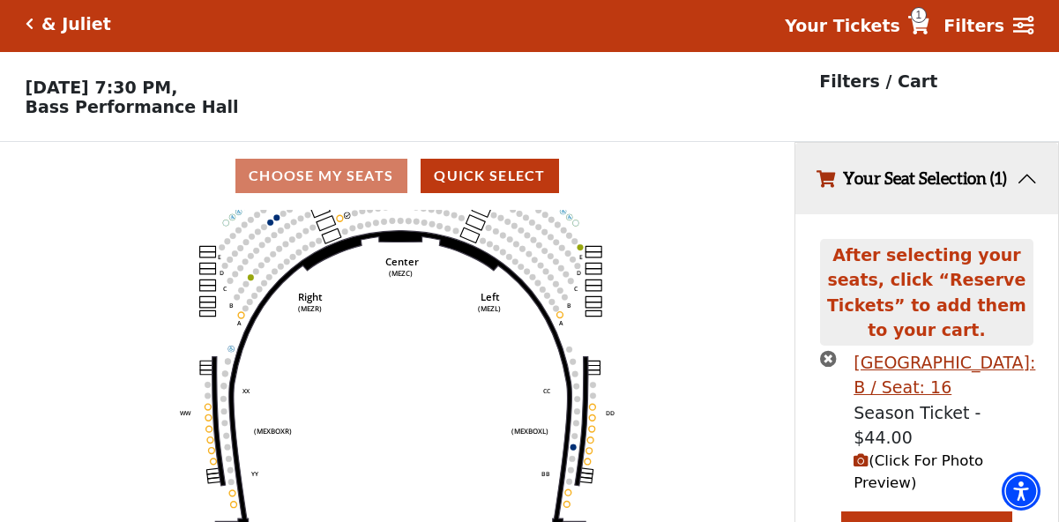
scroll to position [19, 0]
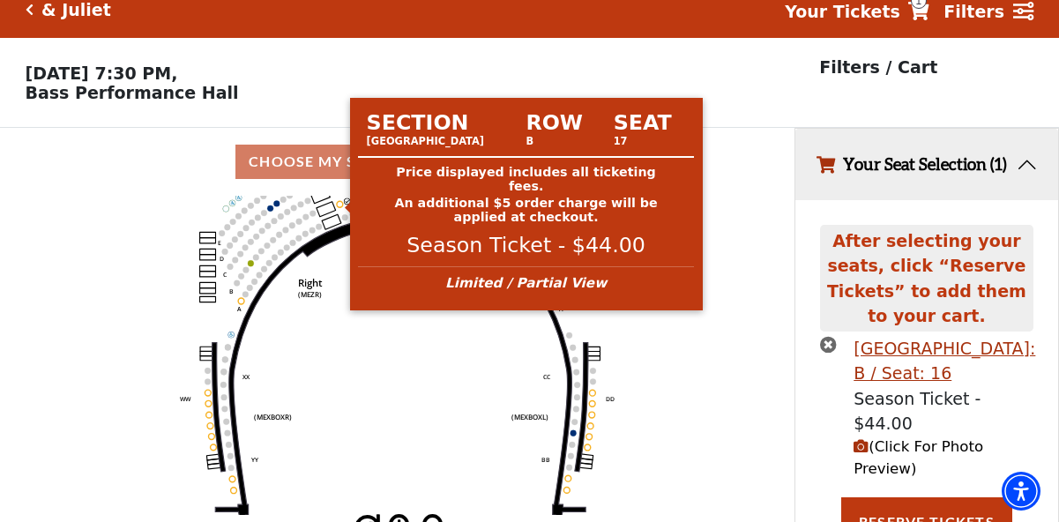
click at [339, 205] on circle at bounding box center [340, 204] width 6 height 6
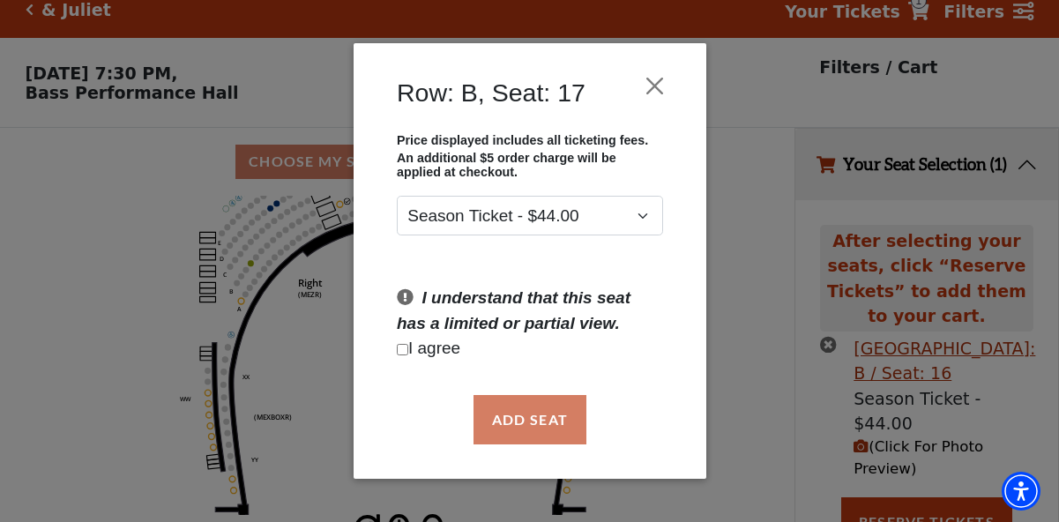
click at [403, 349] on input "Checkbox field" at bounding box center [402, 349] width 11 height 11
checkbox input "true"
click at [523, 420] on button "Add Seat" at bounding box center [529, 419] width 113 height 49
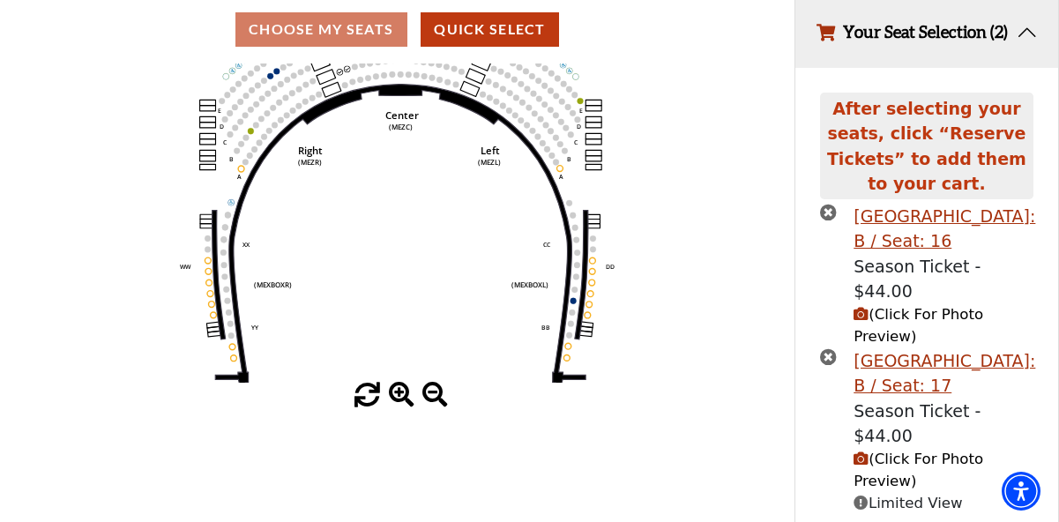
scroll to position [160, 0]
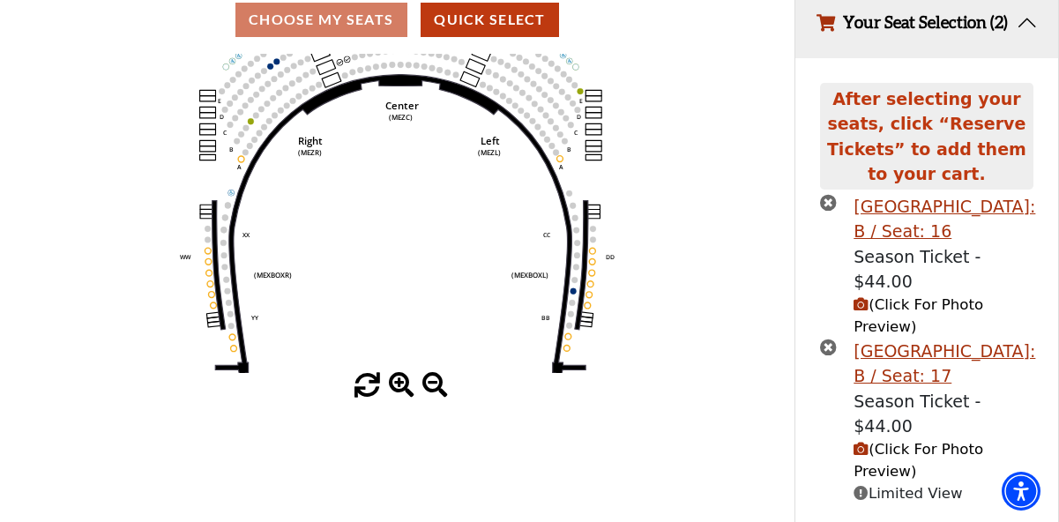
click at [866, 442] on icon "(Click For Photo Preview)" at bounding box center [860, 449] width 15 height 15
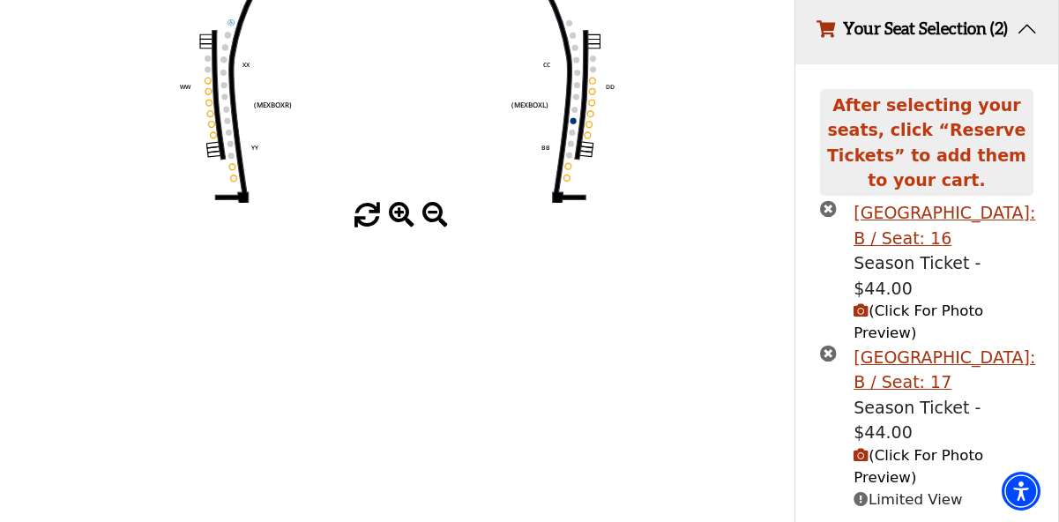
scroll to position [332, 0]
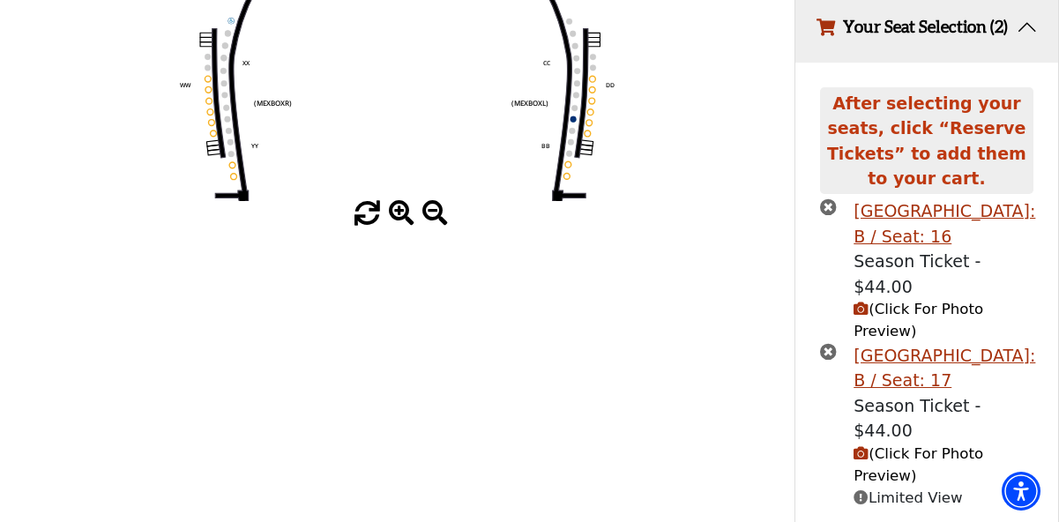
click at [861, 446] on icon "(Click For Photo Preview)" at bounding box center [860, 453] width 15 height 15
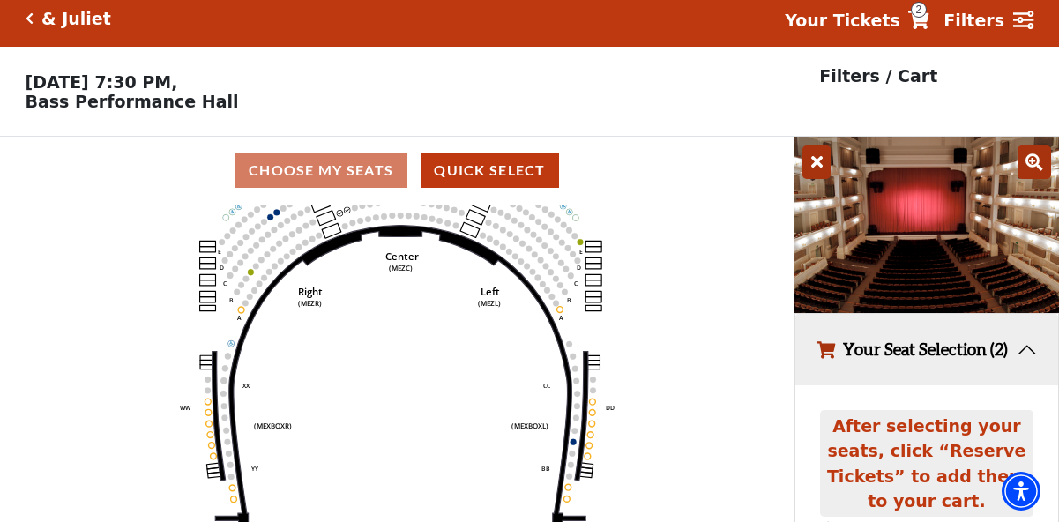
scroll to position [4, 0]
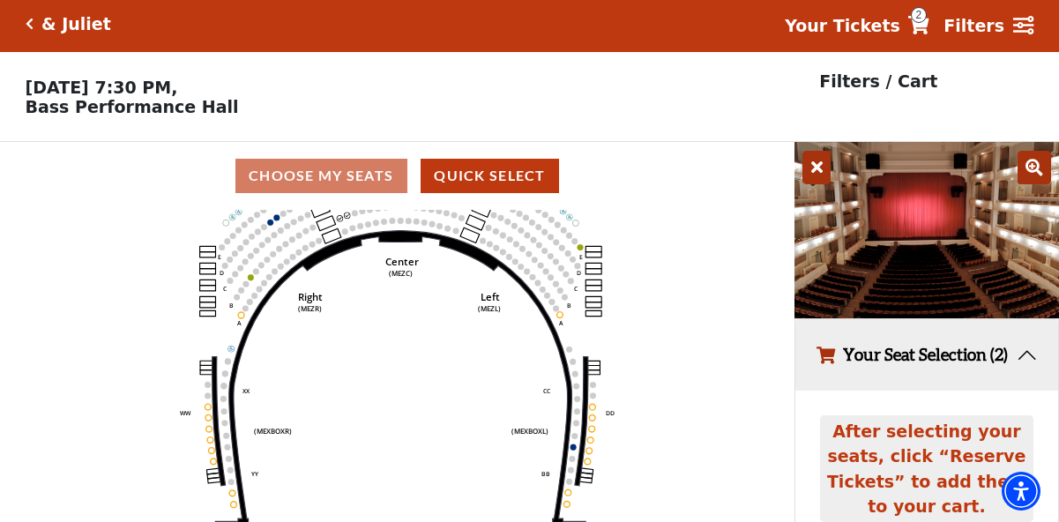
click at [1038, 168] on icon at bounding box center [1033, 167] width 33 height 33
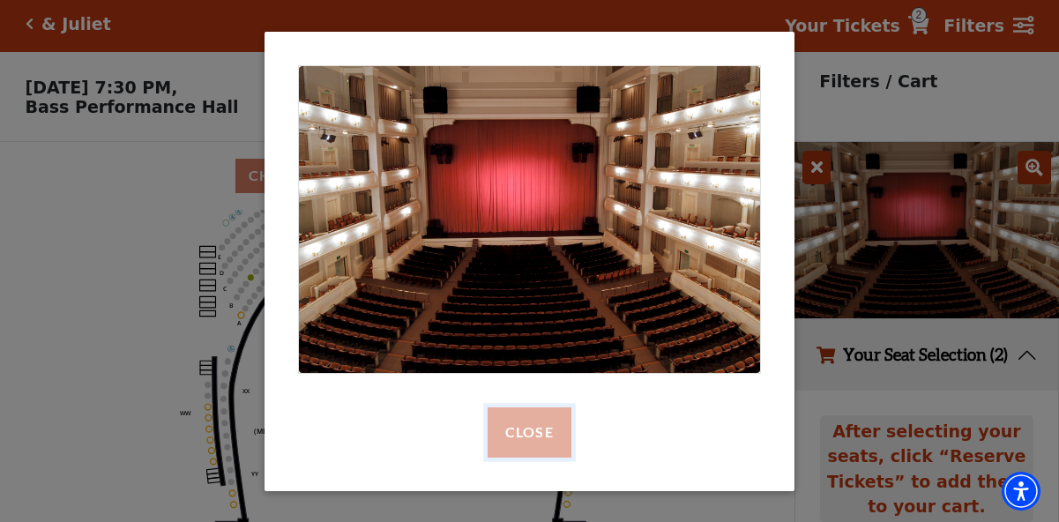
click at [526, 425] on button "Close" at bounding box center [529, 431] width 84 height 49
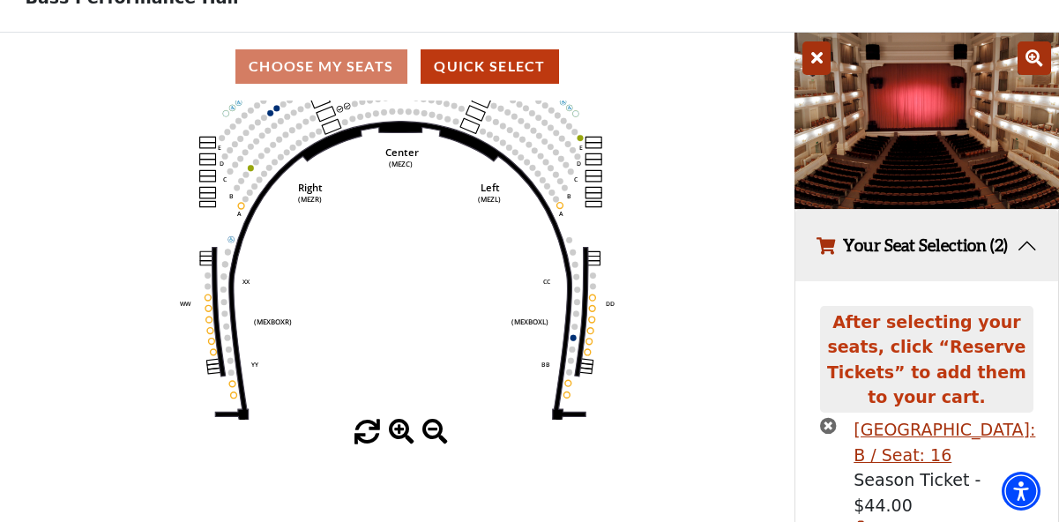
scroll to position [379, 0]
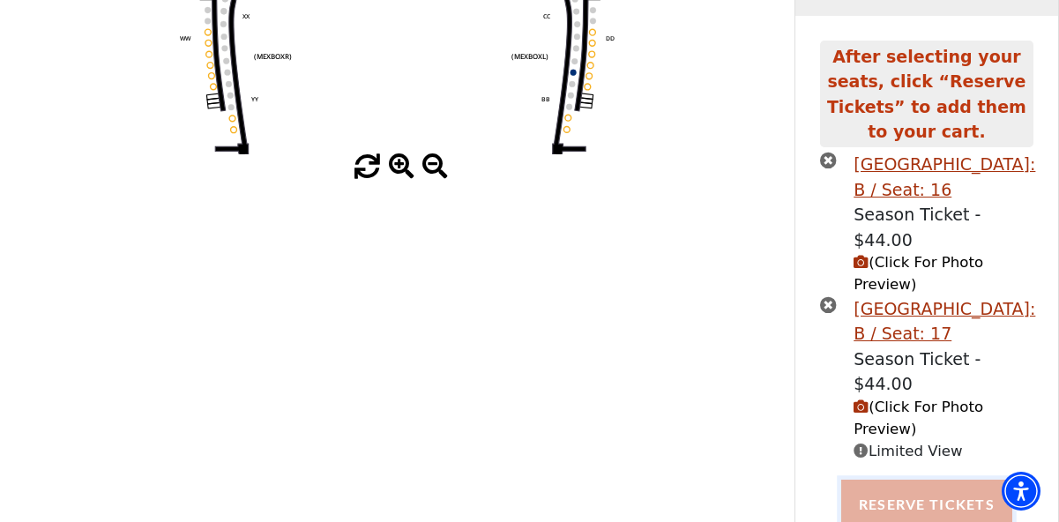
click at [958, 480] on button "Reserve Tickets" at bounding box center [926, 504] width 171 height 49
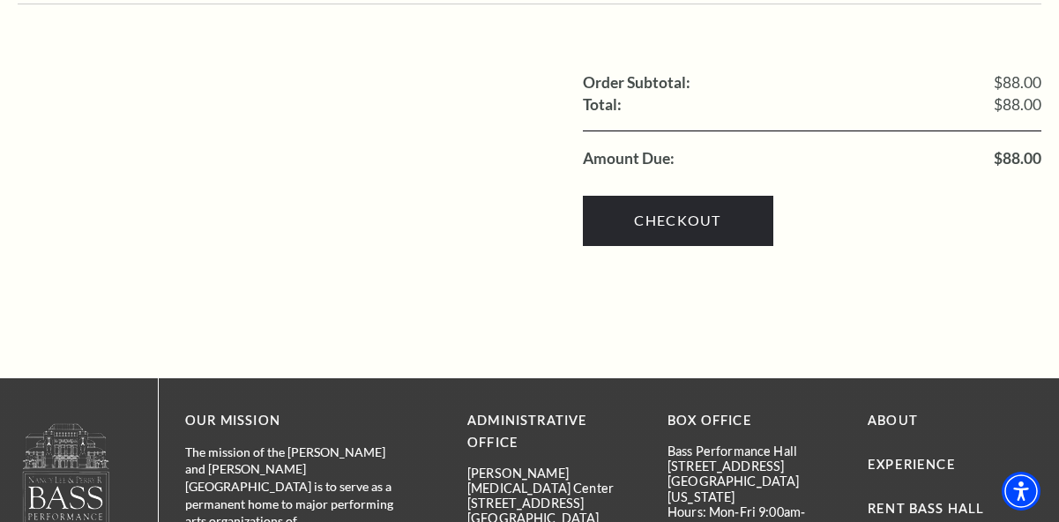
scroll to position [1440, 0]
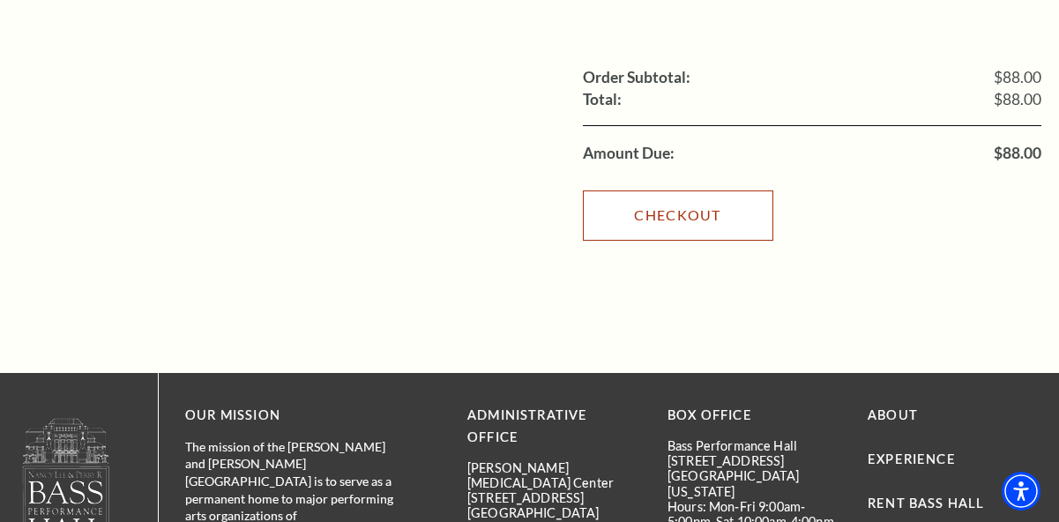
click at [681, 197] on link "Checkout" at bounding box center [678, 214] width 190 height 49
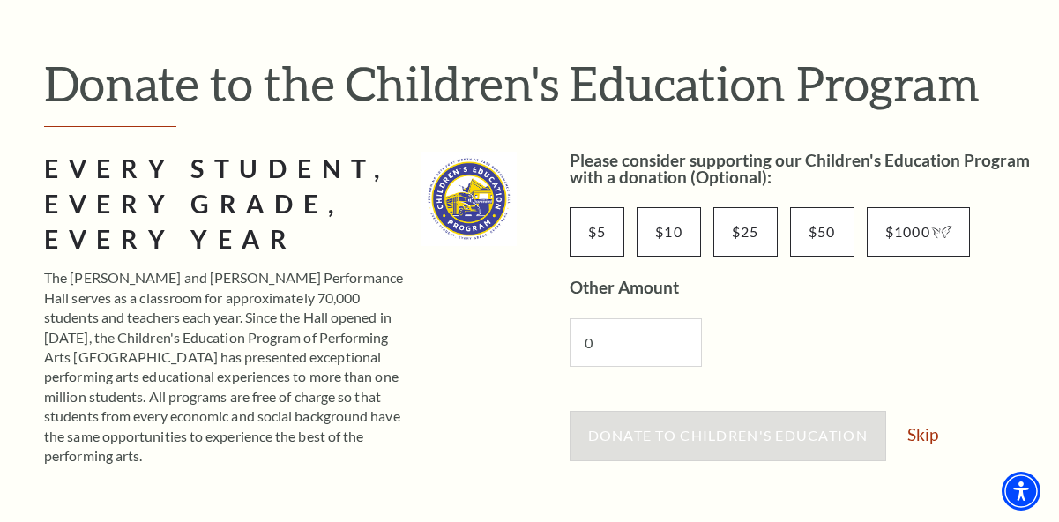
scroll to position [165, 0]
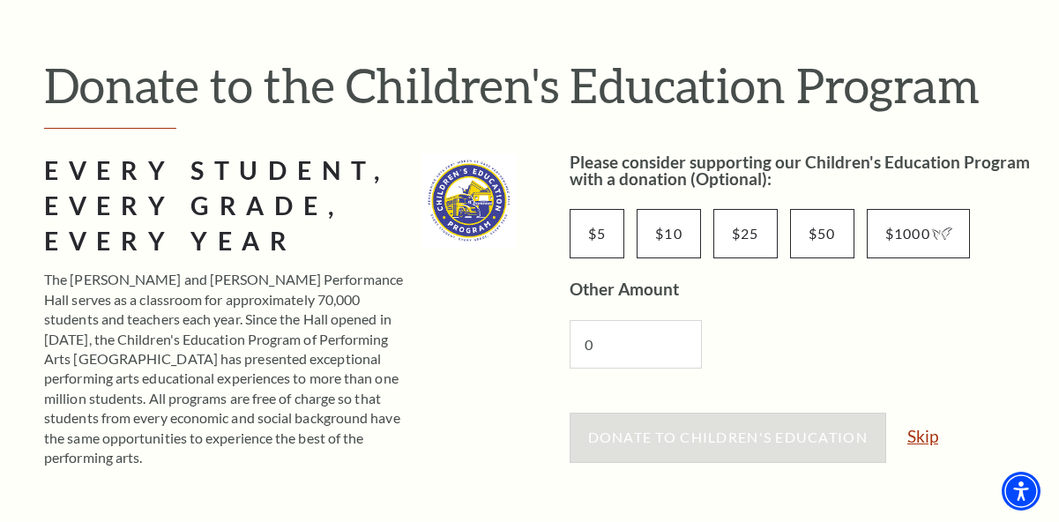
click at [928, 437] on link "Skip" at bounding box center [922, 436] width 31 height 17
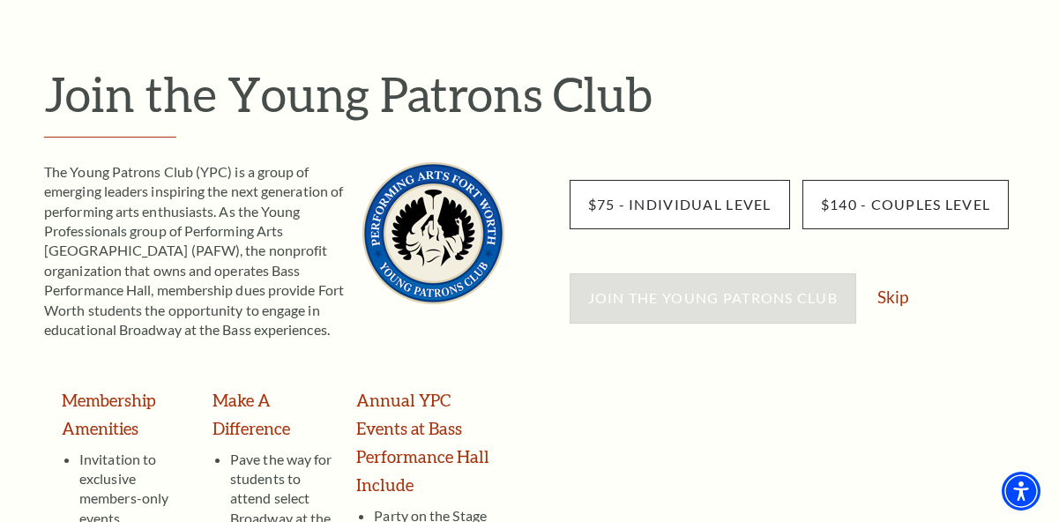
scroll to position [164, 0]
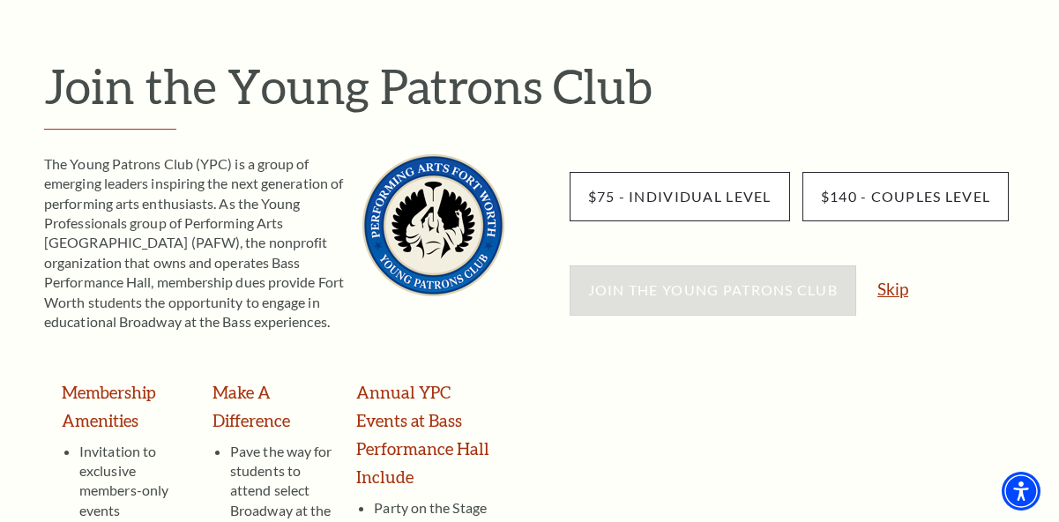
click at [901, 289] on link "Skip" at bounding box center [892, 288] width 31 height 17
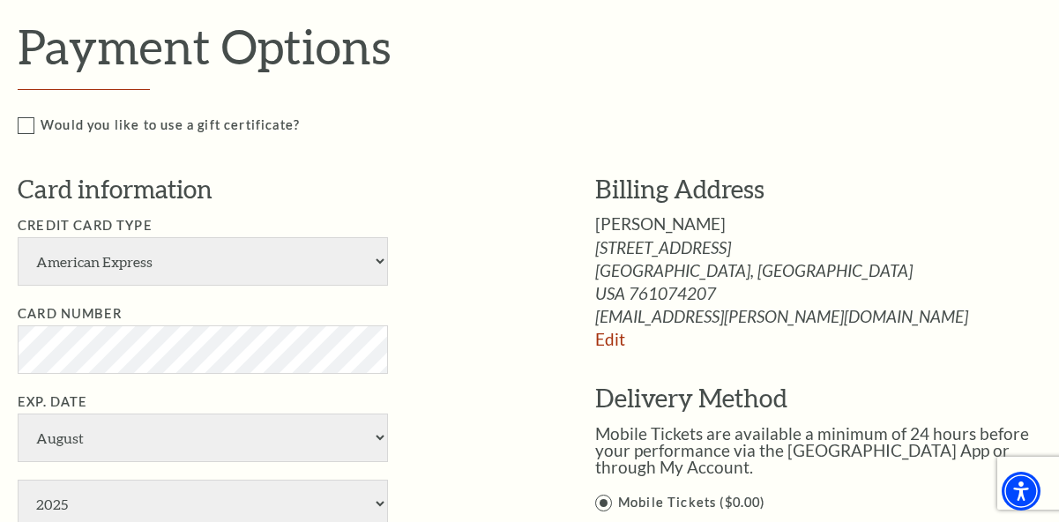
scroll to position [1148, 0]
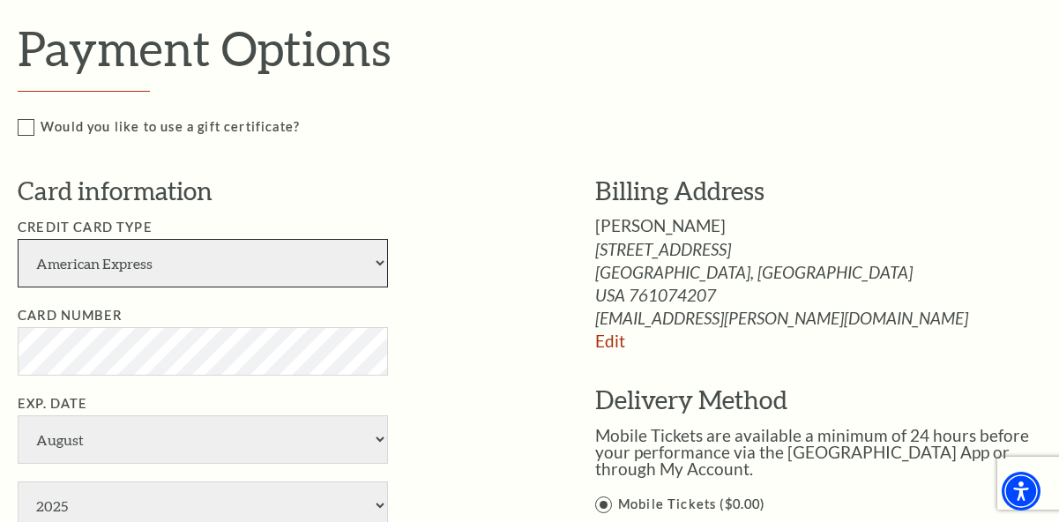
click at [357, 269] on select "American Express Visa Master Card Discover" at bounding box center [203, 263] width 370 height 48
select select "24"
click at [18, 239] on select "American Express Visa Master Card Discover" at bounding box center [203, 263] width 370 height 48
click at [433, 320] on li "Card Number" at bounding box center [280, 340] width 525 height 71
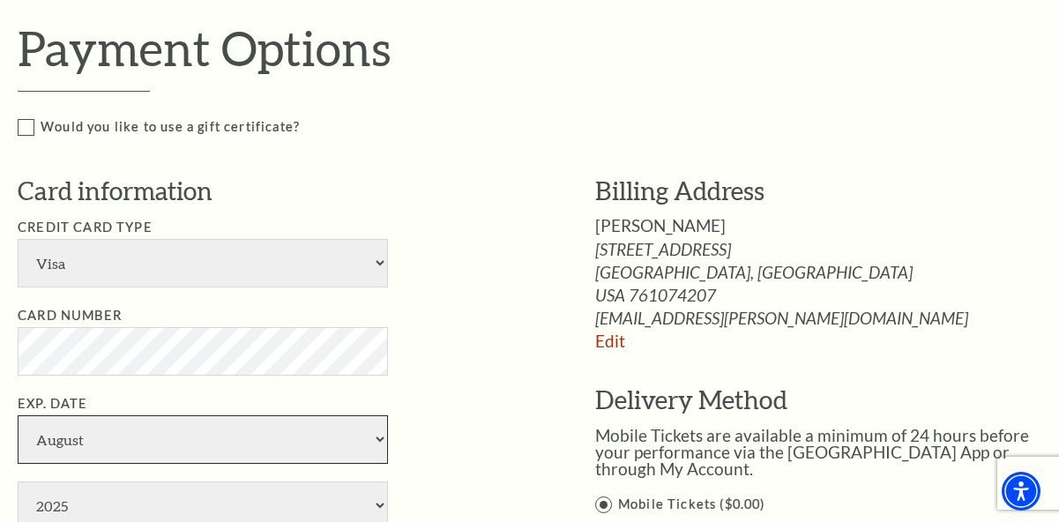
click at [264, 453] on select "January February March April May June July August September October November De…" at bounding box center [203, 439] width 370 height 48
select select "7"
click at [18, 415] on select "January February March April May June July August September October November De…" at bounding box center [203, 439] width 370 height 48
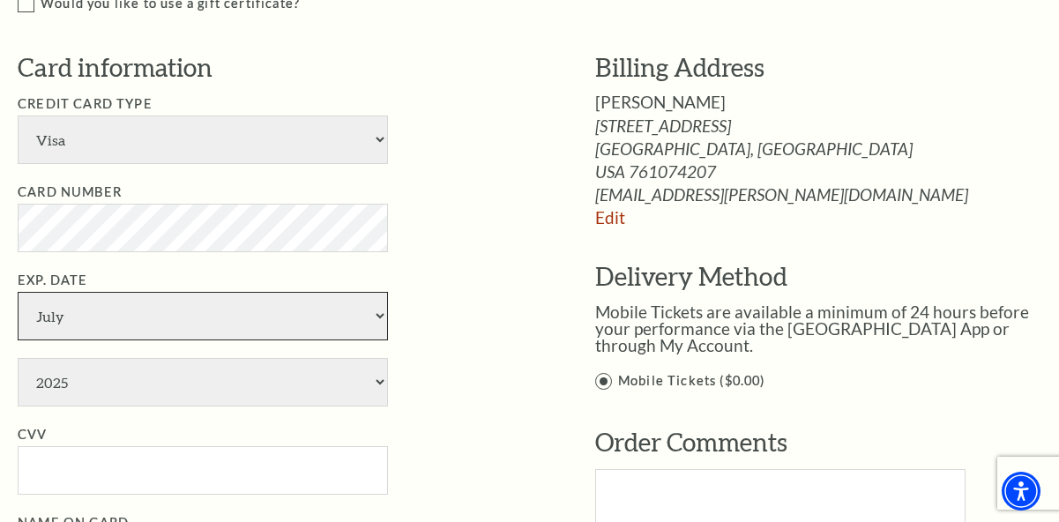
scroll to position [1272, 0]
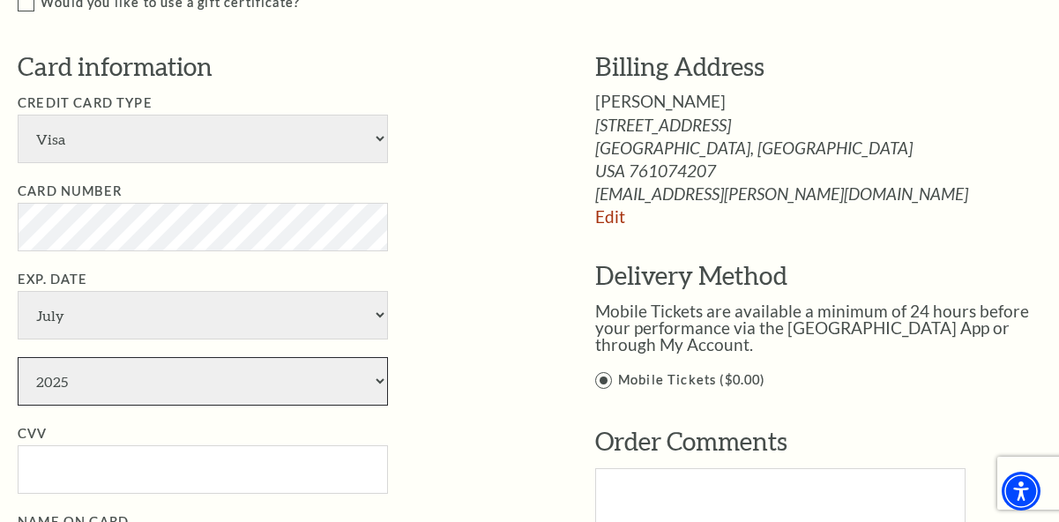
click at [376, 381] on select "2025 2026 2027 2028 2029 2030 2031 2032 2033 2034" at bounding box center [203, 381] width 370 height 48
select select "2030"
click at [18, 358] on select "2025 2026 2027 2028 2029 2030 2031 2032 2033 2034" at bounding box center [203, 381] width 370 height 48
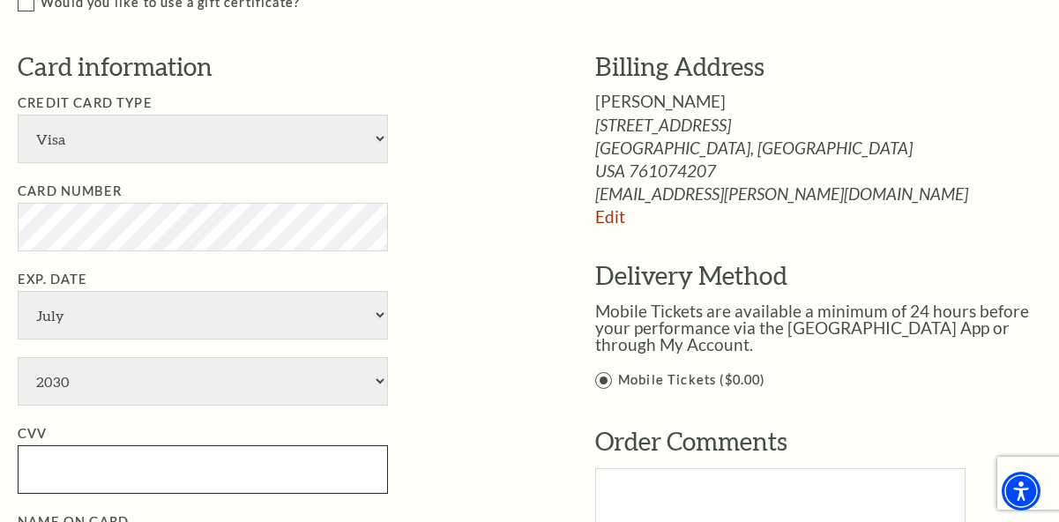
click at [175, 471] on input "CVV" at bounding box center [203, 469] width 370 height 48
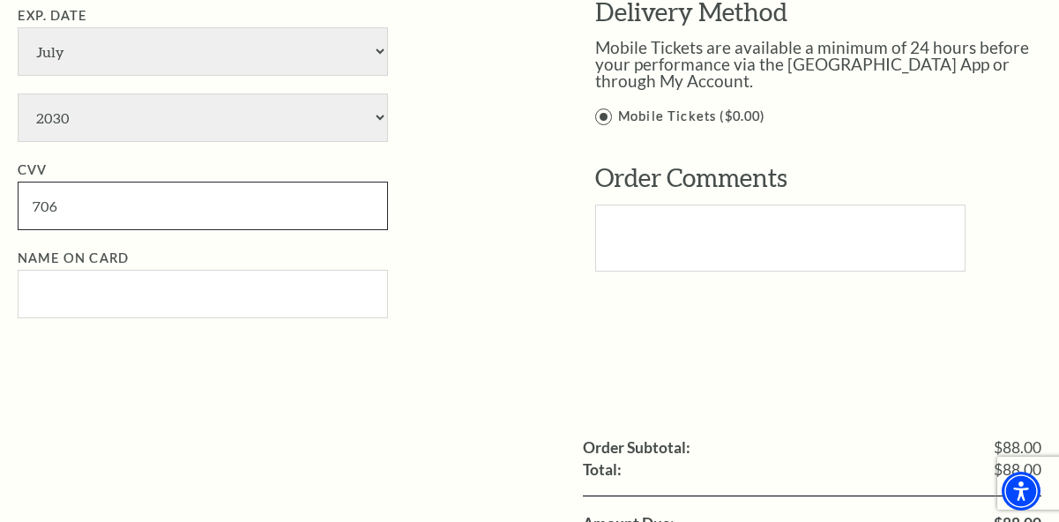
scroll to position [1537, 0]
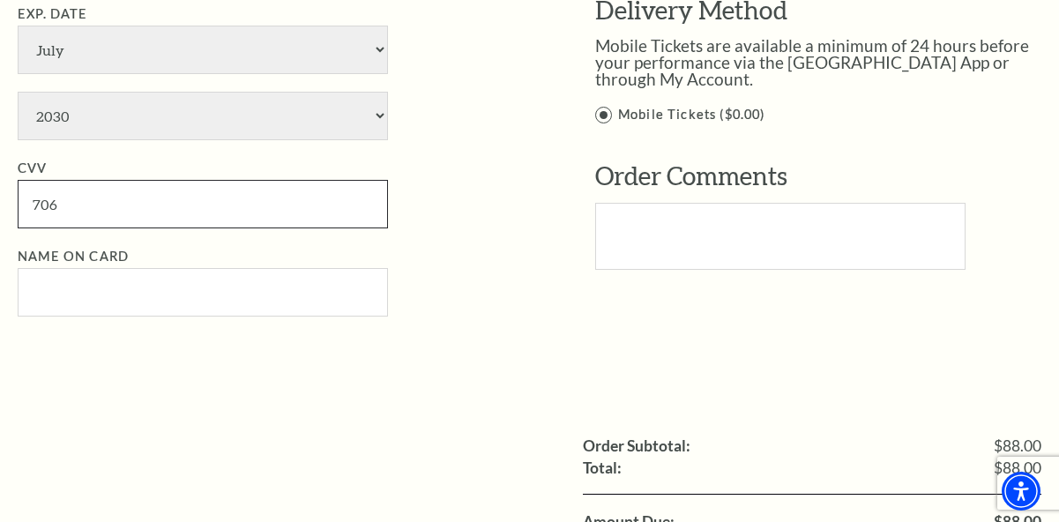
type input "706"
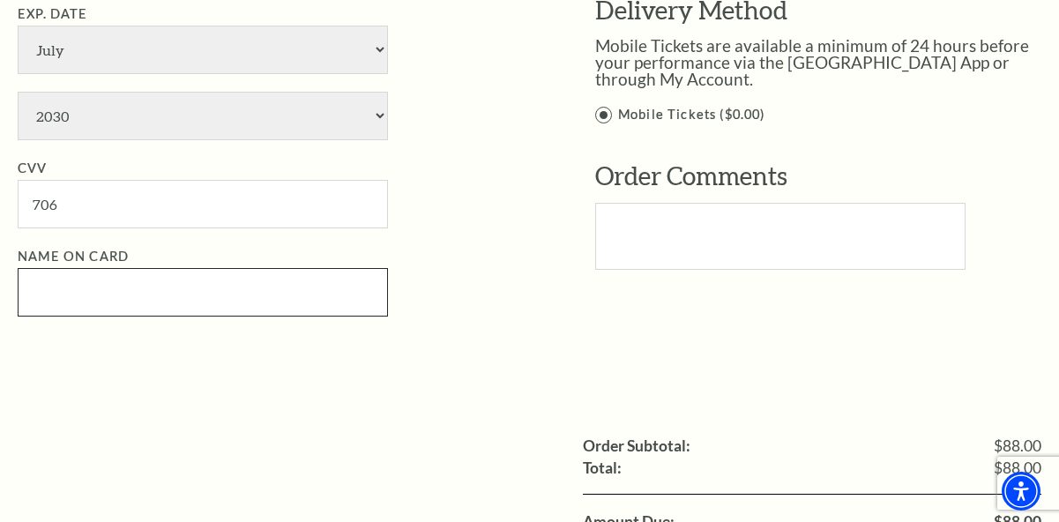
click at [338, 316] on input "Name on Card" at bounding box center [203, 292] width 370 height 48
type input "[PERSON_NAME]"
click at [542, 248] on div "Billing Address Matt Schneider 2104 Carleton Ave Fort Worth, TX Edit Edit" at bounding box center [804, 39] width 525 height 510
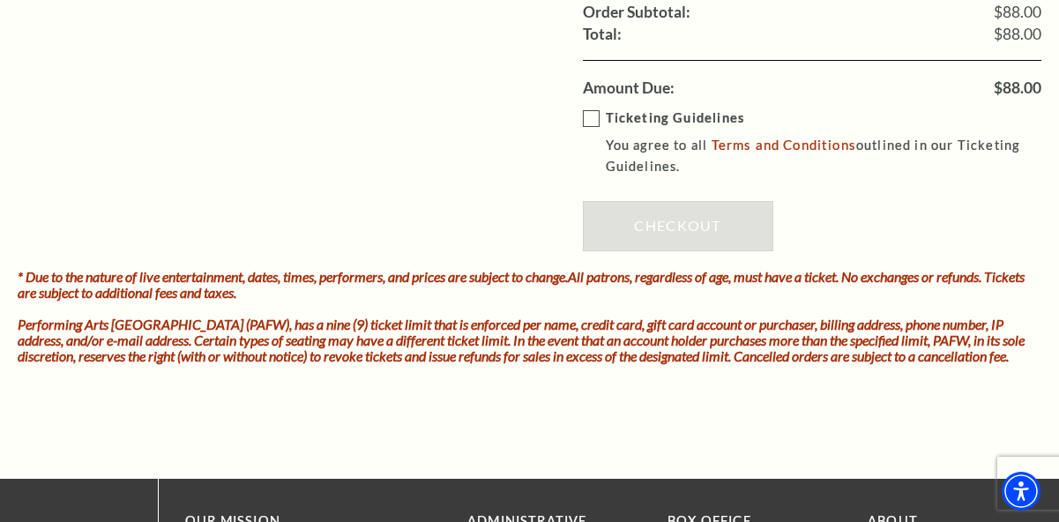
scroll to position [1972, 0]
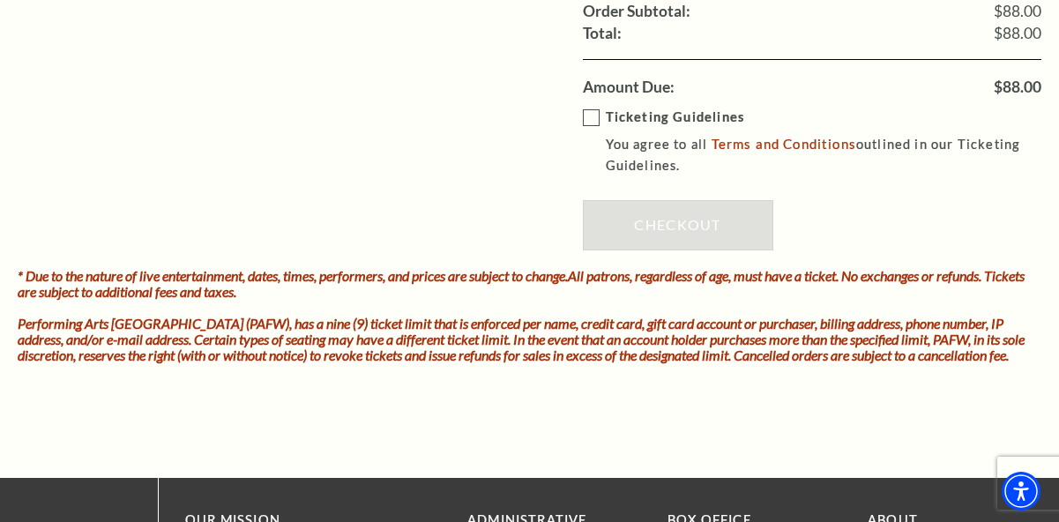
click at [592, 121] on label "Ticketing Guidelines You agree to all Terms and Conditions outlined in our Tick…" at bounding box center [825, 142] width 484 height 71
click at [0, 0] on input "Ticketing Guidelines You agree to all Terms and Conditions outlined in our Tick…" at bounding box center [0, 0] width 0 height 0
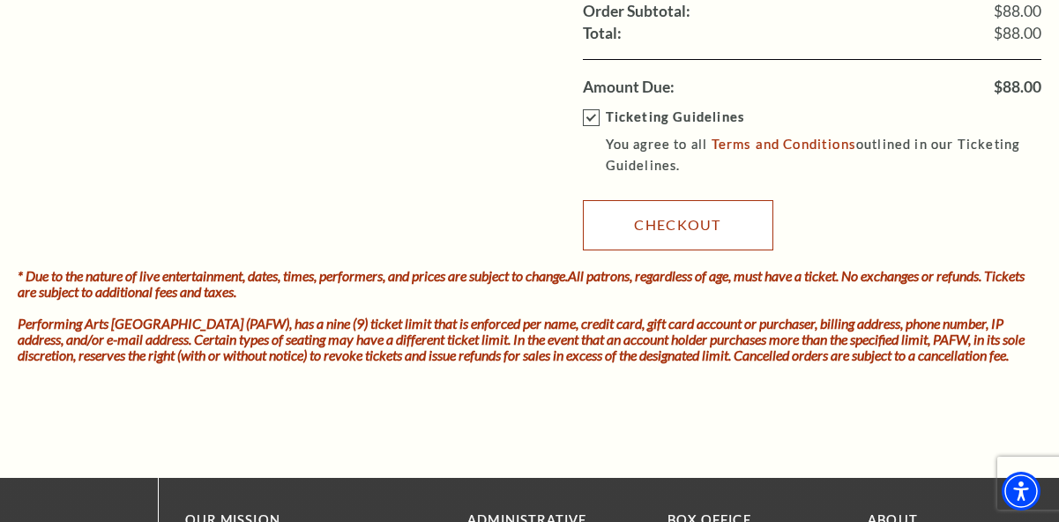
click at [662, 234] on link "Checkout" at bounding box center [678, 224] width 190 height 49
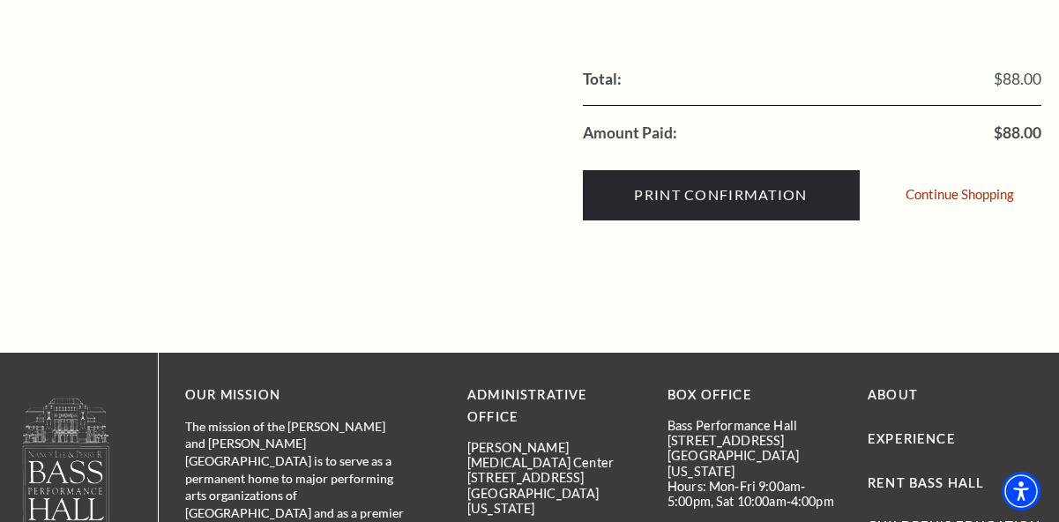
scroll to position [977, 0]
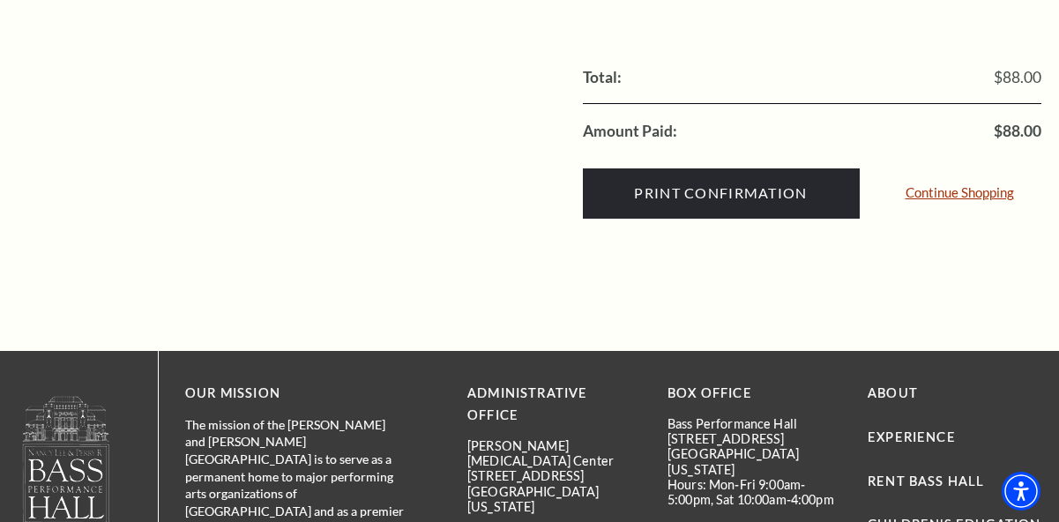
click at [941, 197] on link "Continue Shopping" at bounding box center [959, 192] width 108 height 13
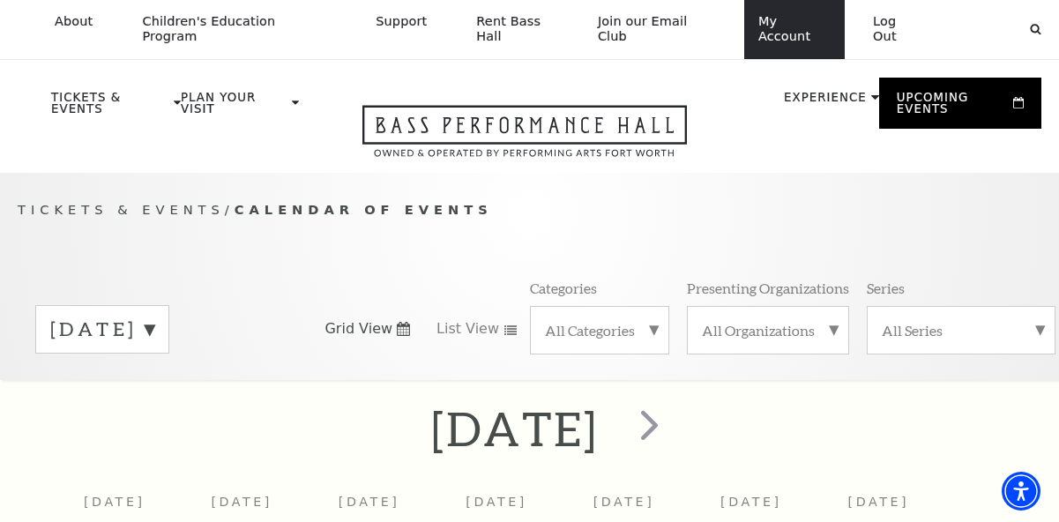
click at [784, 25] on link "My Account" at bounding box center [794, 29] width 100 height 59
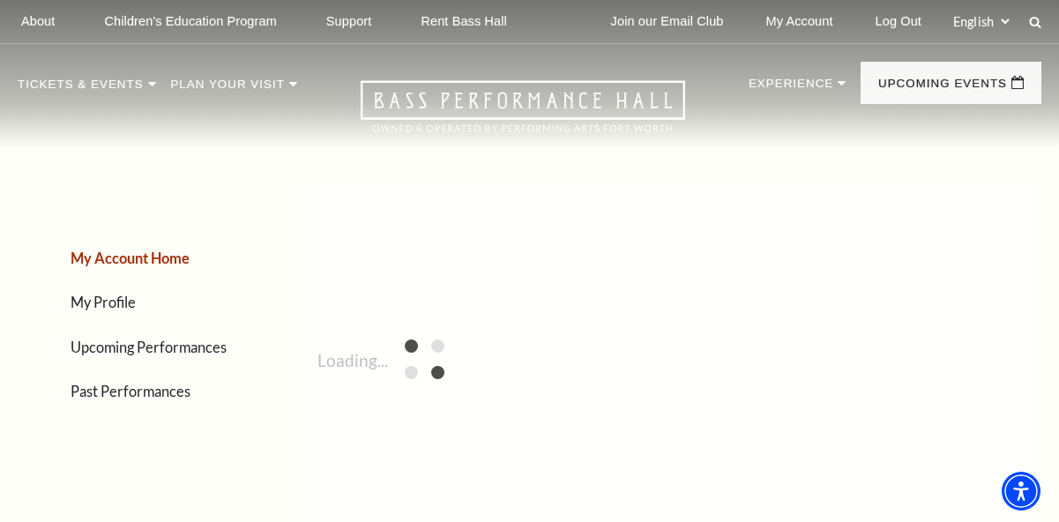
click at [182, 344] on link "Upcoming Performances" at bounding box center [149, 347] width 156 height 17
